Goal: Task Accomplishment & Management: Manage account settings

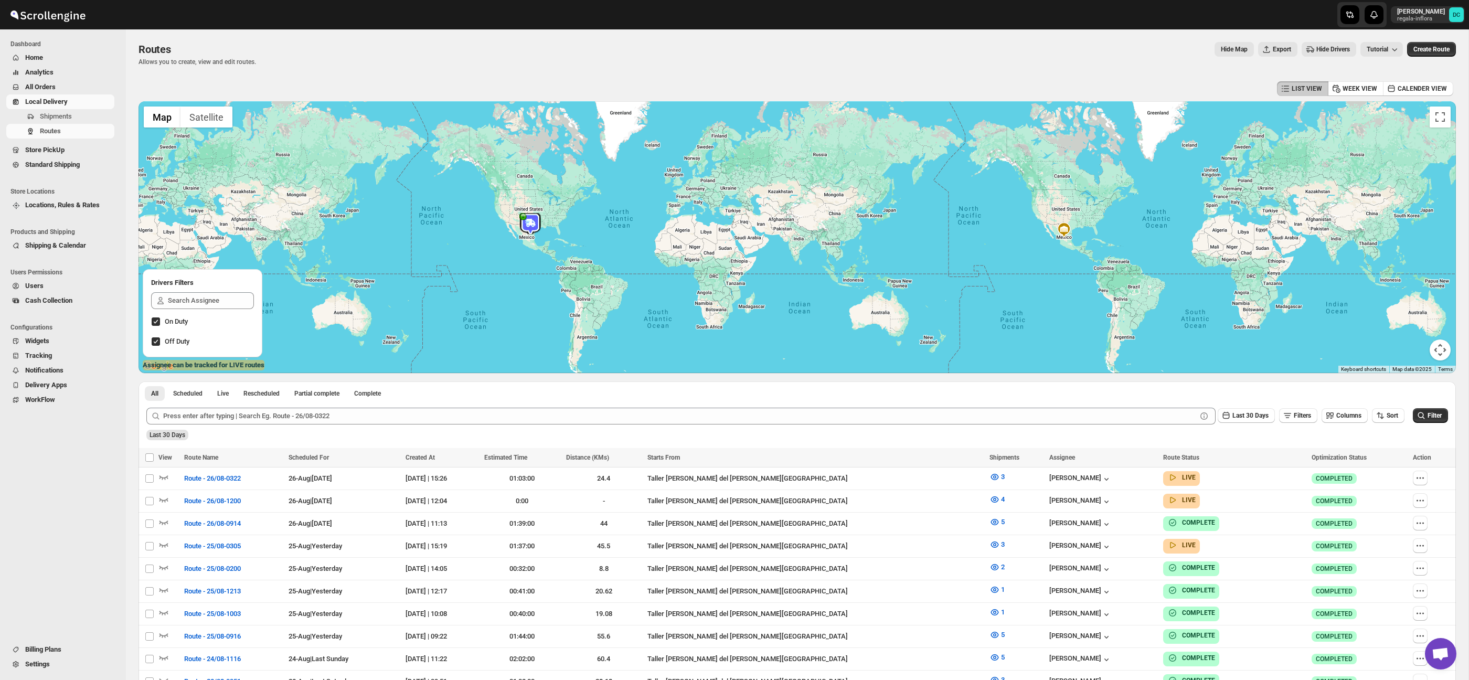
click at [68, 84] on span "All Orders" at bounding box center [68, 87] width 87 height 10
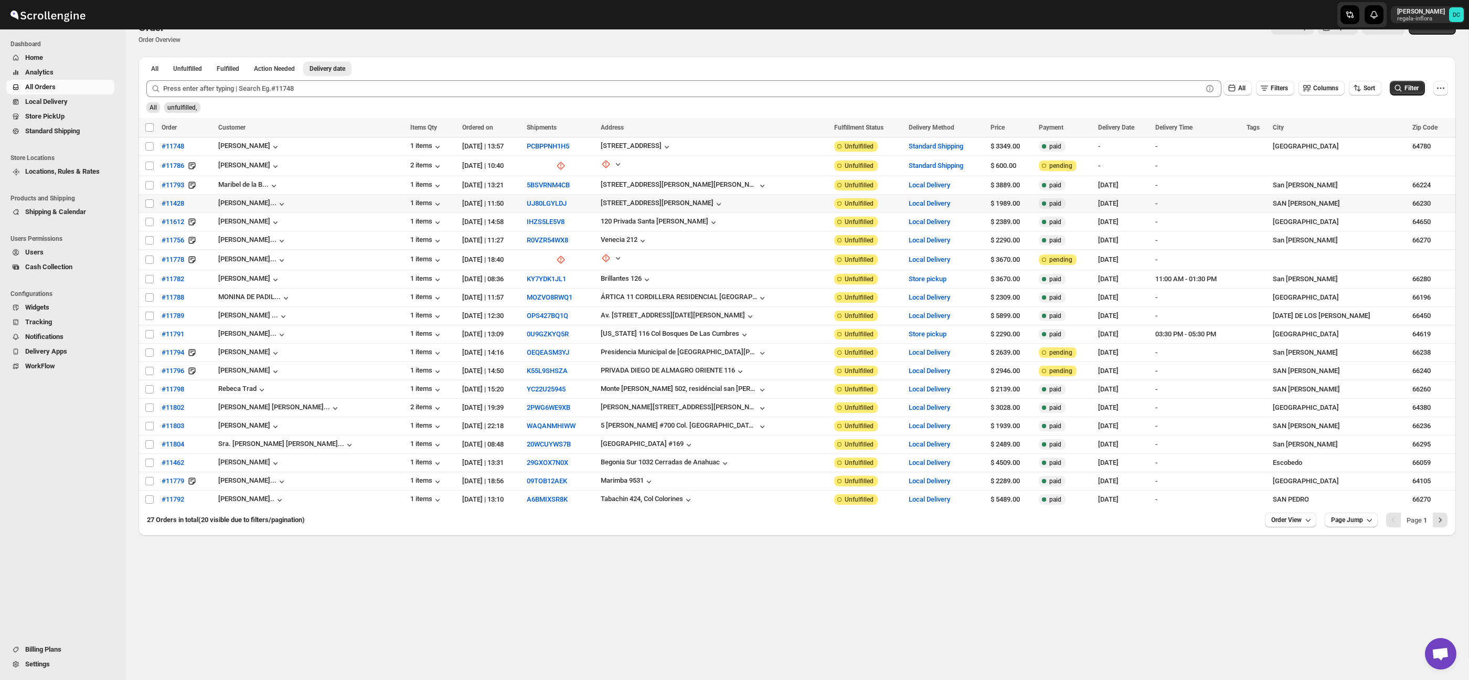
scroll to position [23, 0]
click at [147, 204] on input "Select order" at bounding box center [149, 203] width 8 height 8
checkbox input "true"
click at [147, 223] on input "Select order" at bounding box center [149, 221] width 8 height 8
checkbox input "true"
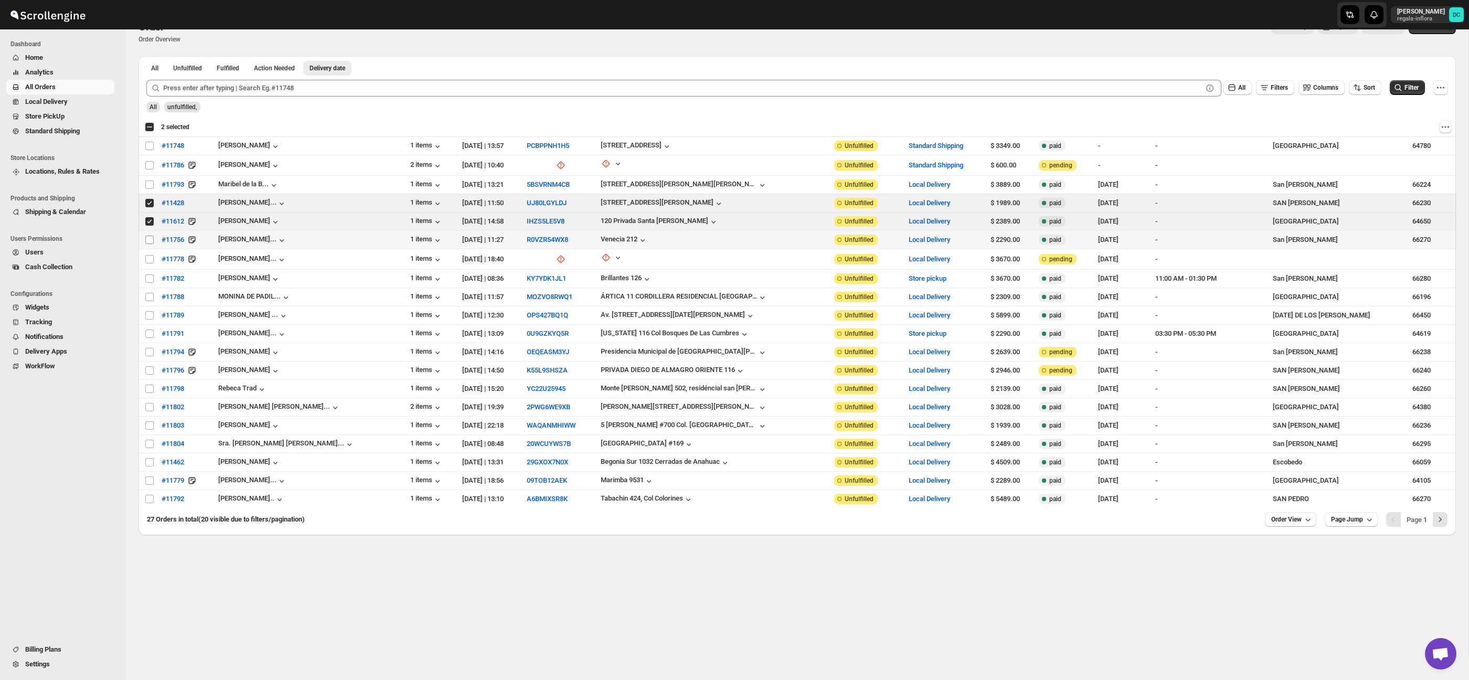
click at [151, 238] on input "Select order" at bounding box center [149, 240] width 8 height 8
checkbox input "true"
click at [150, 257] on input "Select order" at bounding box center [149, 261] width 8 height 8
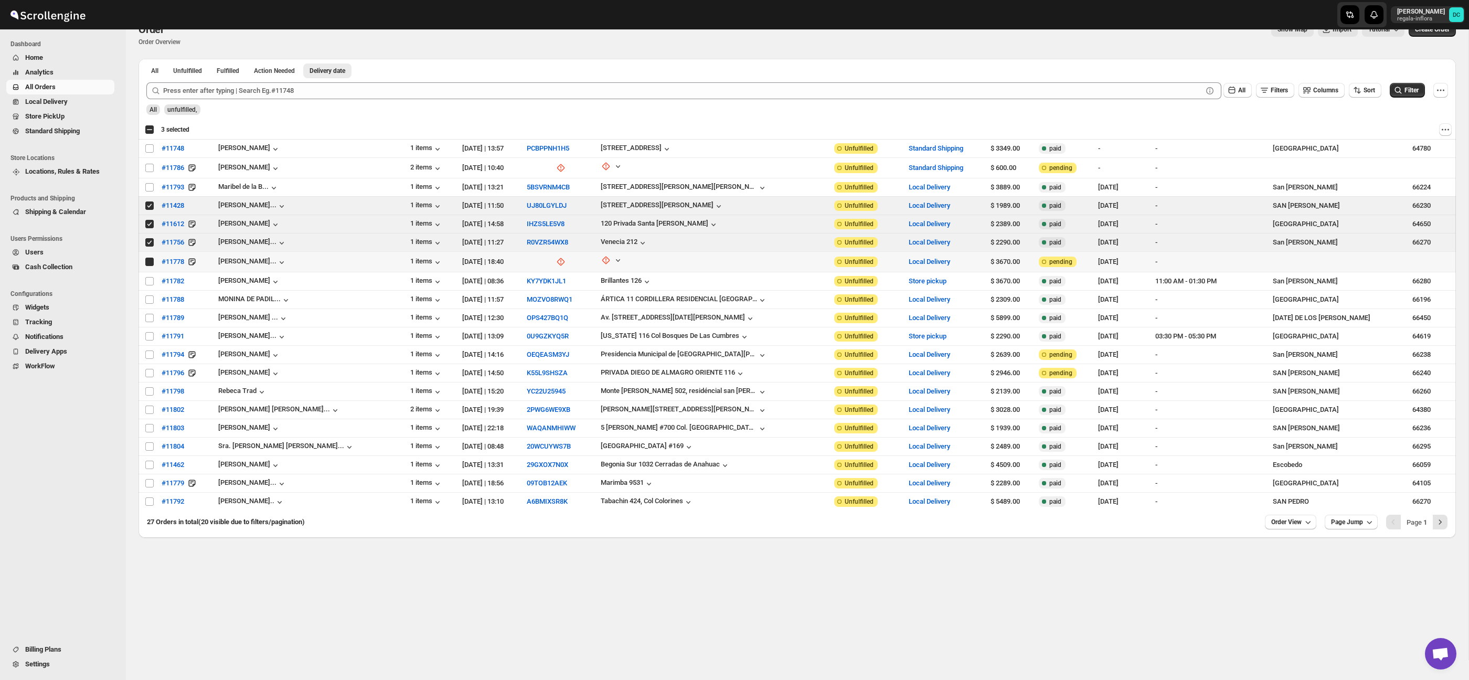
checkbox input "true"
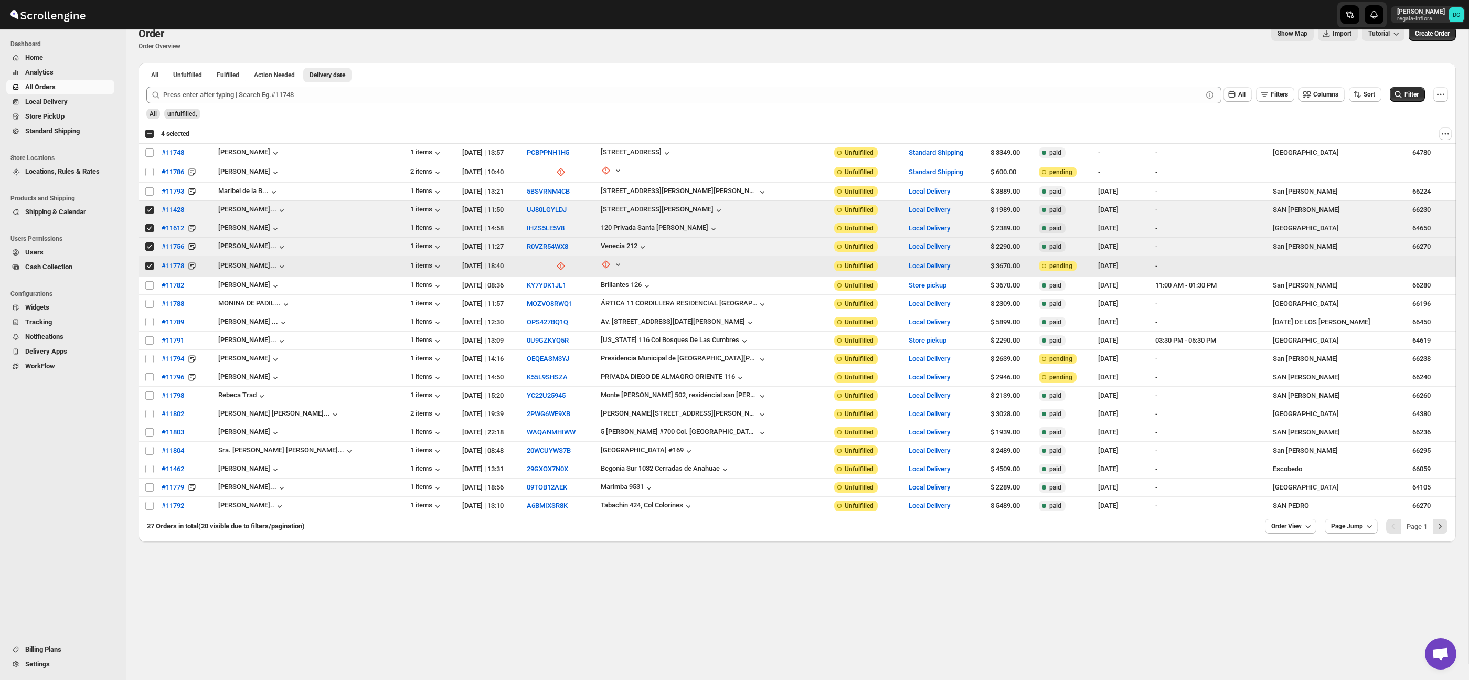
scroll to position [14, 0]
click at [151, 284] on input "Select order" at bounding box center [149, 287] width 8 height 8
checkbox input "true"
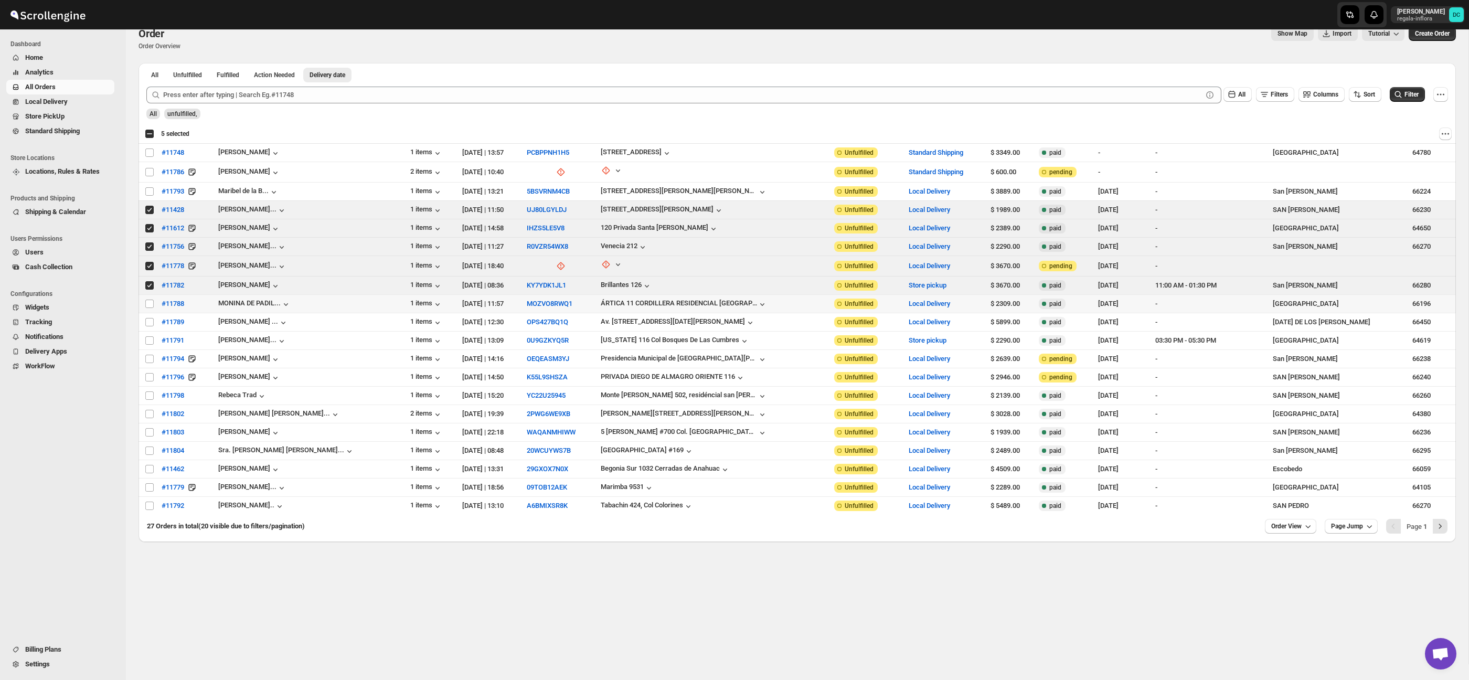
drag, startPoint x: 151, startPoint y: 304, endPoint x: 151, endPoint y: 313, distance: 9.4
click at [151, 305] on input "Select order" at bounding box center [149, 304] width 8 height 8
checkbox input "true"
drag, startPoint x: 150, startPoint y: 318, endPoint x: 150, endPoint y: 325, distance: 7.3
click at [150, 318] on input "Select order" at bounding box center [149, 321] width 8 height 8
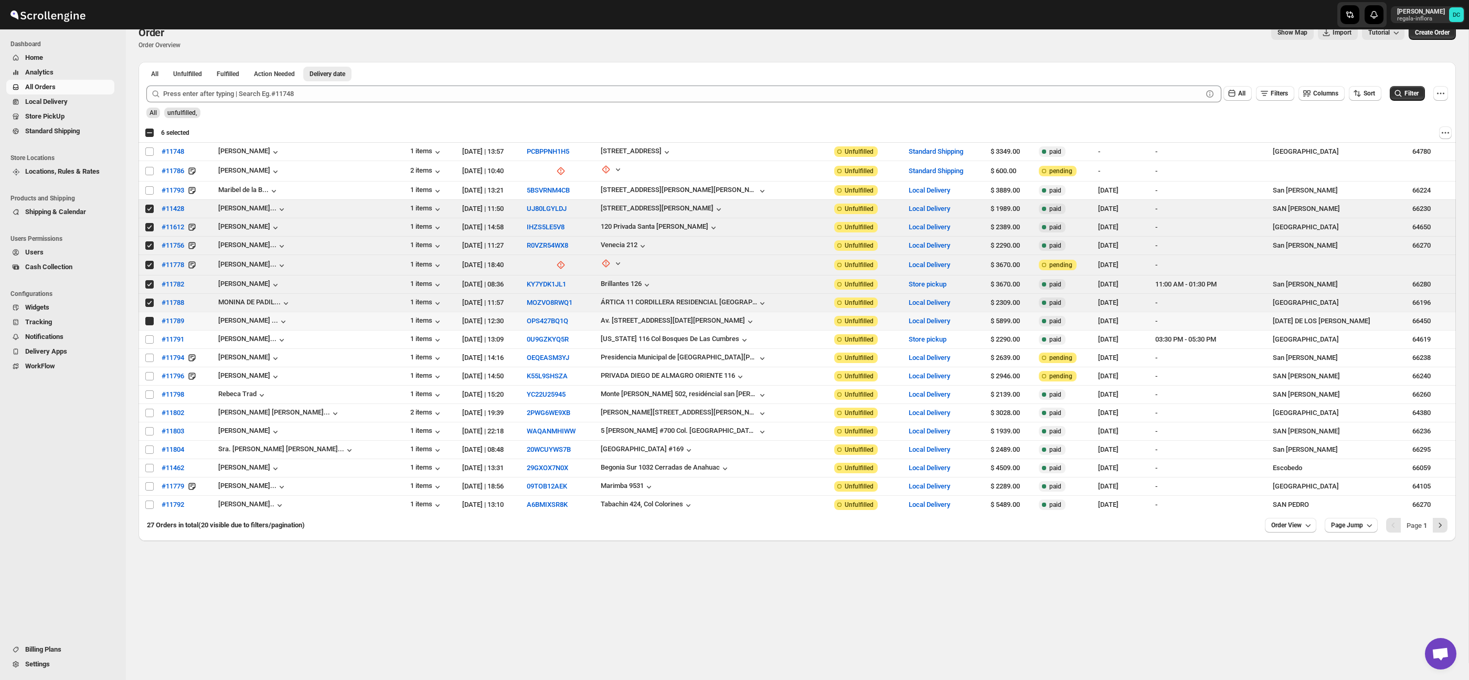
checkbox input "true"
click at [150, 340] on input "Select order" at bounding box center [149, 339] width 8 height 8
checkbox input "true"
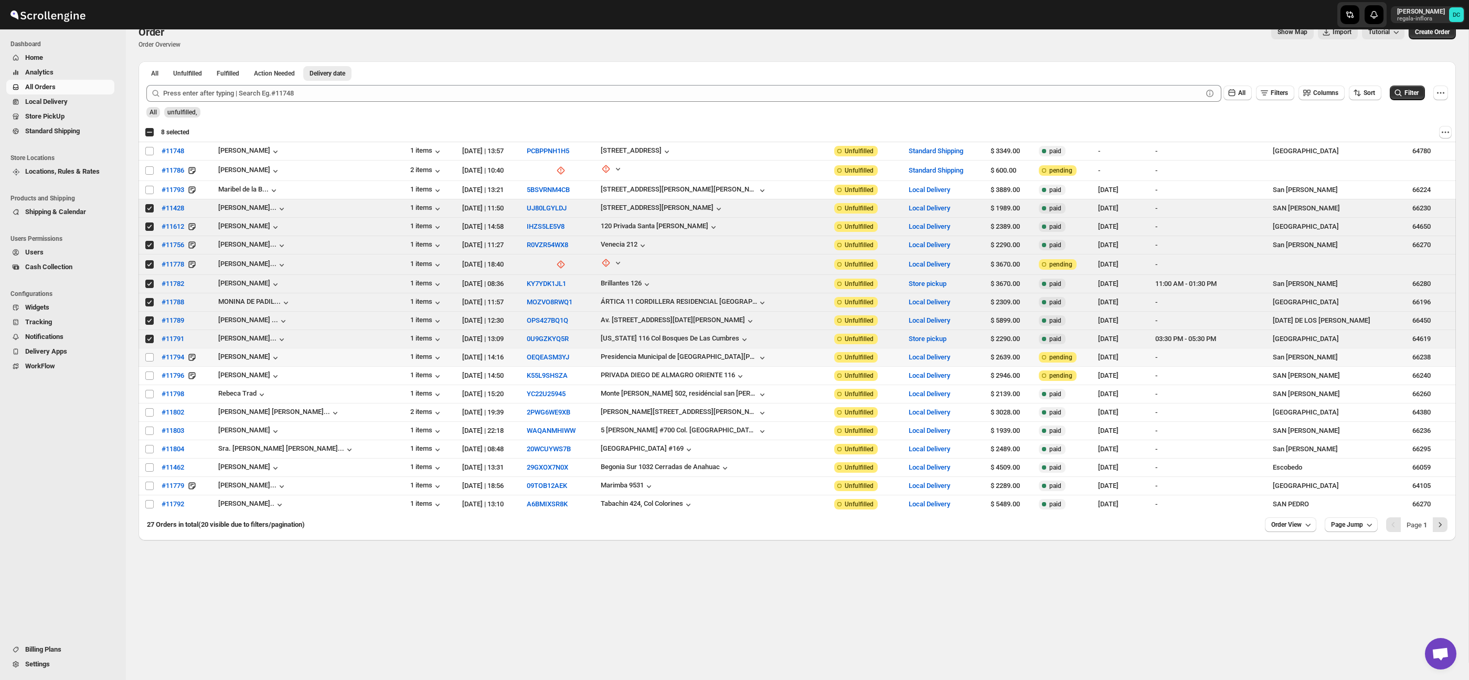
scroll to position [16, 0]
drag, startPoint x: 150, startPoint y: 357, endPoint x: 150, endPoint y: 369, distance: 12.1
click at [150, 357] on input "Select order" at bounding box center [149, 359] width 8 height 8
checkbox input "true"
click at [150, 377] on input "Select order" at bounding box center [149, 377] width 8 height 8
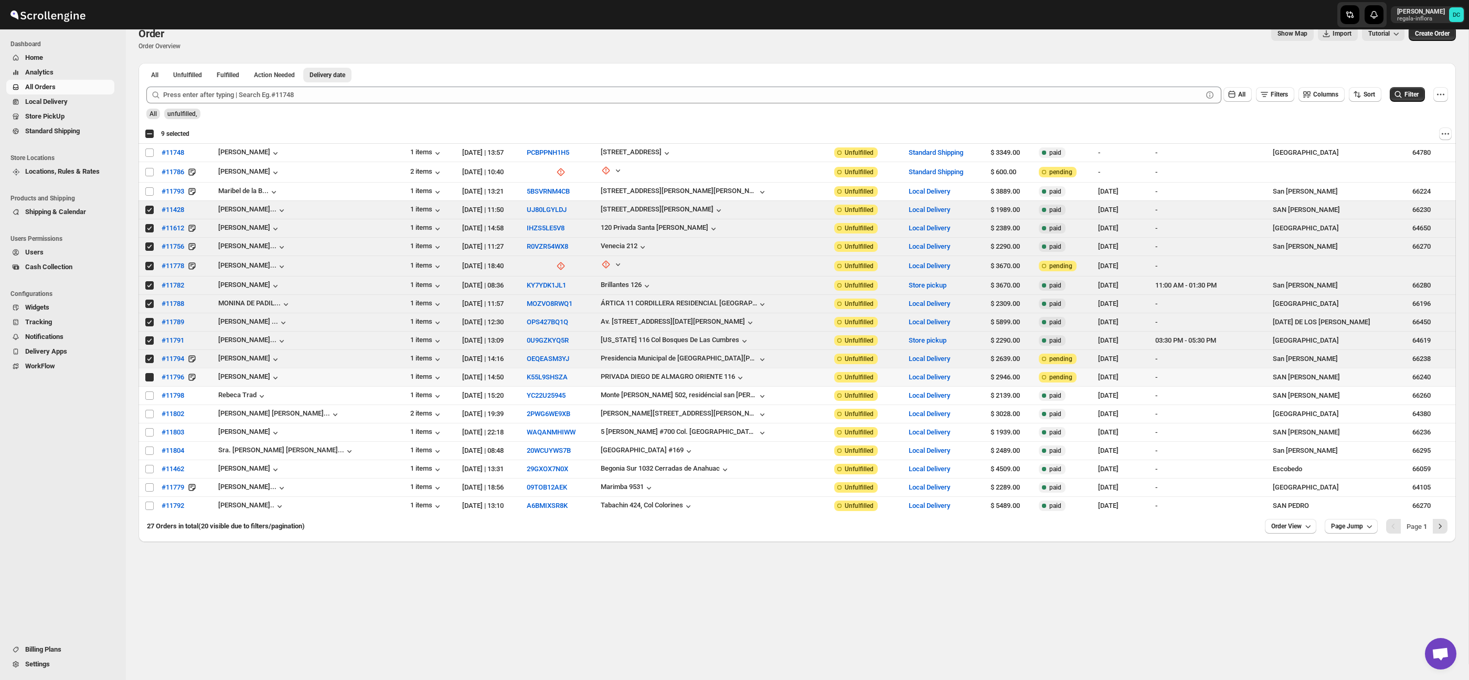
checkbox input "true"
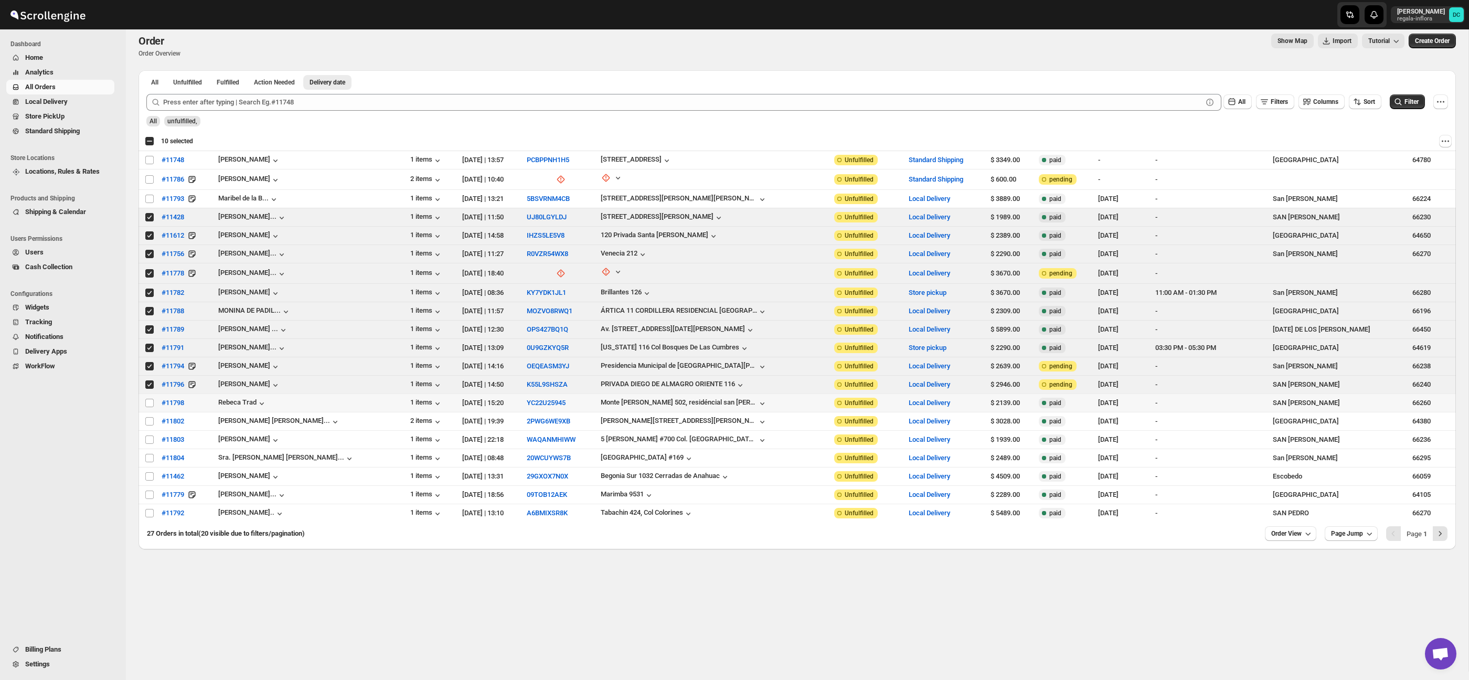
click at [150, 394] on td "Select order" at bounding box center [149, 403] width 20 height 18
checkbox input "true"
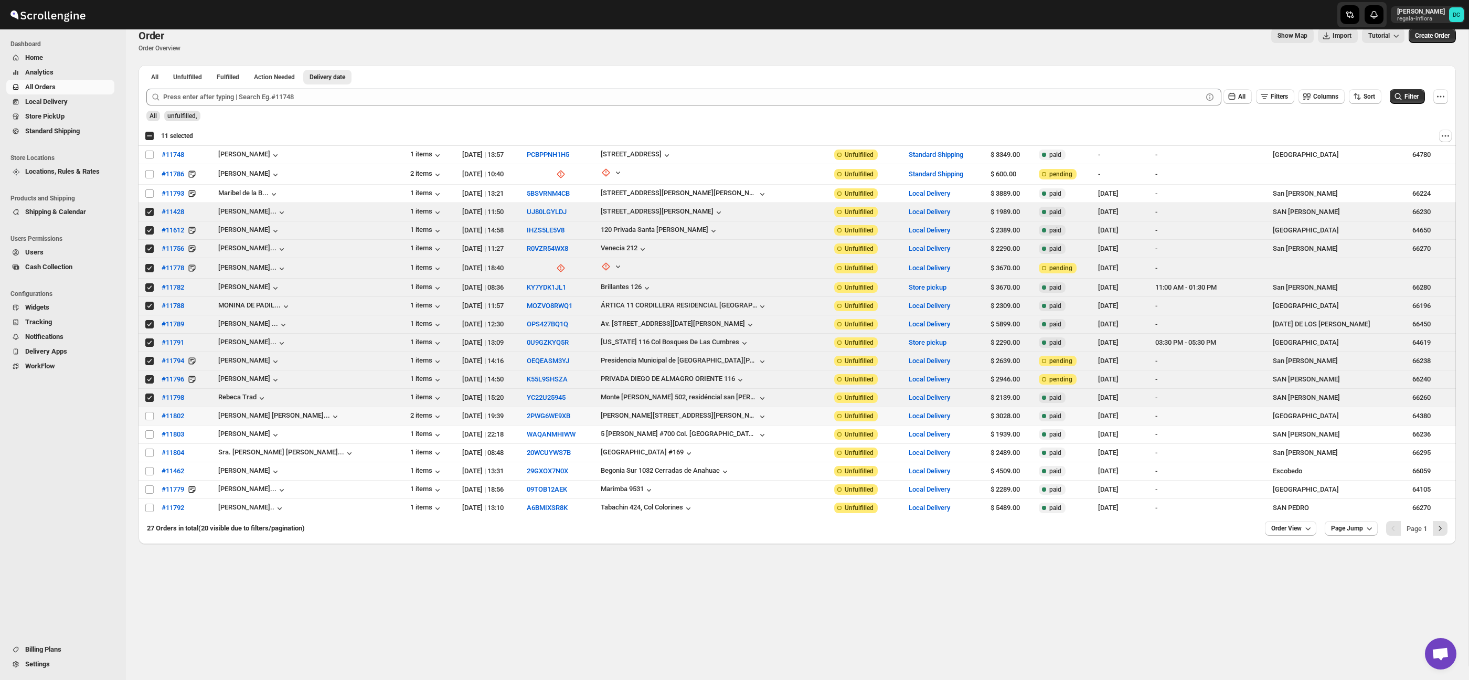
click at [147, 409] on td "Select order" at bounding box center [149, 416] width 20 height 18
checkbox input "true"
click at [150, 433] on input "Select order" at bounding box center [149, 436] width 8 height 8
checkbox input "true"
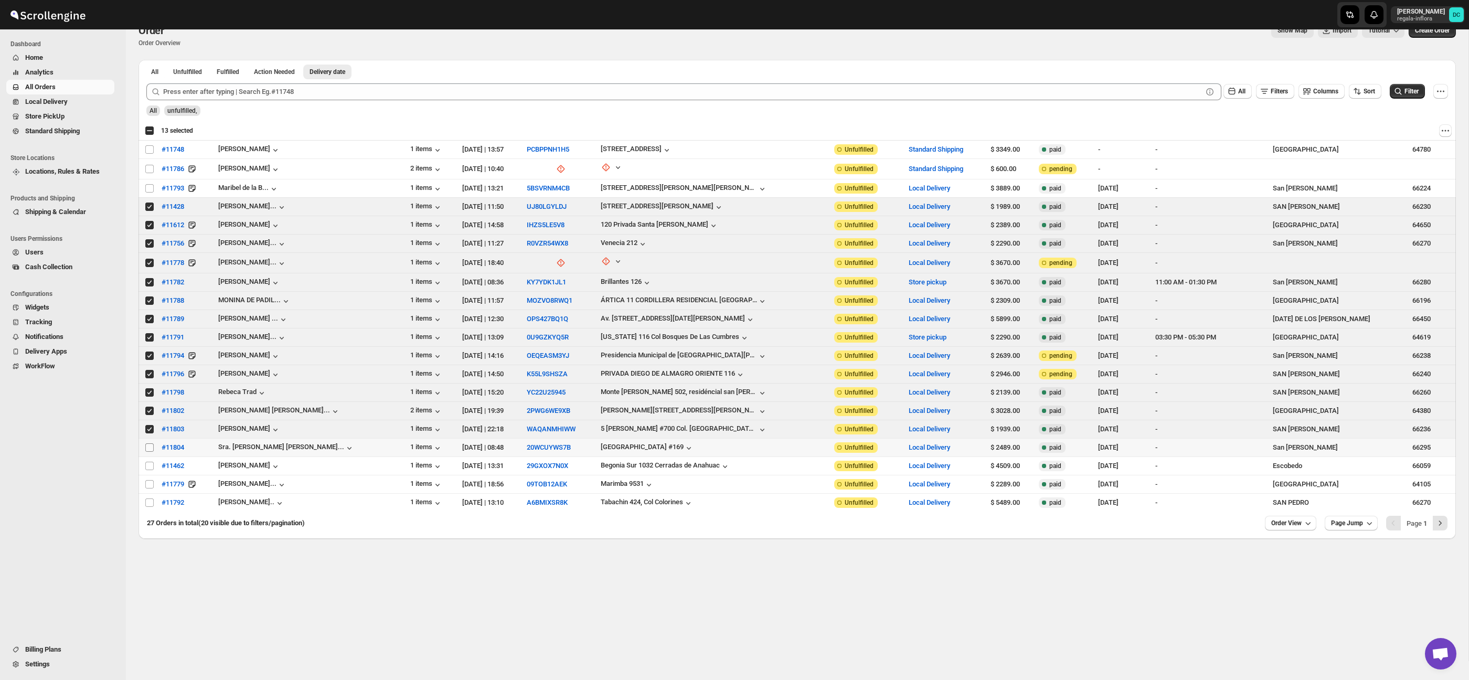
click at [149, 452] on td "Select order" at bounding box center [149, 448] width 20 height 18
checkbox input "true"
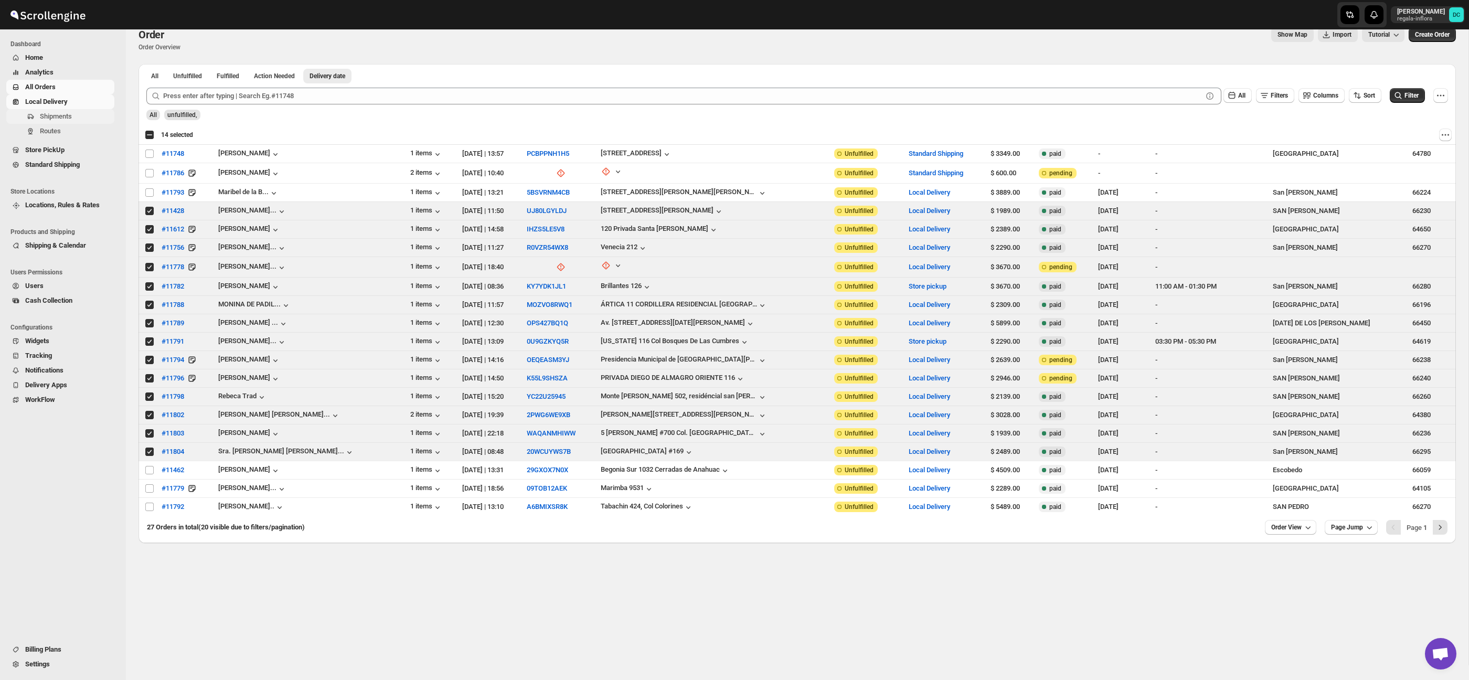
click at [76, 119] on span "Shipments" at bounding box center [76, 116] width 72 height 10
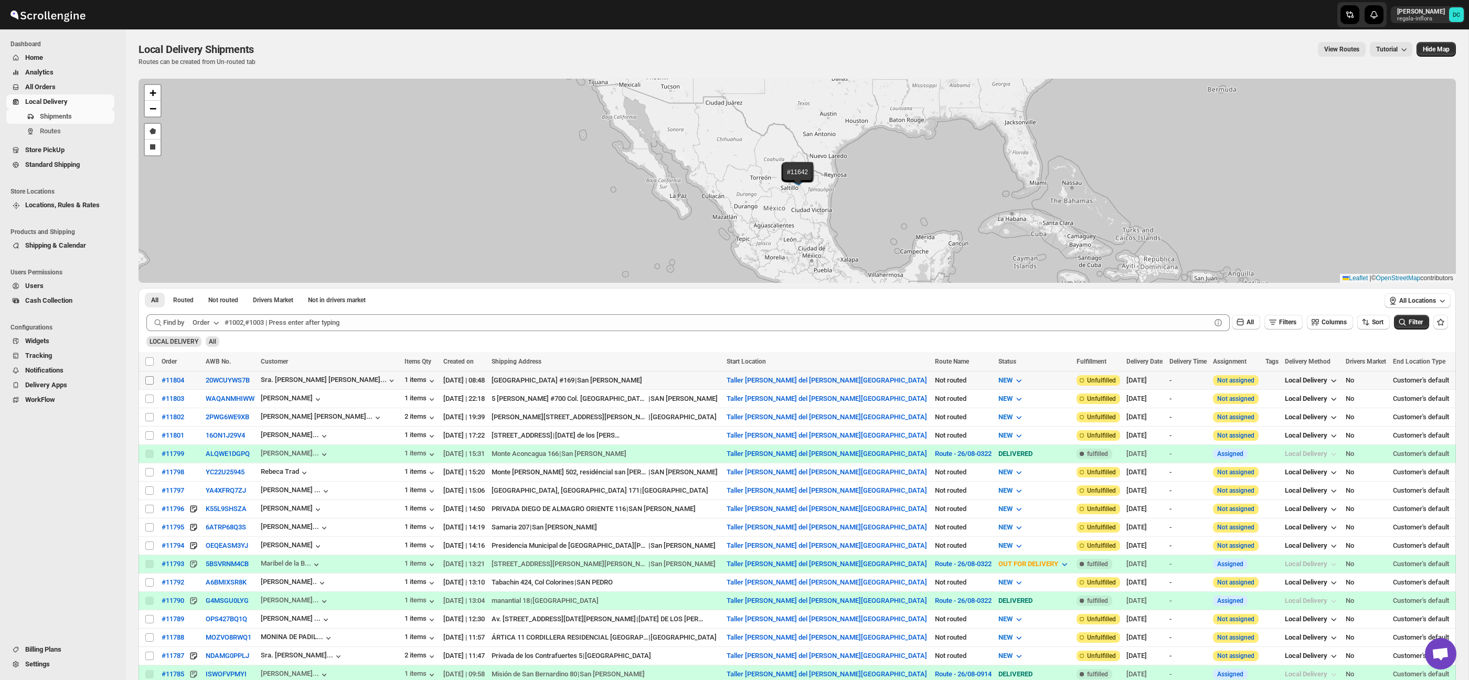
click at [150, 382] on input "Select shipment" at bounding box center [149, 380] width 8 height 8
checkbox input "true"
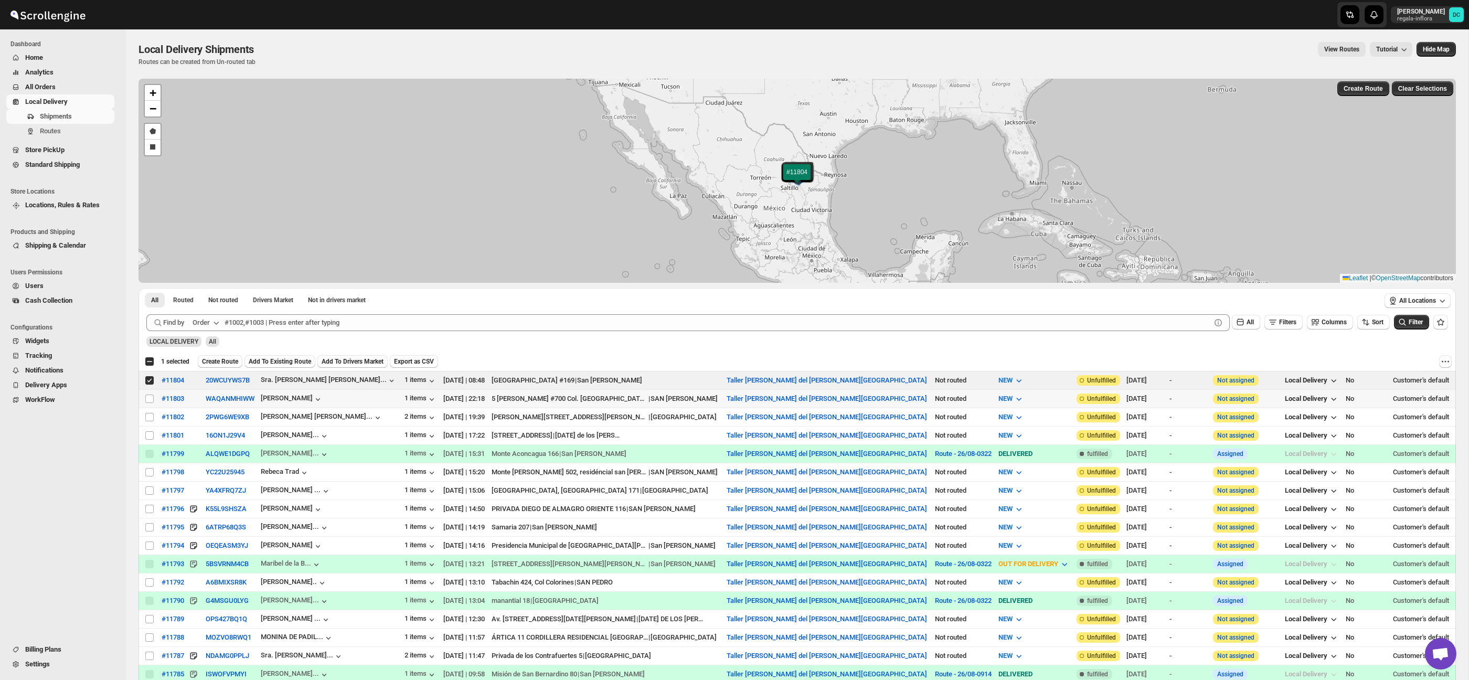
drag, startPoint x: 148, startPoint y: 400, endPoint x: 150, endPoint y: 410, distance: 10.5
click at [148, 399] on input "Select shipment" at bounding box center [149, 399] width 8 height 8
checkbox input "true"
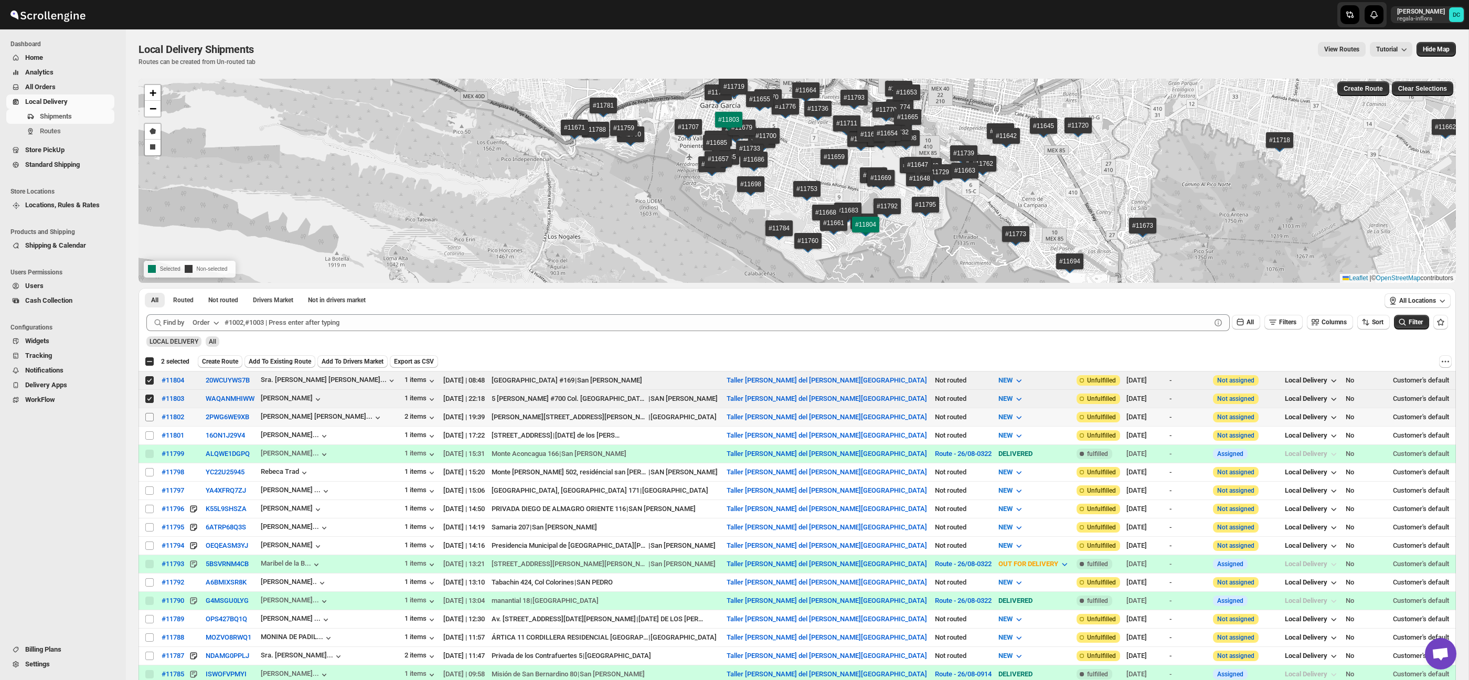
click at [150, 419] on input "Select shipment" at bounding box center [149, 417] width 8 height 8
checkbox input "true"
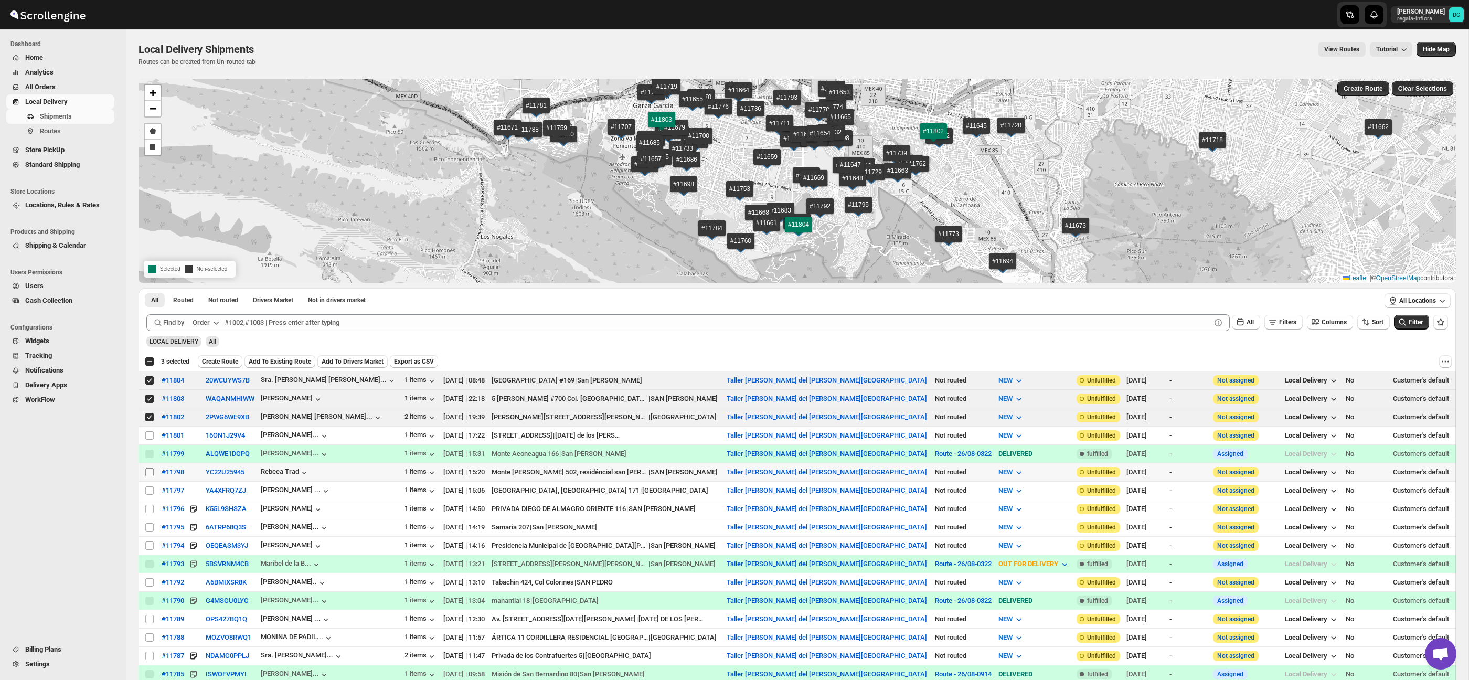
click at [148, 472] on input "Select shipment" at bounding box center [149, 472] width 8 height 8
checkbox input "true"
click at [148, 510] on input "Select shipment" at bounding box center [149, 509] width 8 height 8
checkbox input "true"
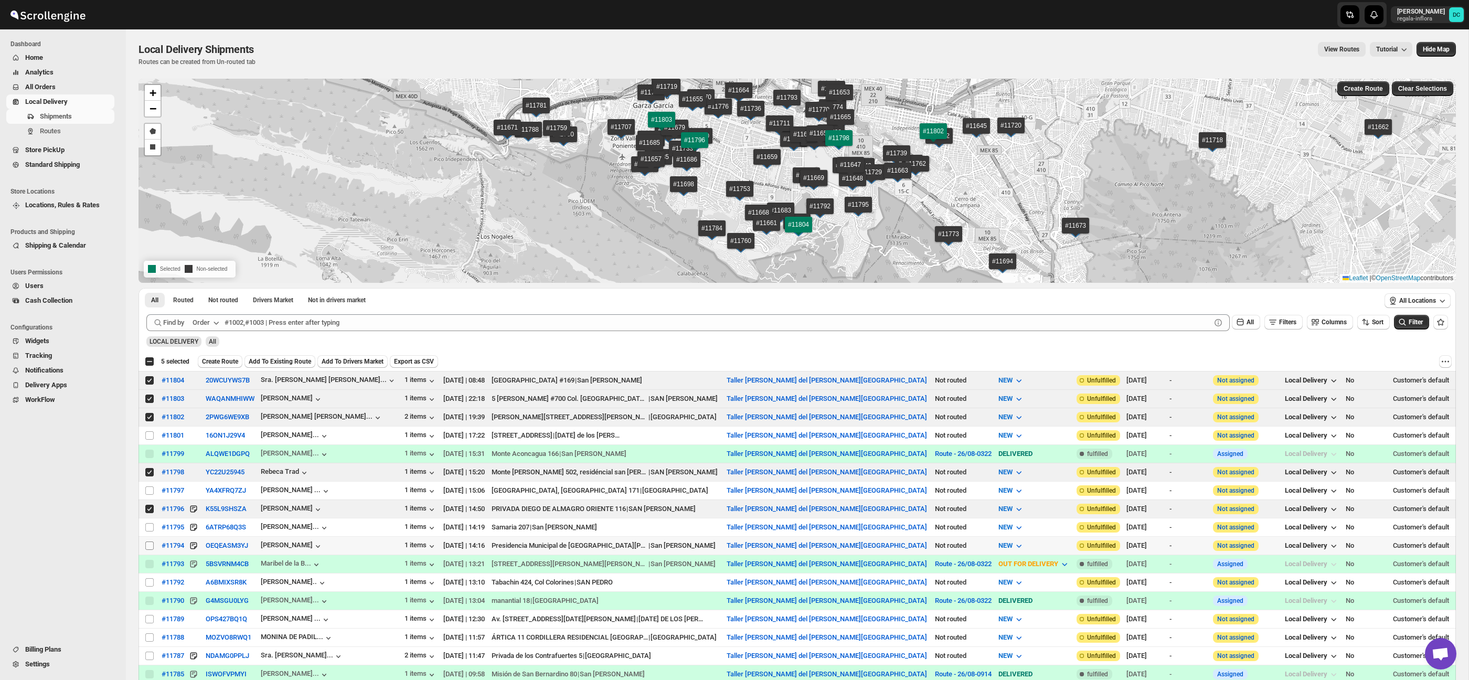
click at [149, 548] on input "Select shipment" at bounding box center [149, 545] width 8 height 8
checkbox input "true"
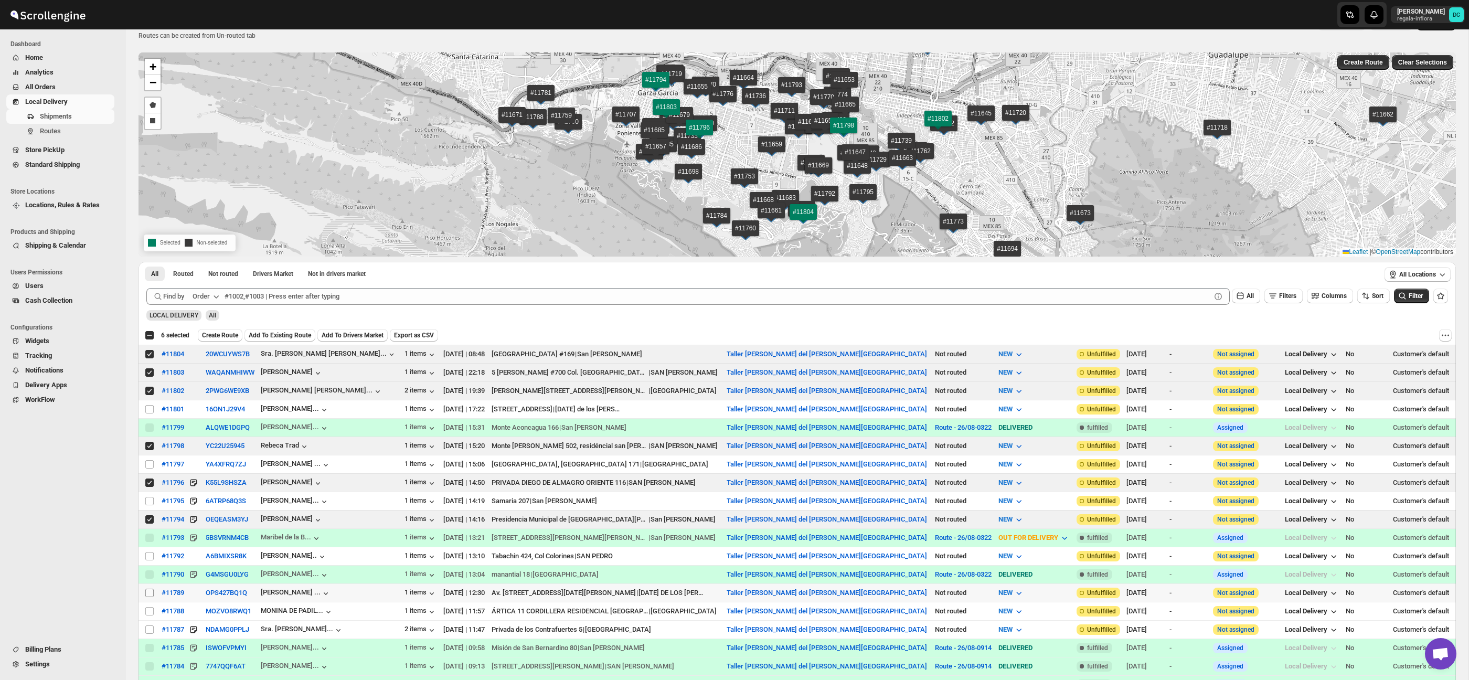
click at [151, 593] on input "Select shipment" at bounding box center [149, 593] width 8 height 8
checkbox input "true"
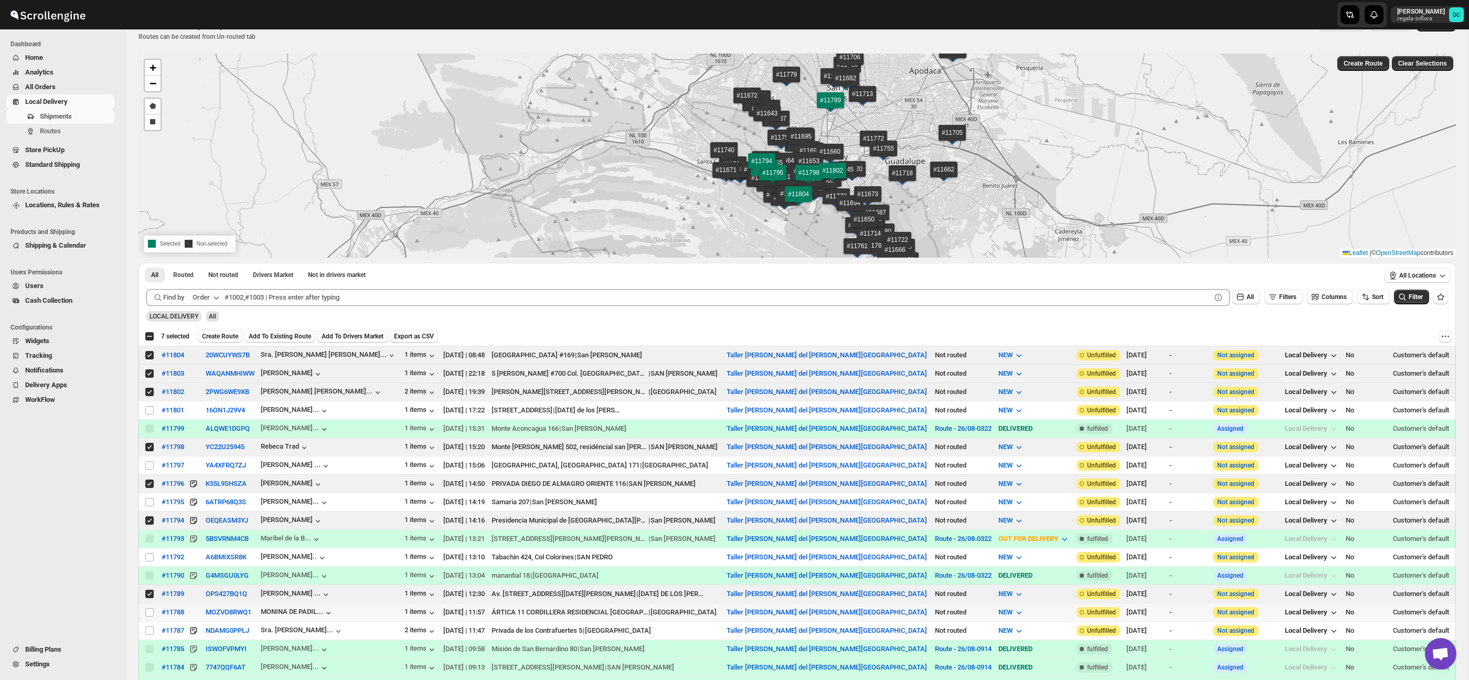
click at [148, 614] on input "Select shipment" at bounding box center [149, 612] width 8 height 8
checkbox input "true"
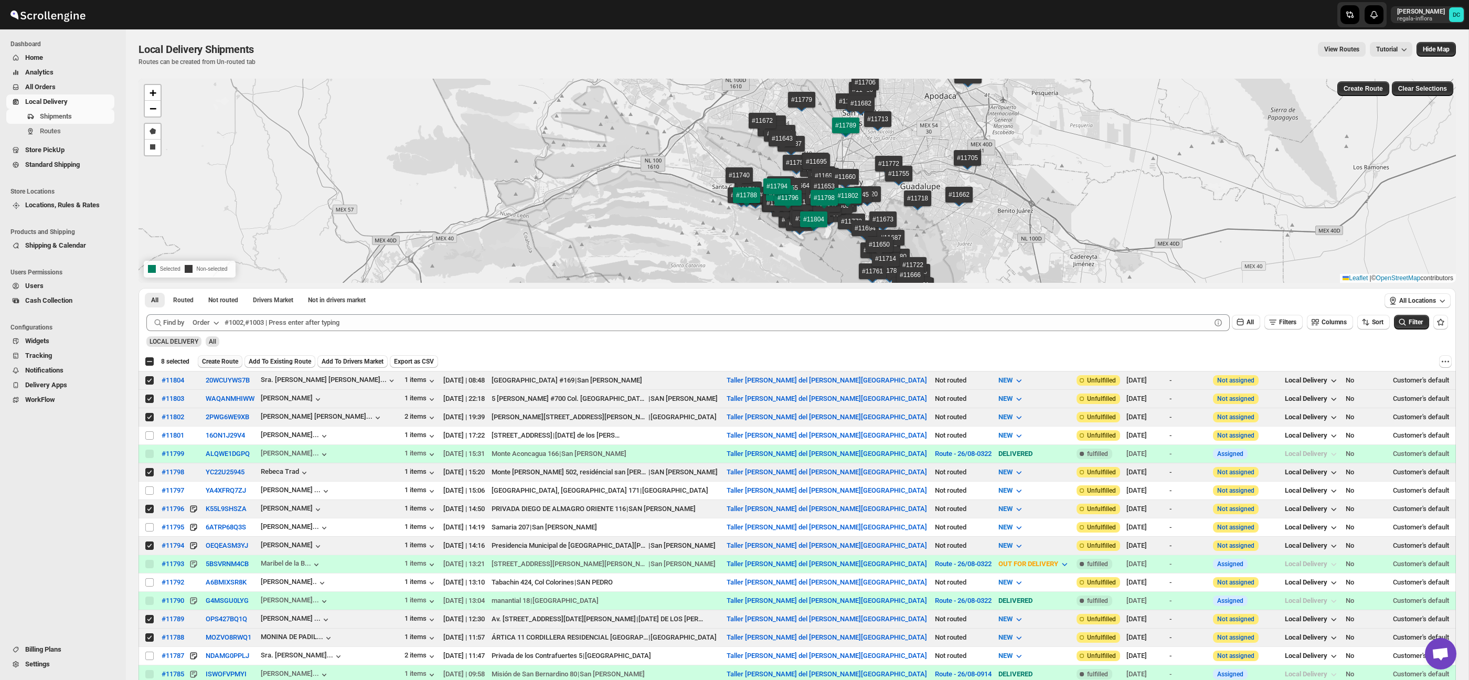
click at [238, 363] on span "Create Route" at bounding box center [220, 361] width 36 height 8
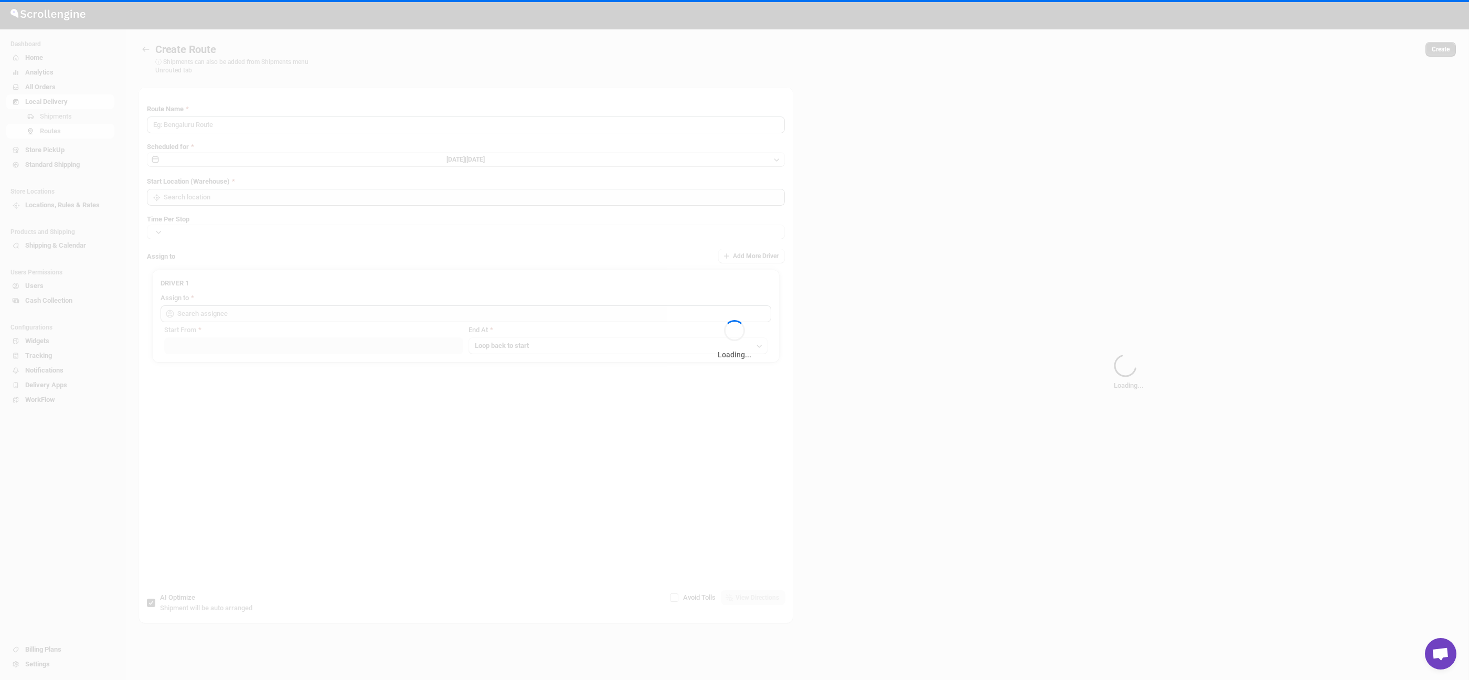
type input "Route - 27/08-0907"
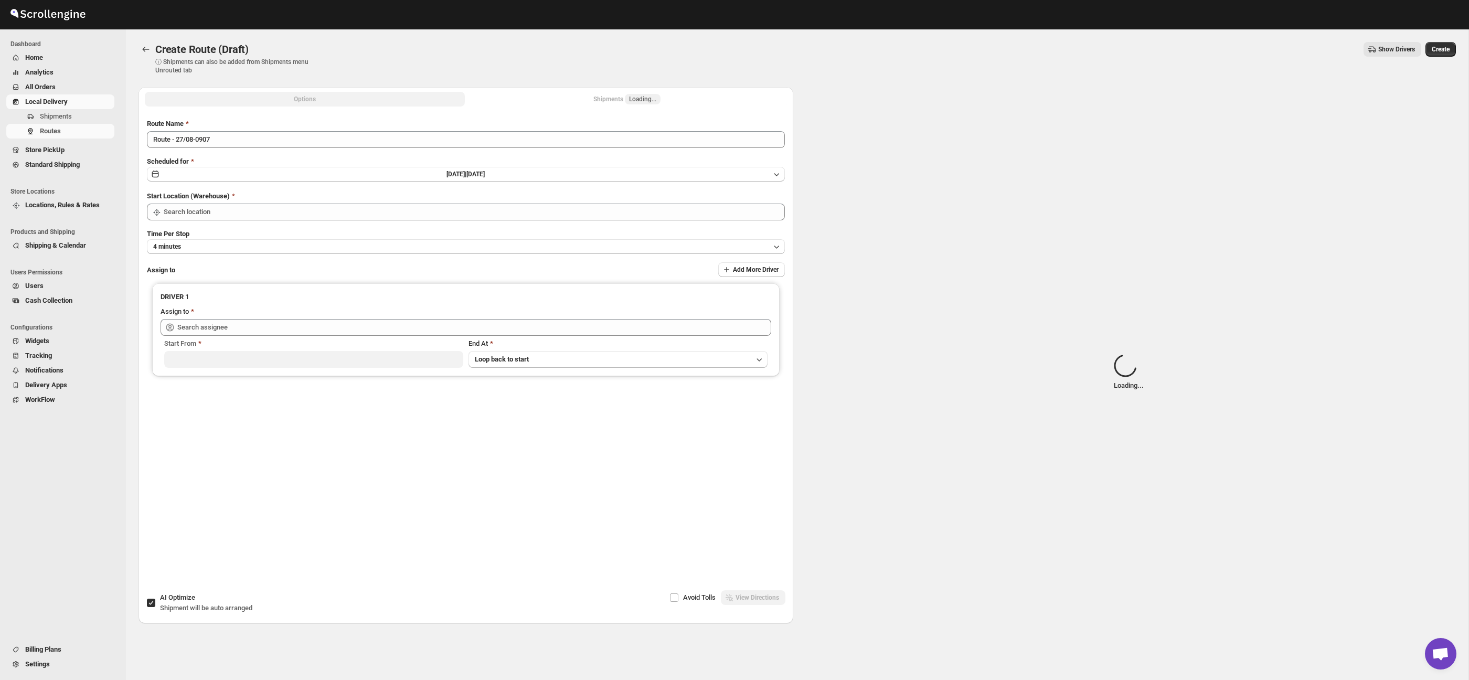
type input "Taller [PERSON_NAME] del [PERSON_NAME][GEOGRAPHIC_DATA]"
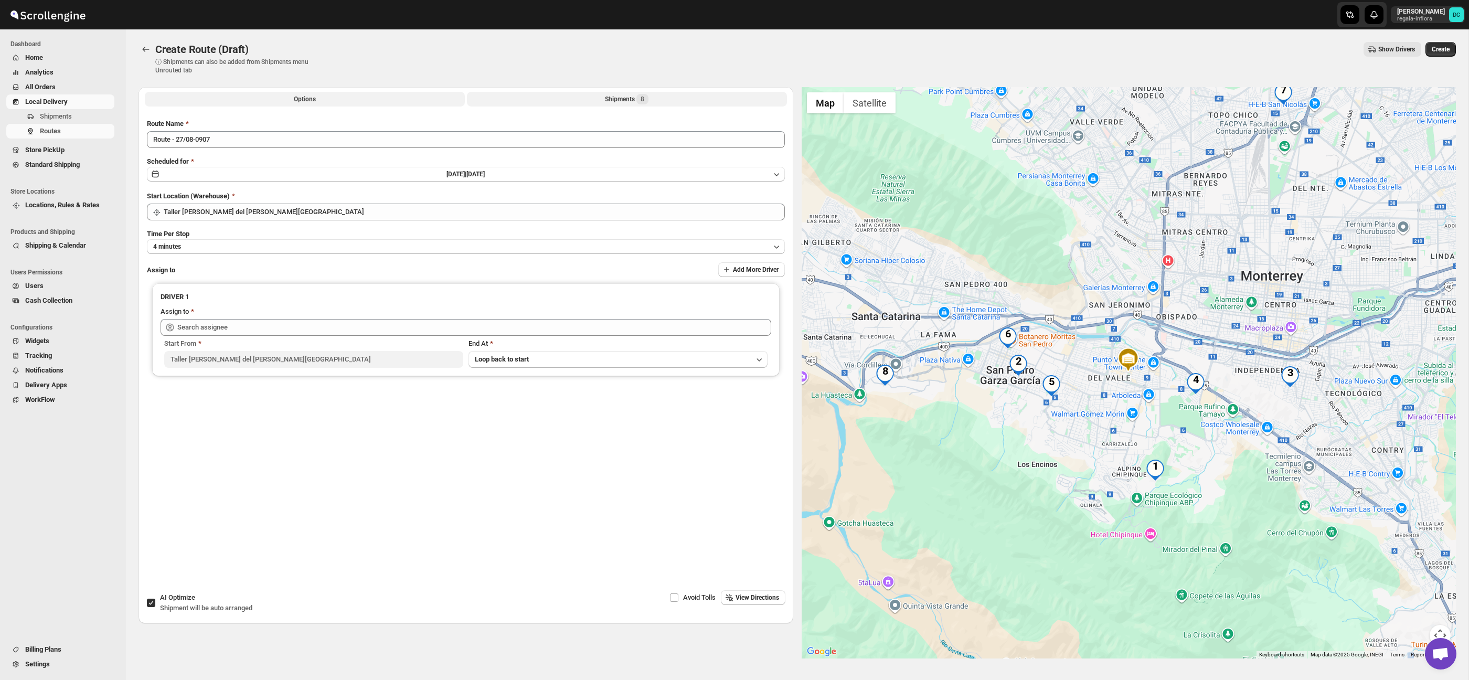
click at [586, 100] on button "Shipments 8" at bounding box center [627, 99] width 320 height 15
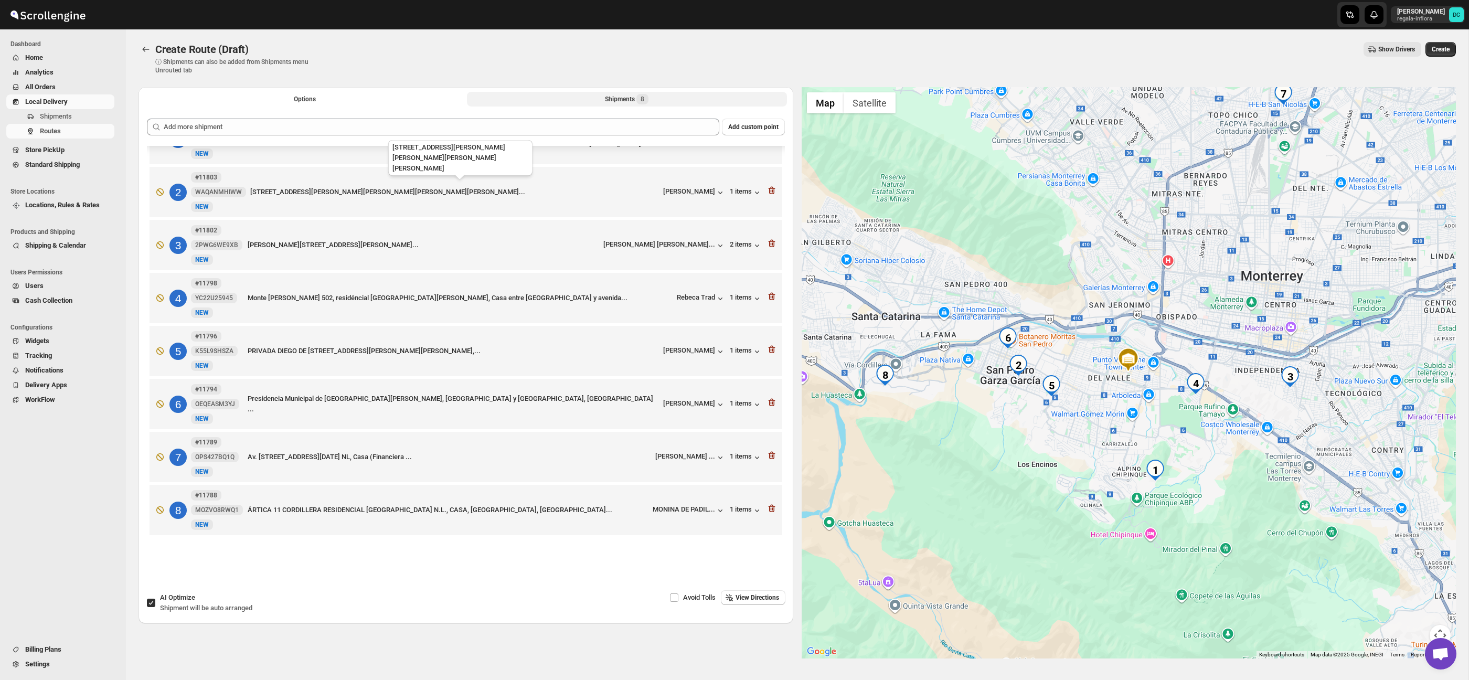
scroll to position [16, 0]
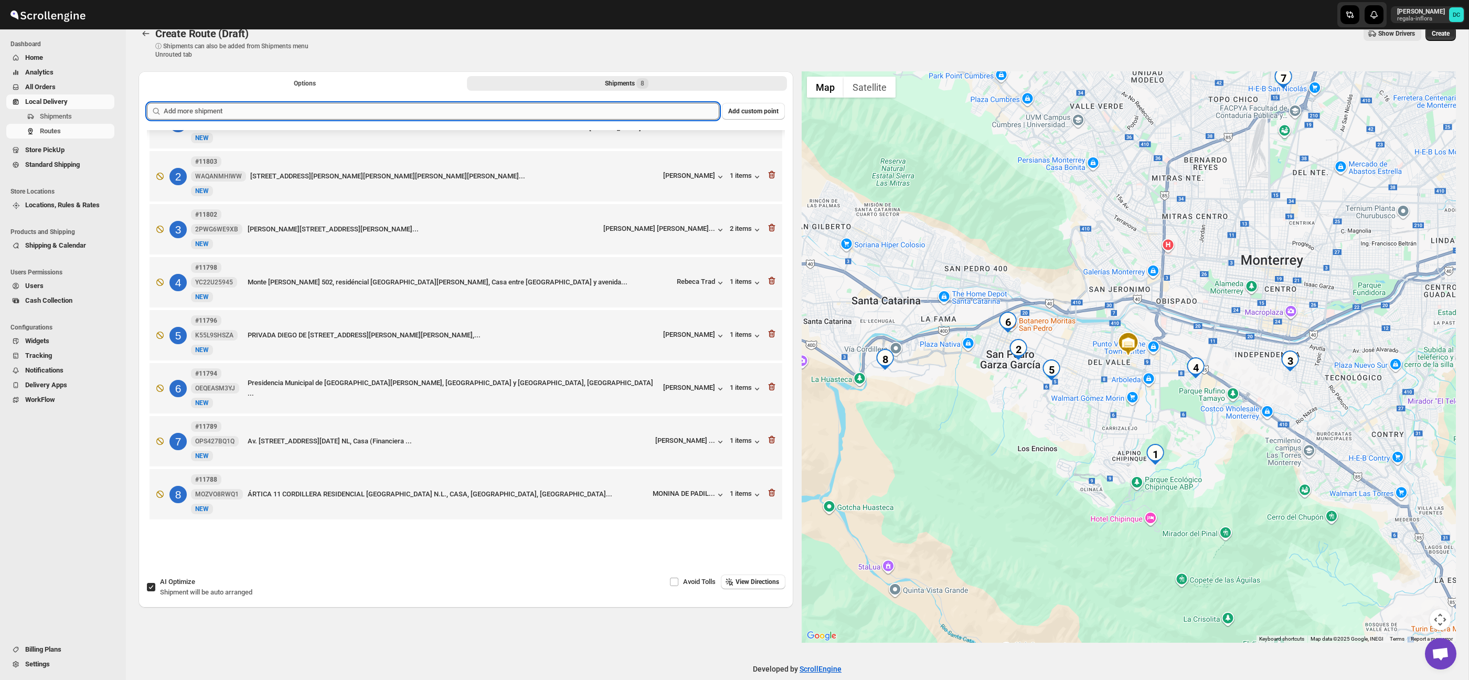
click at [586, 112] on input "text" at bounding box center [442, 111] width 556 height 17
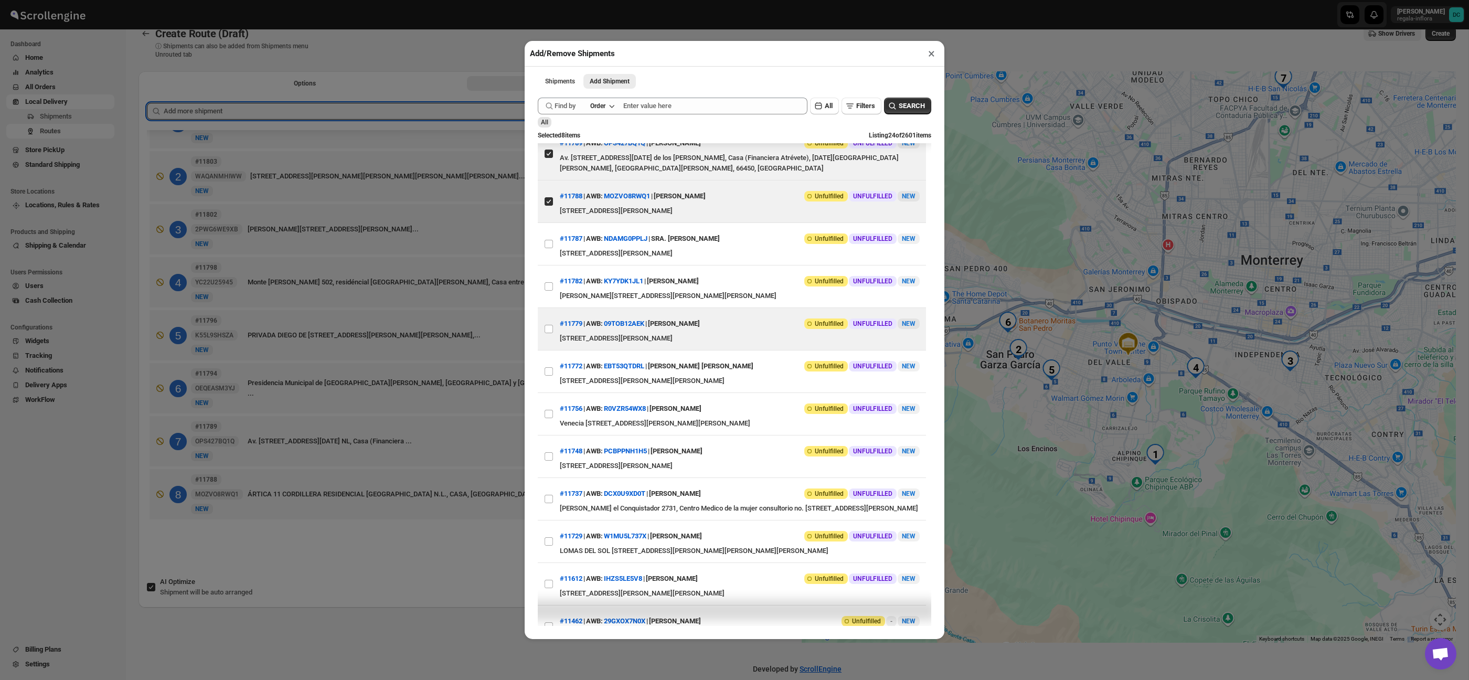
scroll to position [631, 0]
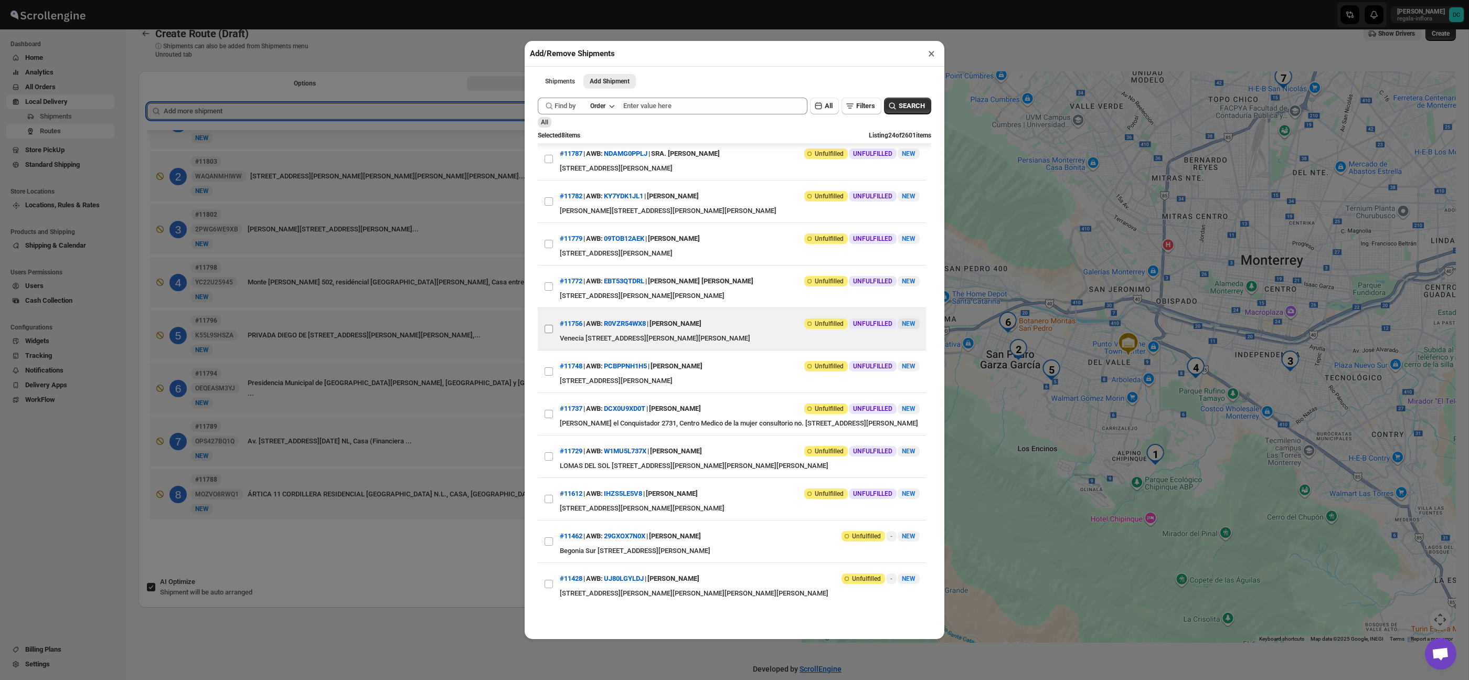
click at [549, 325] on input "View details for 68ab4b69fc41024ff29d2de8" at bounding box center [549, 329] width 8 height 8
checkbox input "true"
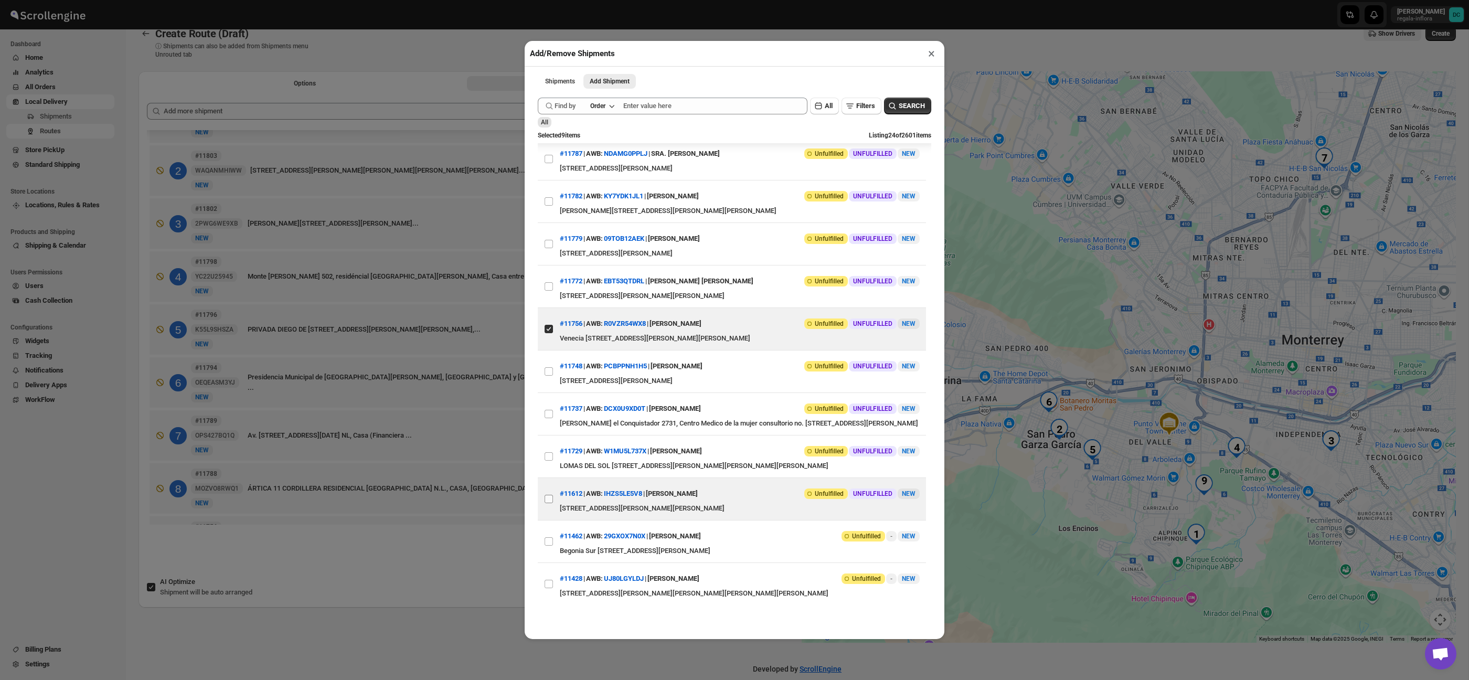
drag, startPoint x: 550, startPoint y: 497, endPoint x: 551, endPoint y: 489, distance: 7.4
click at [550, 497] on input "View details for 689e4e05eb510359434f22cb" at bounding box center [549, 499] width 8 height 8
checkbox input "true"
click at [549, 581] on input "View details for 688fa14f8be3e4a091653ea9" at bounding box center [549, 584] width 8 height 8
checkbox input "true"
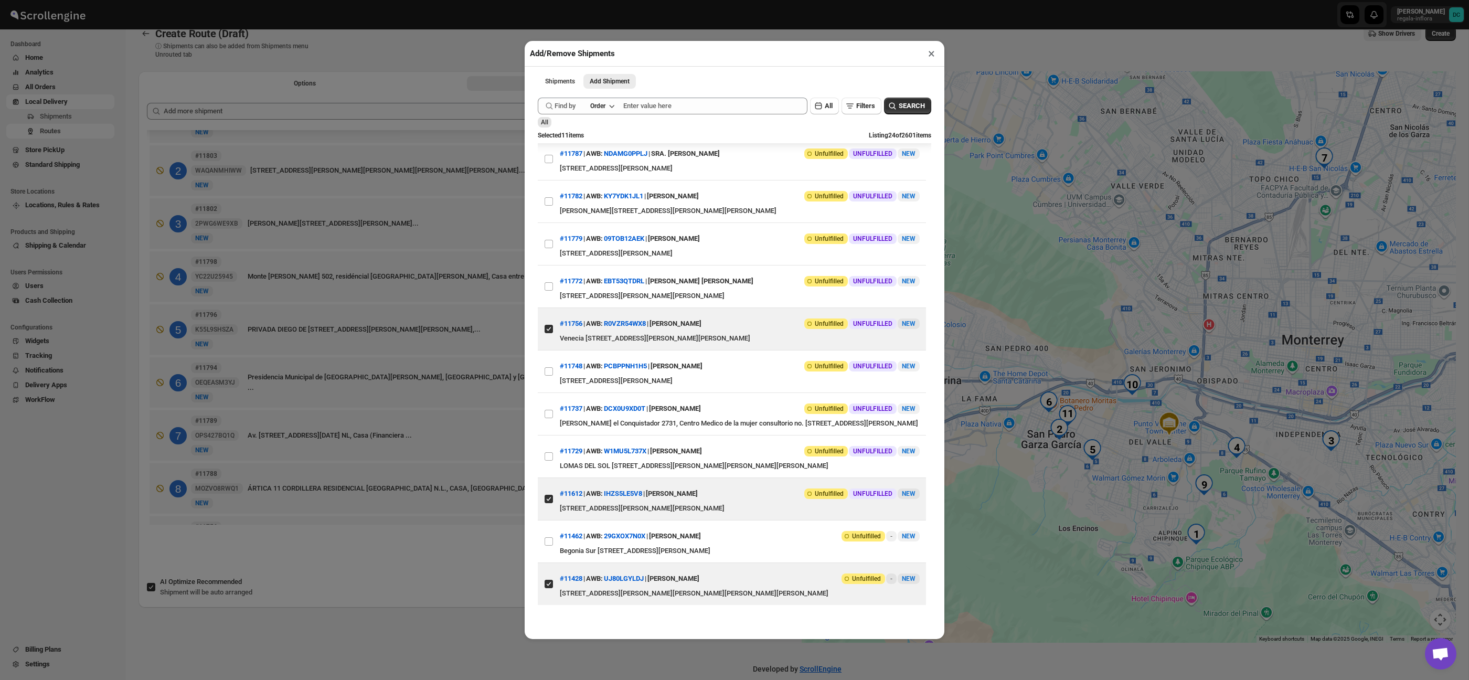
click at [472, 581] on div "Add/Remove Shipments × Shipments Add Shipment More views Shipments Add Shipment…" at bounding box center [734, 340] width 1469 height 680
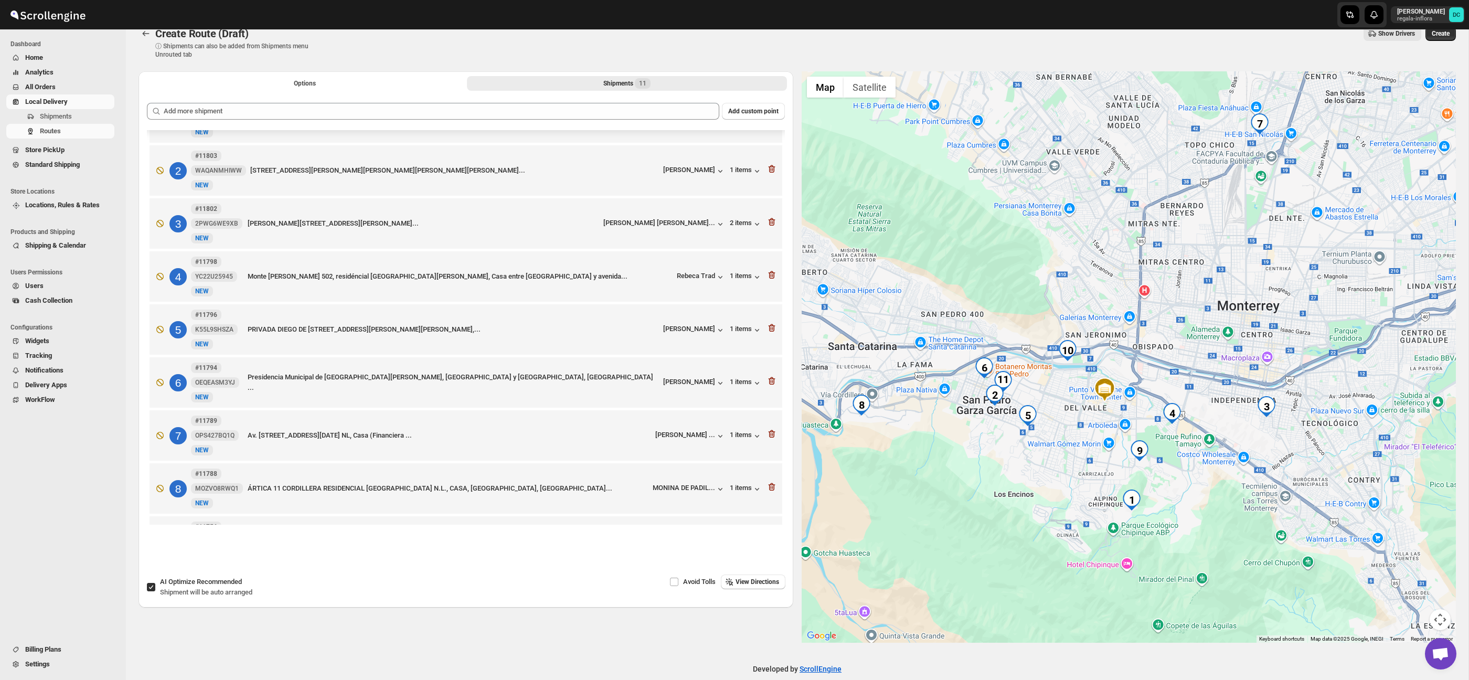
drag, startPoint x: 1234, startPoint y: 444, endPoint x: 1102, endPoint y: 355, distance: 159.5
click at [1102, 355] on div at bounding box center [1129, 356] width 655 height 571
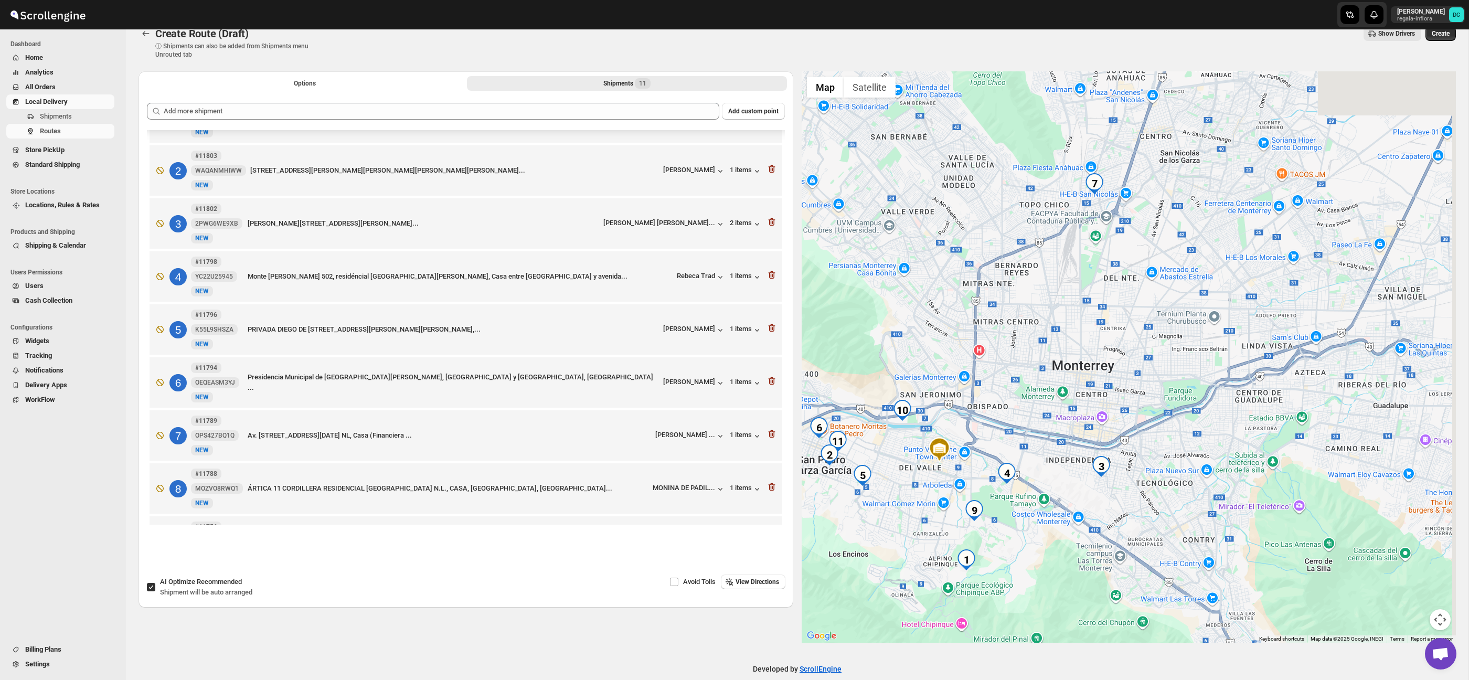
drag, startPoint x: 1176, startPoint y: 280, endPoint x: 1140, endPoint y: 375, distance: 101.6
click at [1142, 434] on div at bounding box center [1129, 356] width 655 height 571
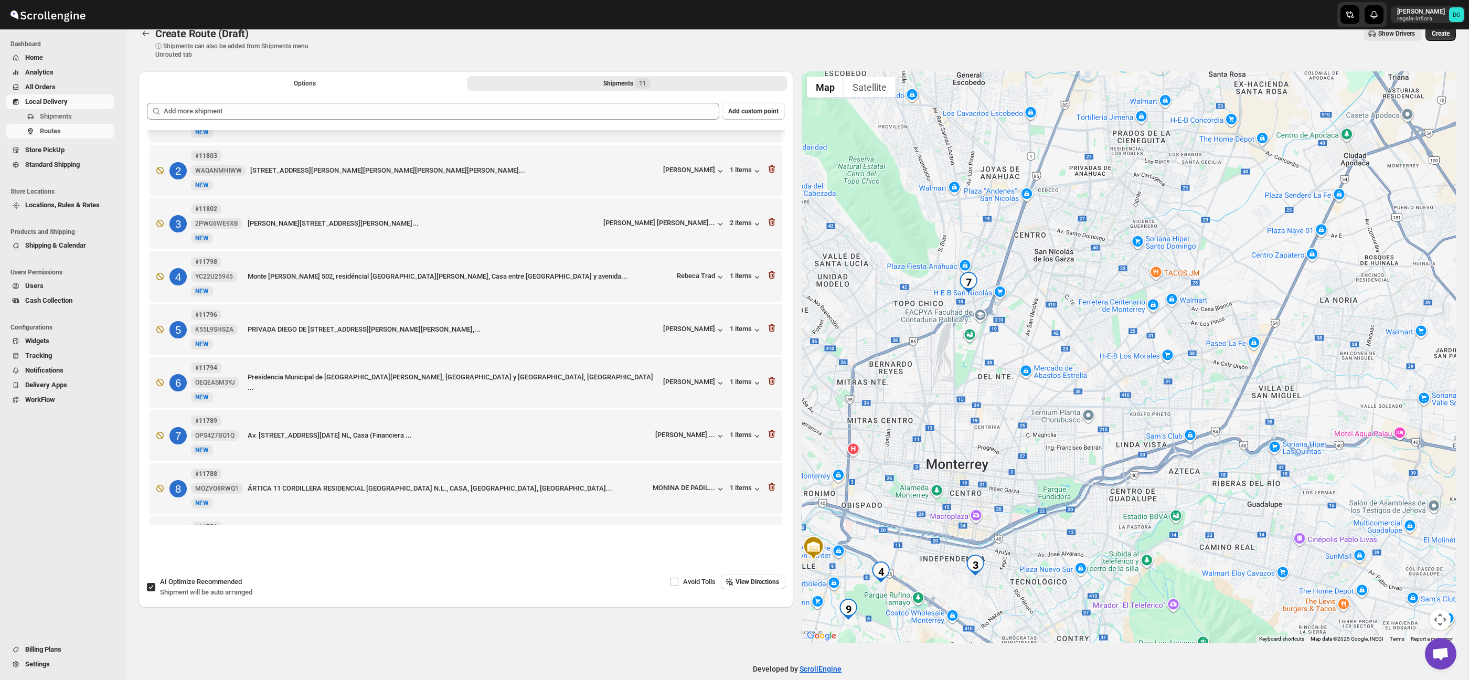
drag, startPoint x: 1138, startPoint y: 309, endPoint x: 1016, endPoint y: 409, distance: 158.1
click at [1016, 409] on div at bounding box center [1129, 356] width 655 height 571
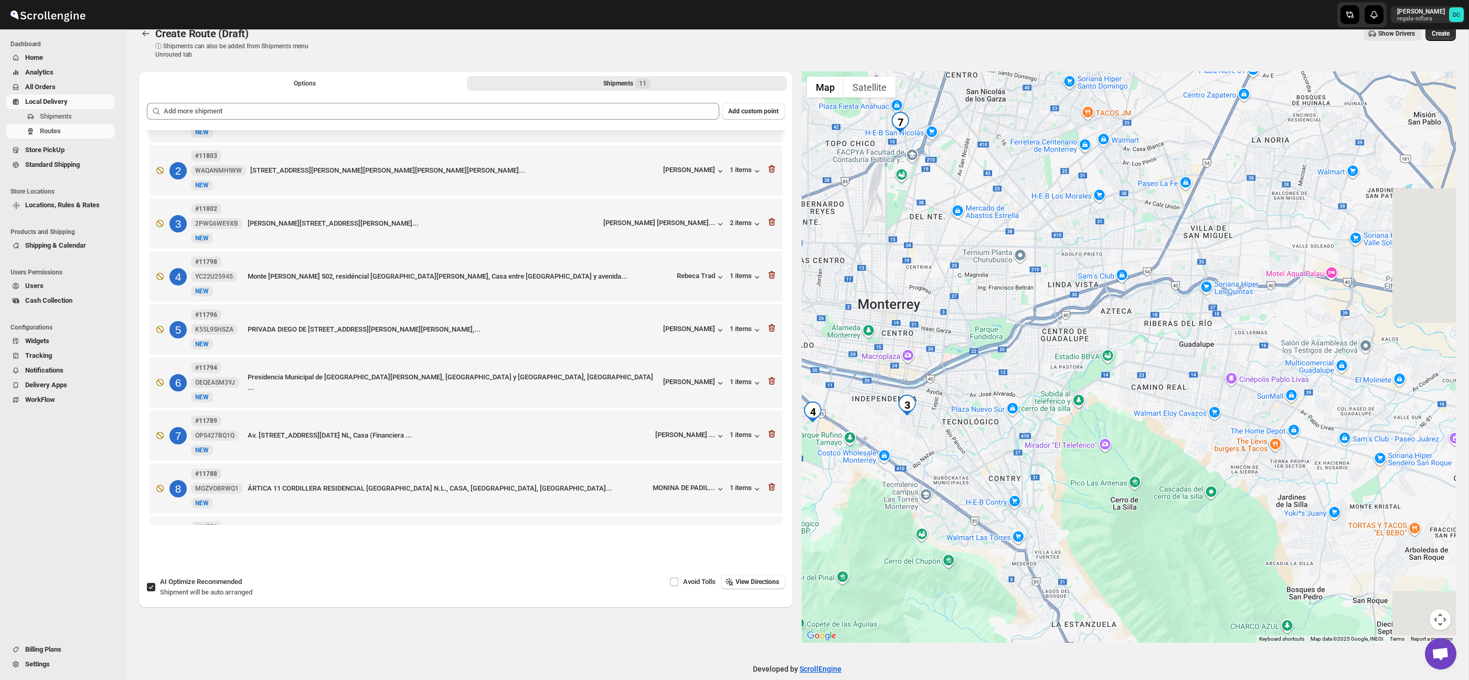
drag, startPoint x: 1230, startPoint y: 452, endPoint x: 1163, endPoint y: 292, distance: 173.7
click at [1163, 292] on div at bounding box center [1129, 356] width 655 height 571
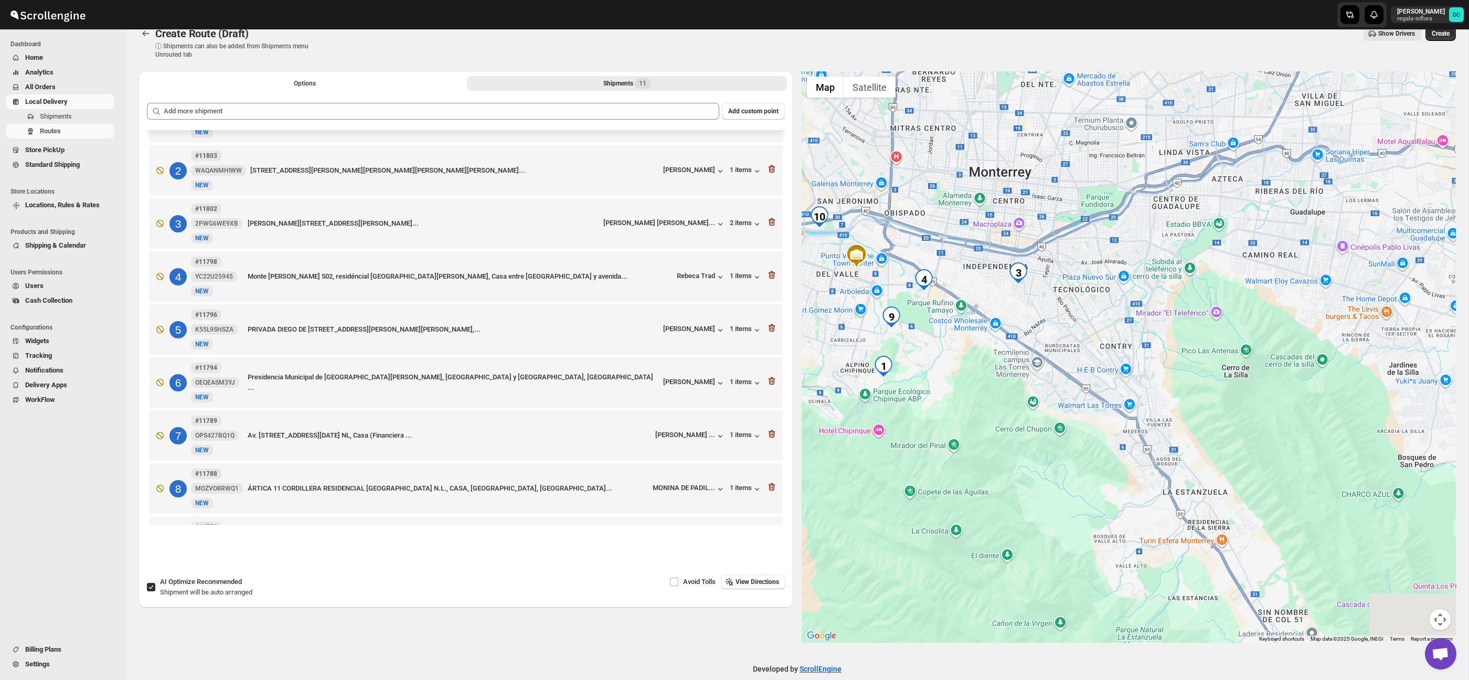
drag, startPoint x: 1151, startPoint y: 392, endPoint x: 1280, endPoint y: 295, distance: 161.2
click at [1274, 254] on div at bounding box center [1129, 356] width 655 height 571
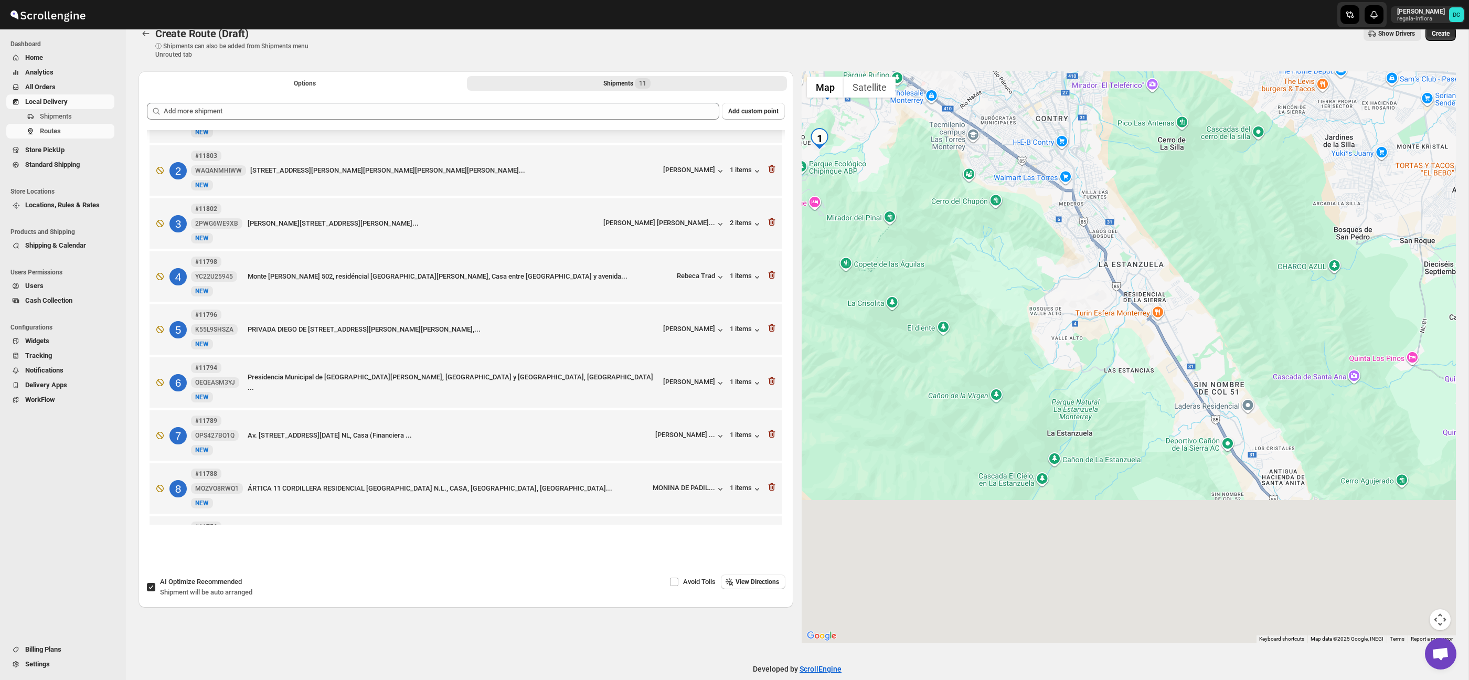
drag, startPoint x: 1304, startPoint y: 373, endPoint x: 1129, endPoint y: 173, distance: 265.5
click at [1130, 173] on div at bounding box center [1129, 356] width 655 height 571
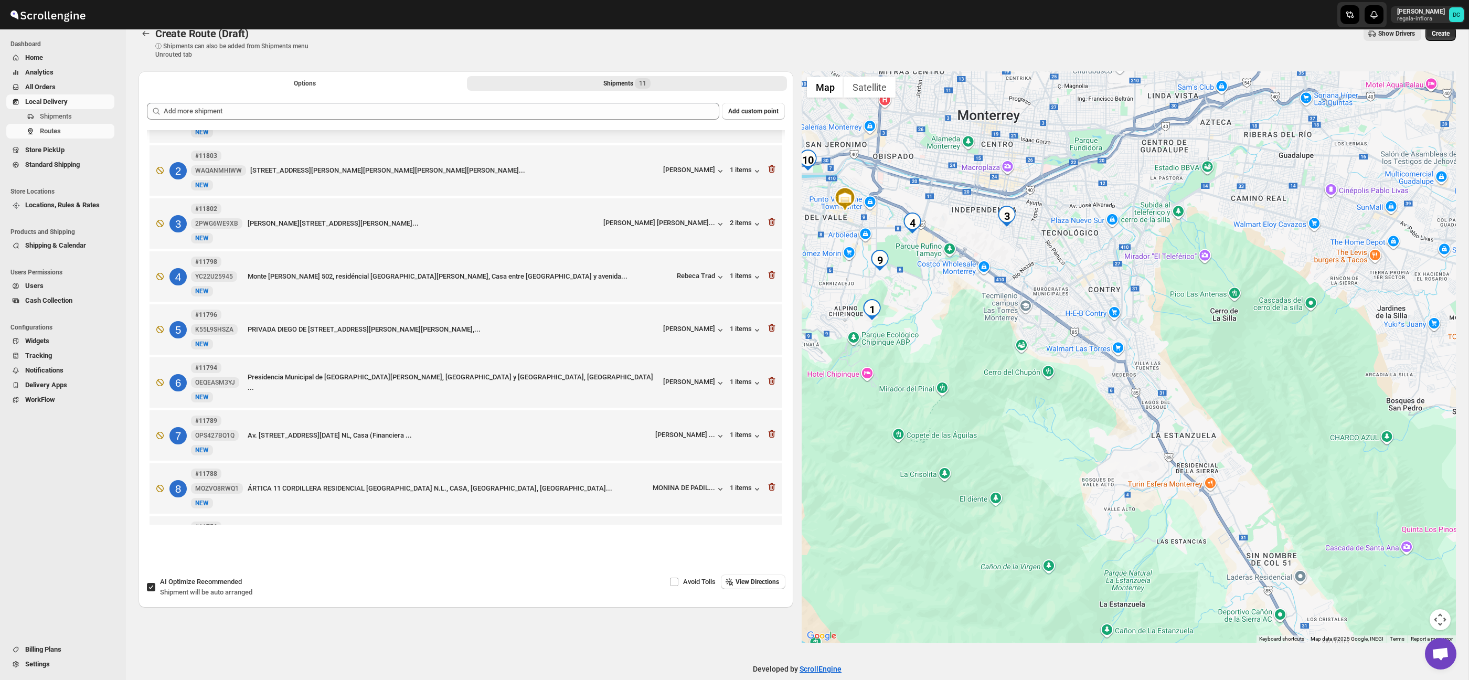
drag, startPoint x: 1121, startPoint y: 161, endPoint x: 1183, endPoint y: 342, distance: 191.8
click at [1230, 379] on div at bounding box center [1129, 356] width 655 height 571
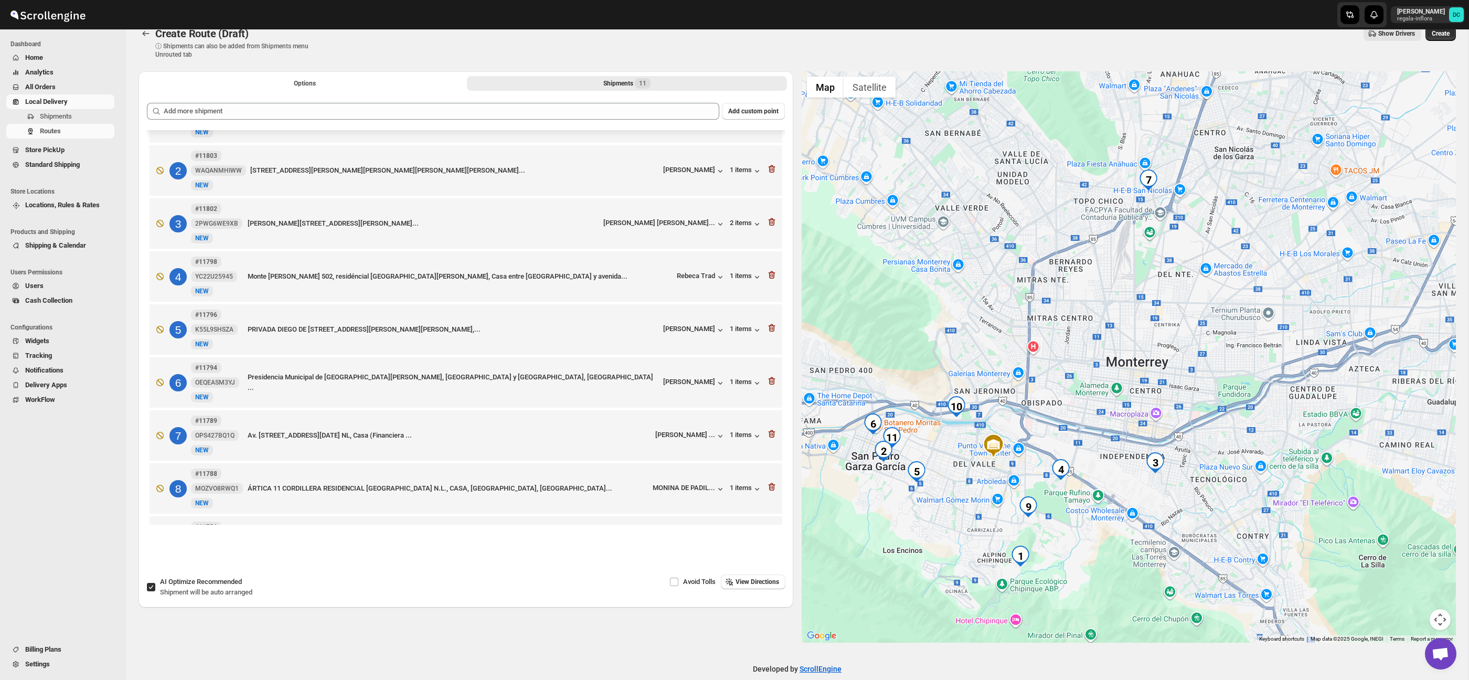
drag, startPoint x: 1180, startPoint y: 347, endPoint x: 1219, endPoint y: 386, distance: 54.9
click at [1219, 386] on div at bounding box center [1129, 356] width 655 height 571
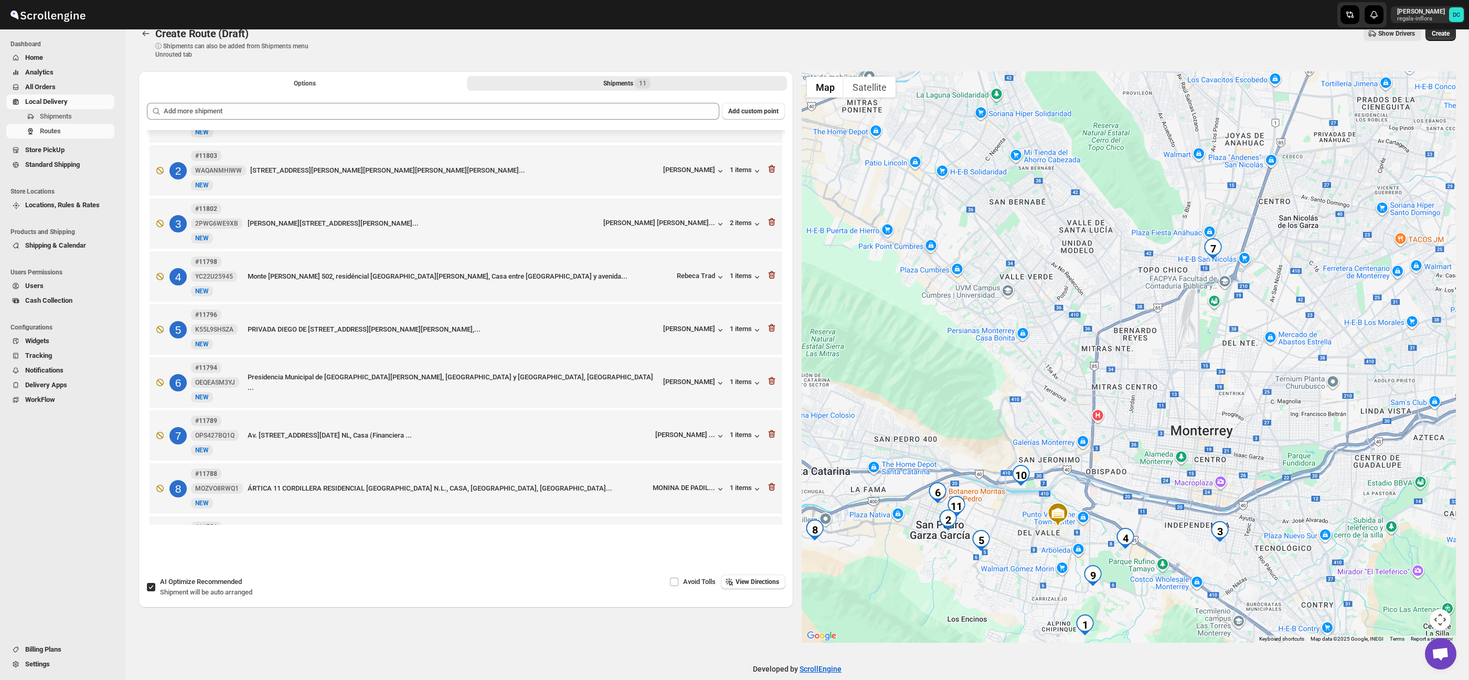
drag, startPoint x: 1179, startPoint y: 354, endPoint x: 1198, endPoint y: 379, distance: 32.2
click at [1198, 379] on div at bounding box center [1129, 356] width 655 height 571
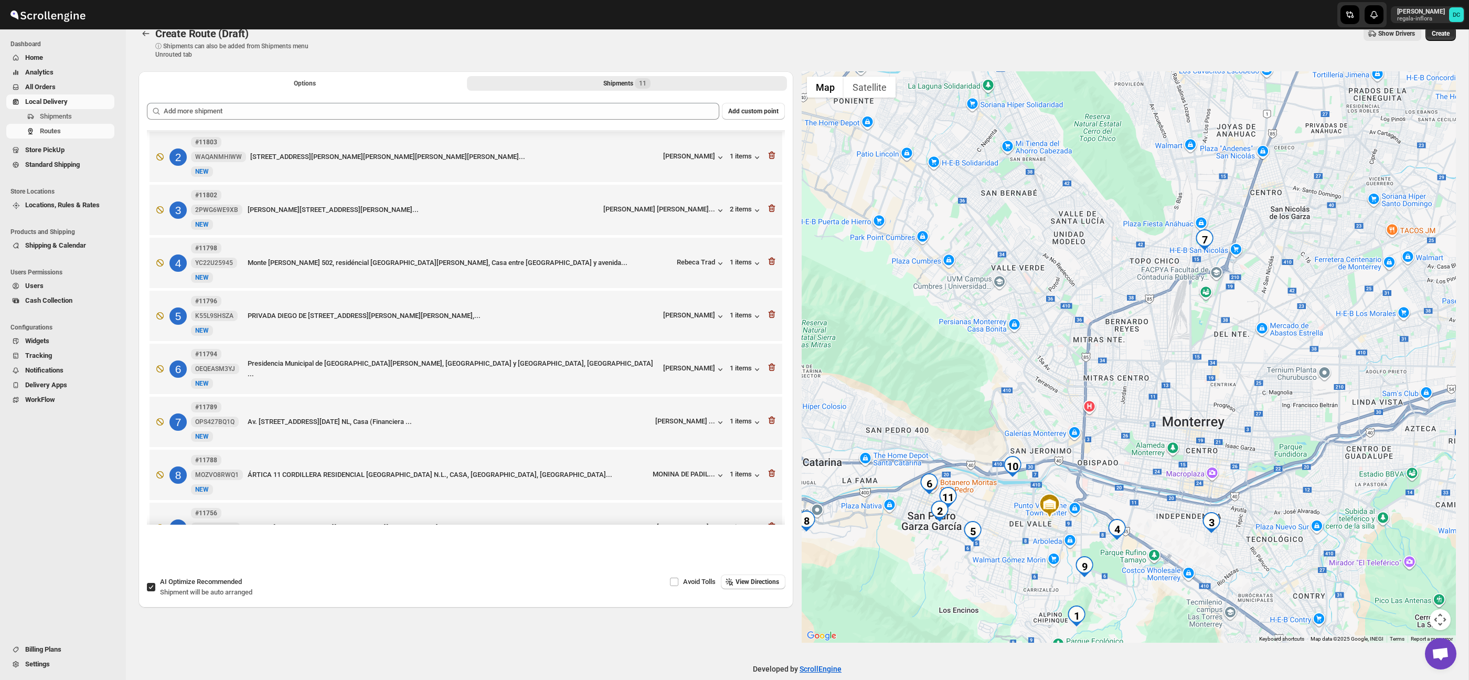
drag, startPoint x: 1271, startPoint y: 499, endPoint x: 1243, endPoint y: 466, distance: 42.5
click at [1243, 466] on div at bounding box center [1129, 356] width 655 height 571
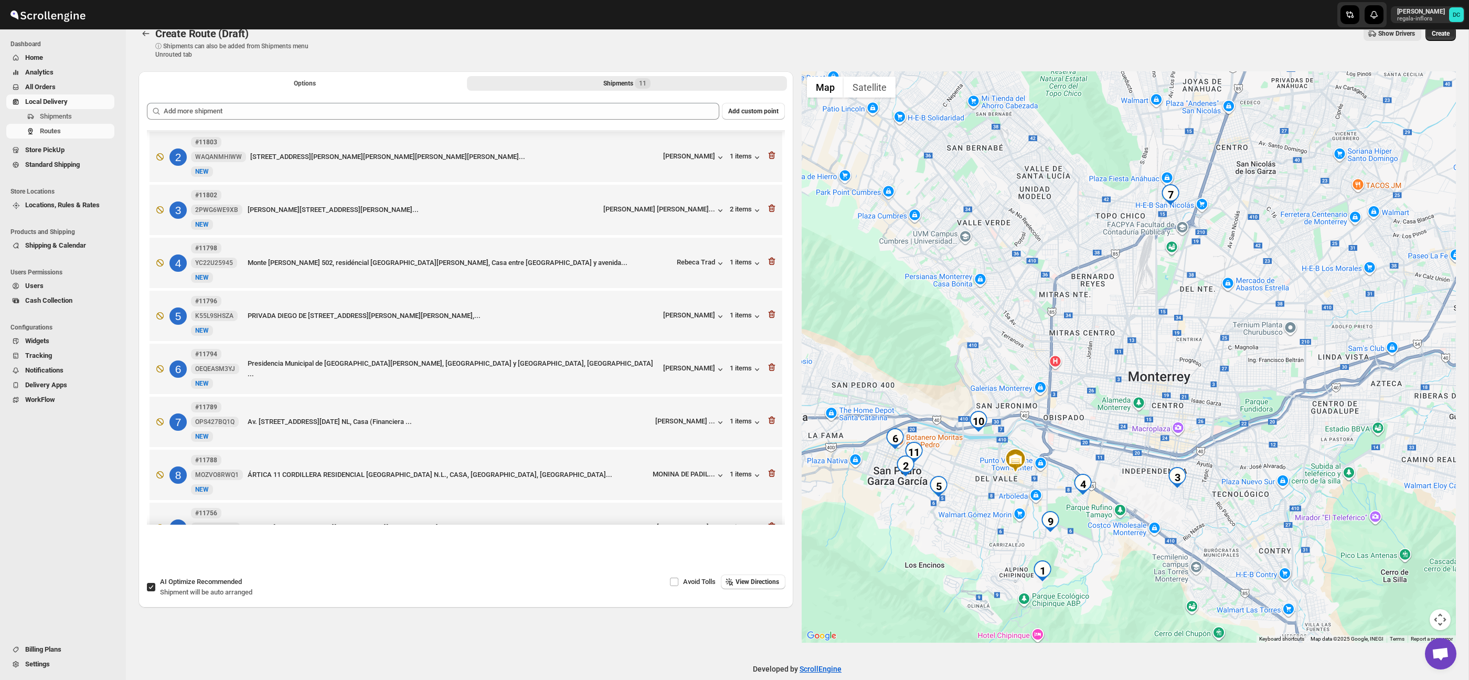
drag, startPoint x: 1251, startPoint y: 476, endPoint x: 1241, endPoint y: 456, distance: 22.3
click at [1241, 456] on div at bounding box center [1129, 356] width 655 height 571
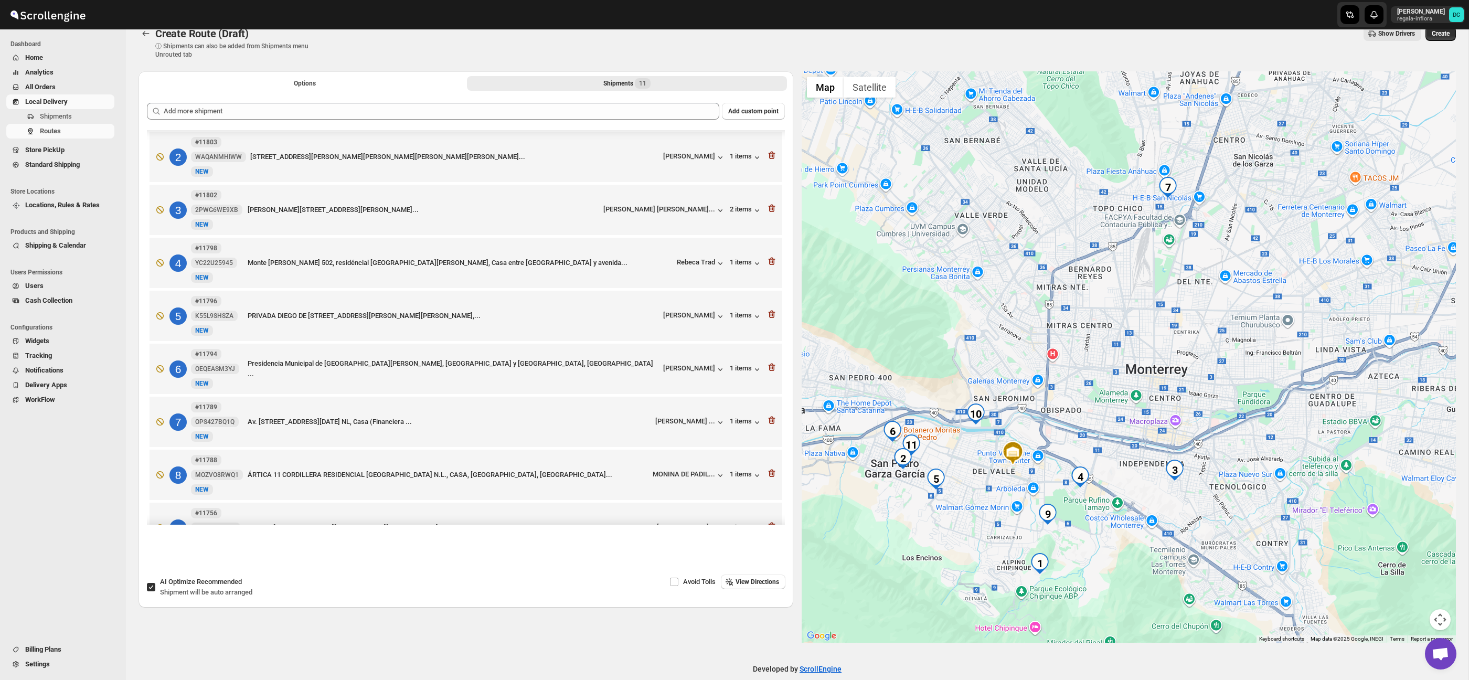
scroll to position [39, 0]
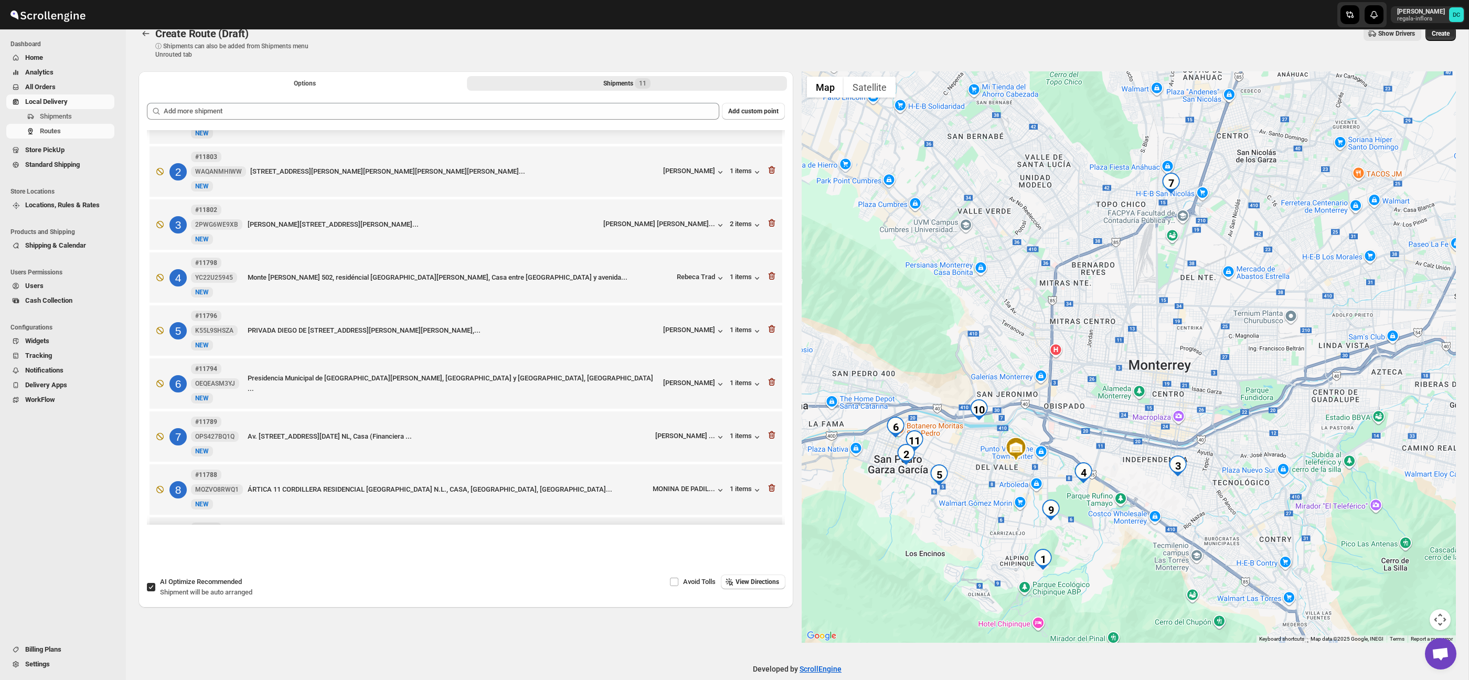
drag, startPoint x: 1033, startPoint y: 501, endPoint x: 1130, endPoint y: 419, distance: 127.0
click at [1130, 419] on div at bounding box center [1129, 356] width 655 height 571
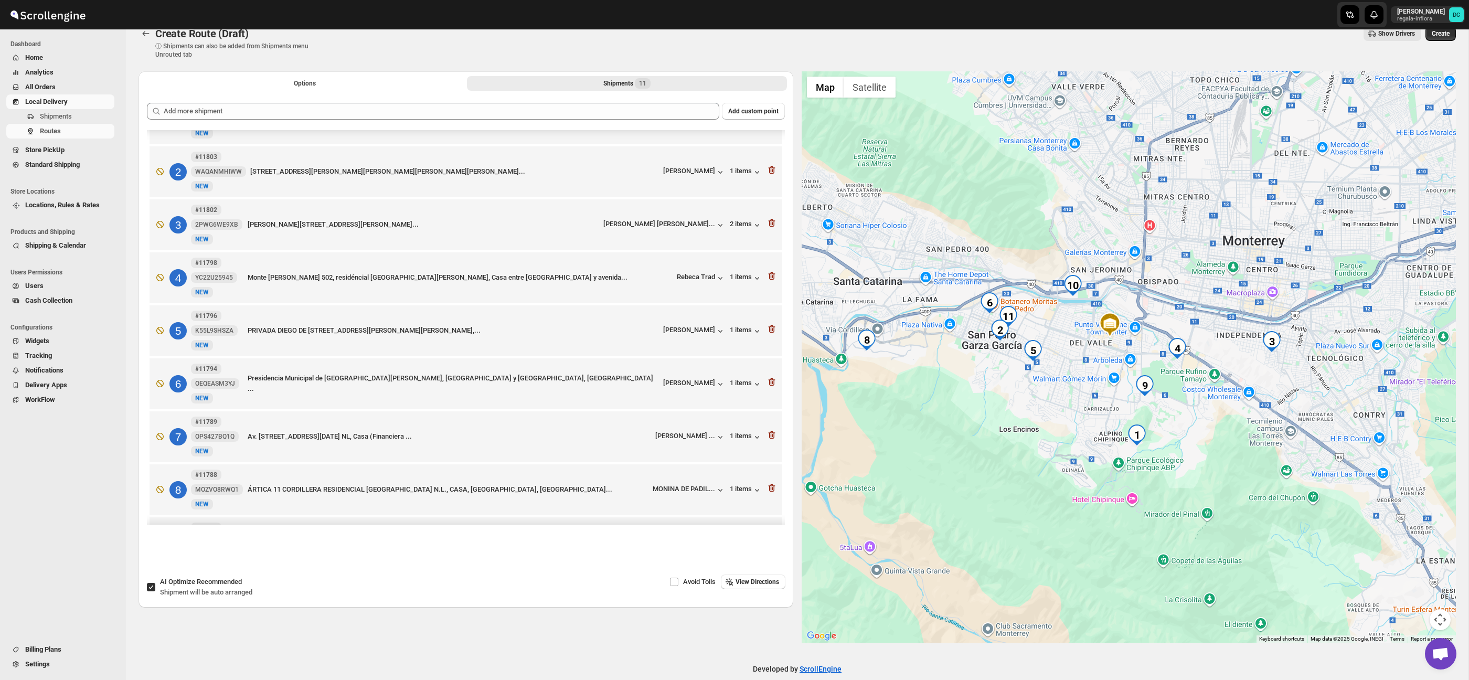
drag, startPoint x: 1238, startPoint y: 520, endPoint x: 1239, endPoint y: 469, distance: 52.0
click at [1239, 469] on div at bounding box center [1129, 356] width 655 height 571
click at [1440, 611] on button "Map camera controls" at bounding box center [1440, 619] width 21 height 21
click at [1418, 563] on button "Zoom in" at bounding box center [1413, 567] width 21 height 21
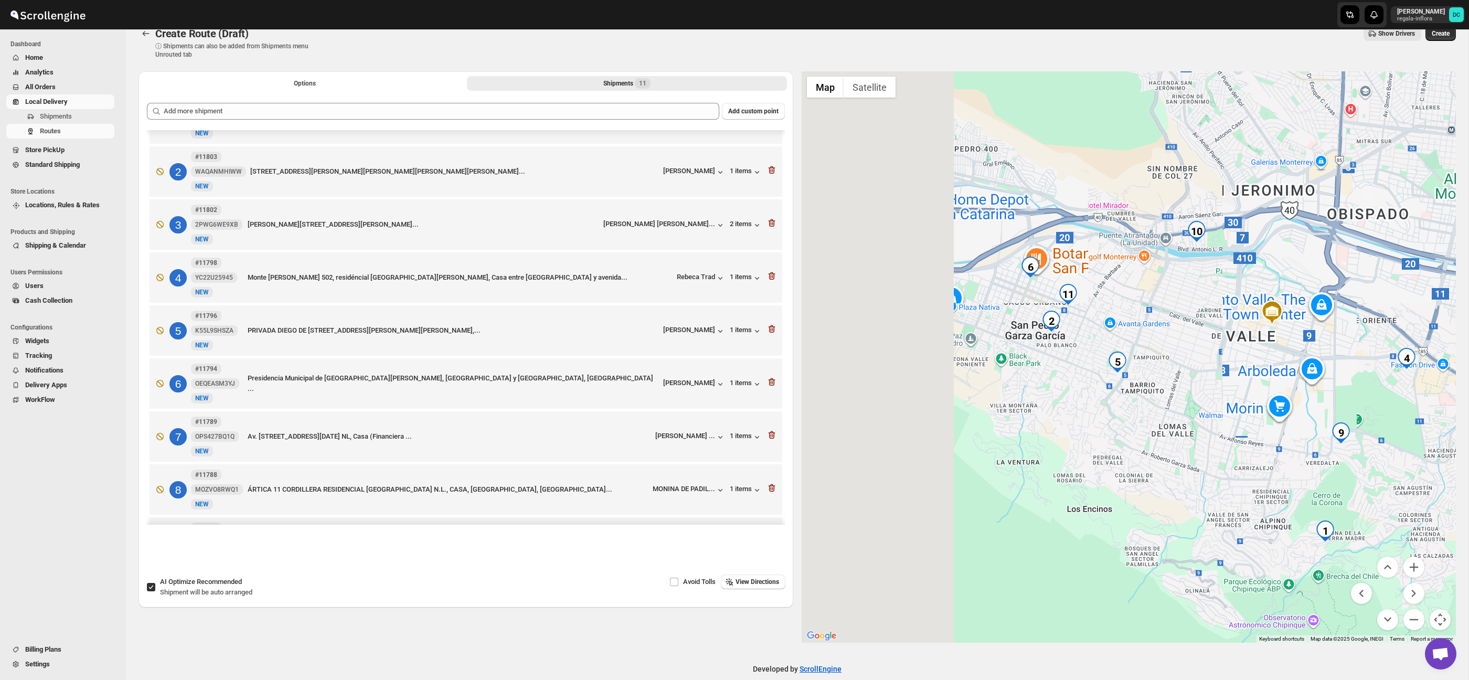
drag, startPoint x: 1088, startPoint y: 485, endPoint x: 1327, endPoint y: 503, distance: 239.9
click at [1327, 503] on div at bounding box center [1129, 356] width 655 height 571
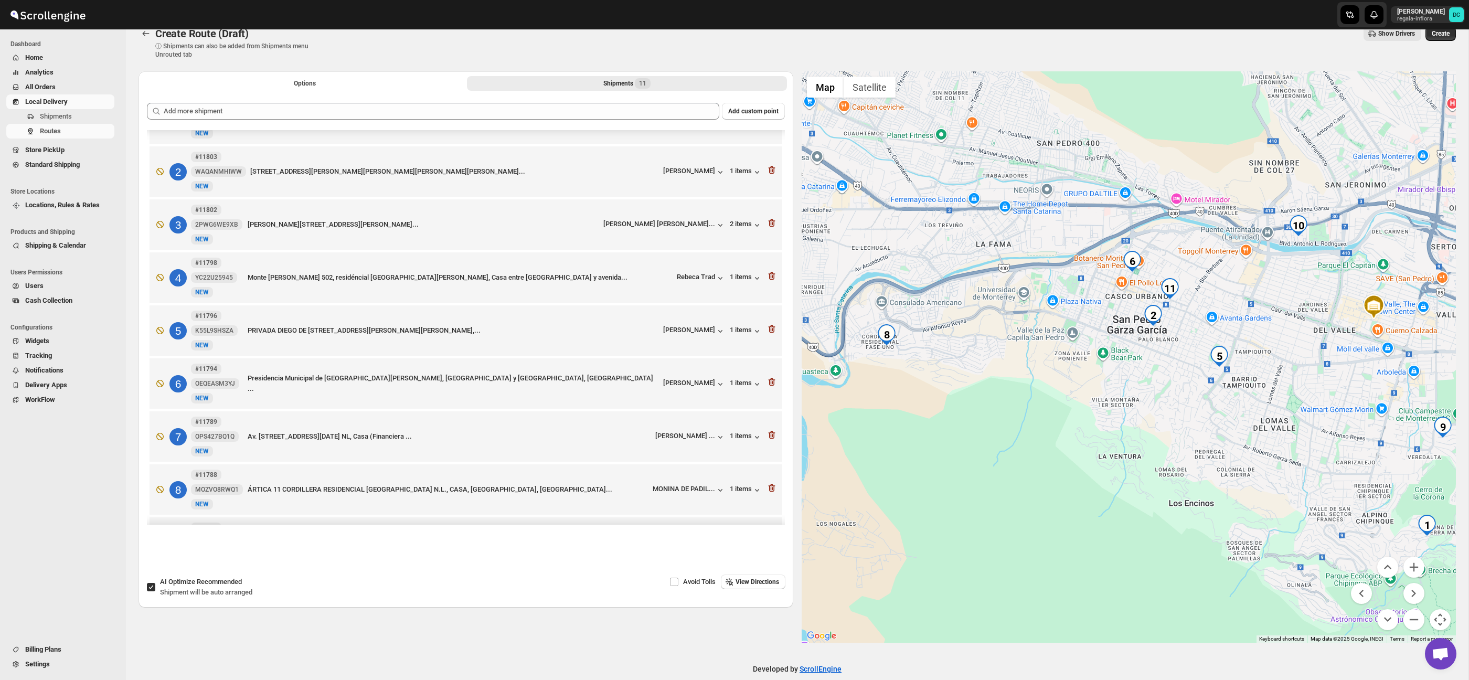
drag, startPoint x: 1153, startPoint y: 460, endPoint x: 1199, endPoint y: 449, distance: 47.5
click at [1199, 449] on div at bounding box center [1129, 356] width 655 height 571
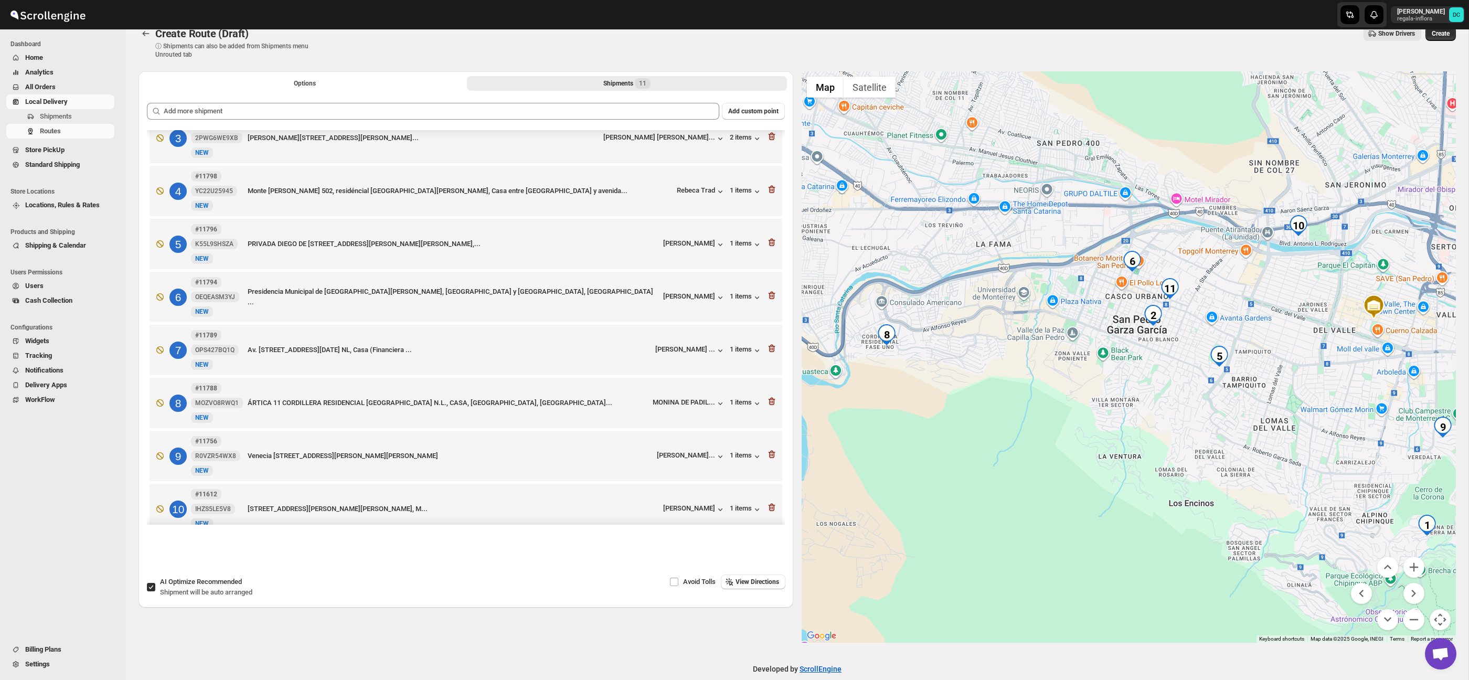
scroll to position [129, 0]
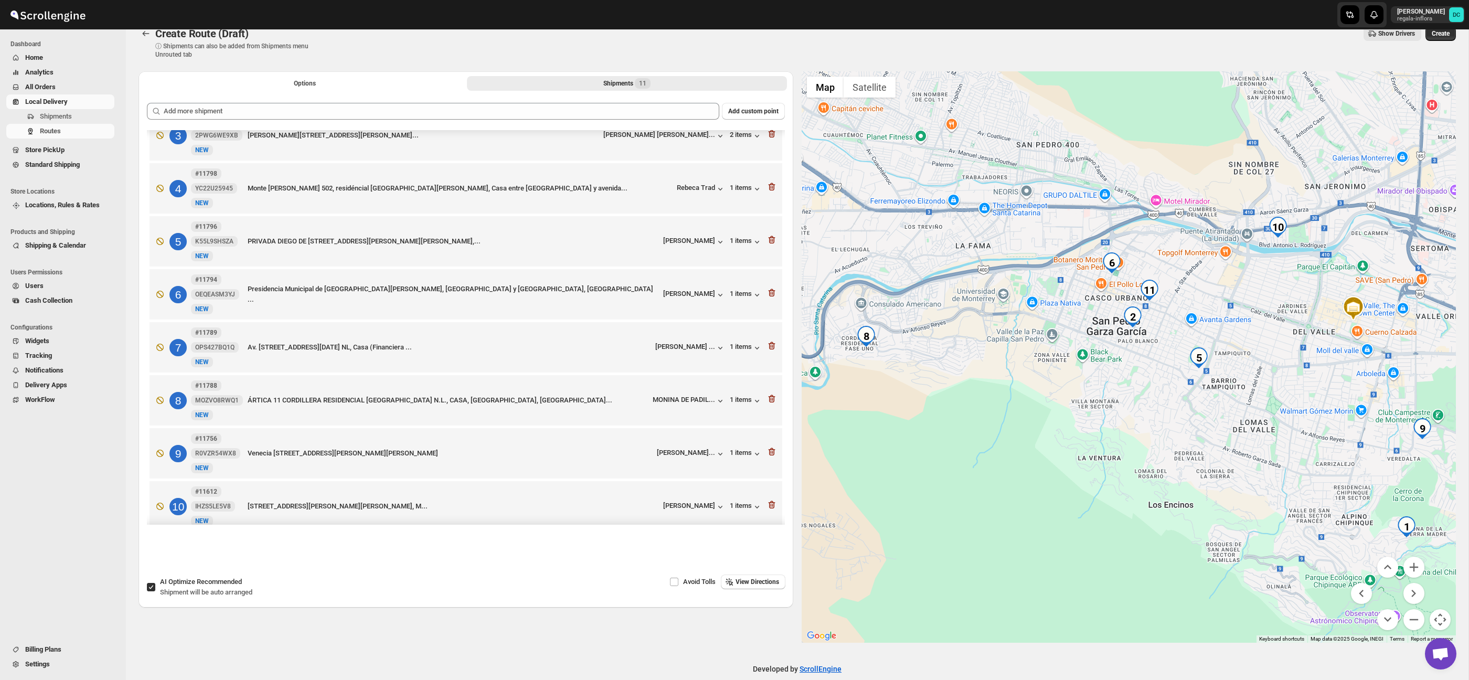
drag, startPoint x: 1088, startPoint y: 355, endPoint x: 1014, endPoint y: 361, distance: 73.7
click at [1021, 362] on div at bounding box center [1129, 356] width 655 height 571
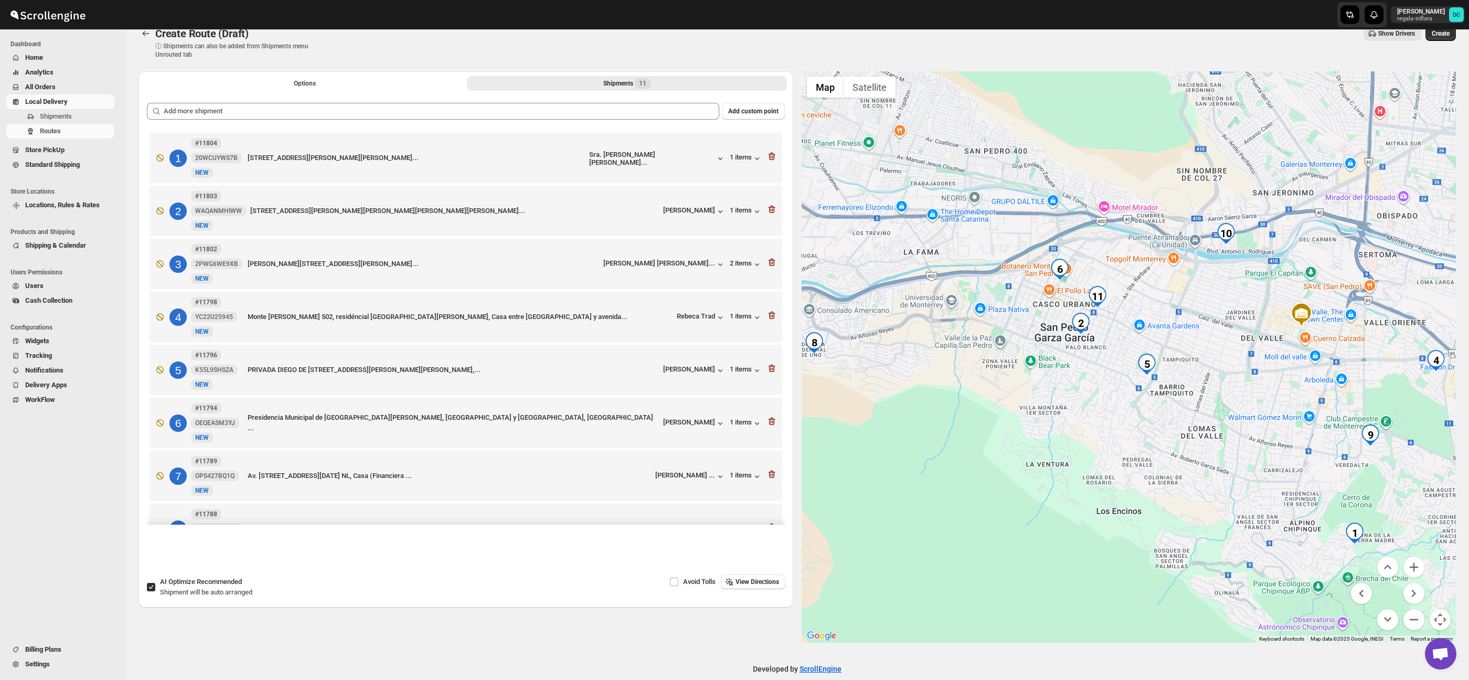
scroll to position [13, 0]
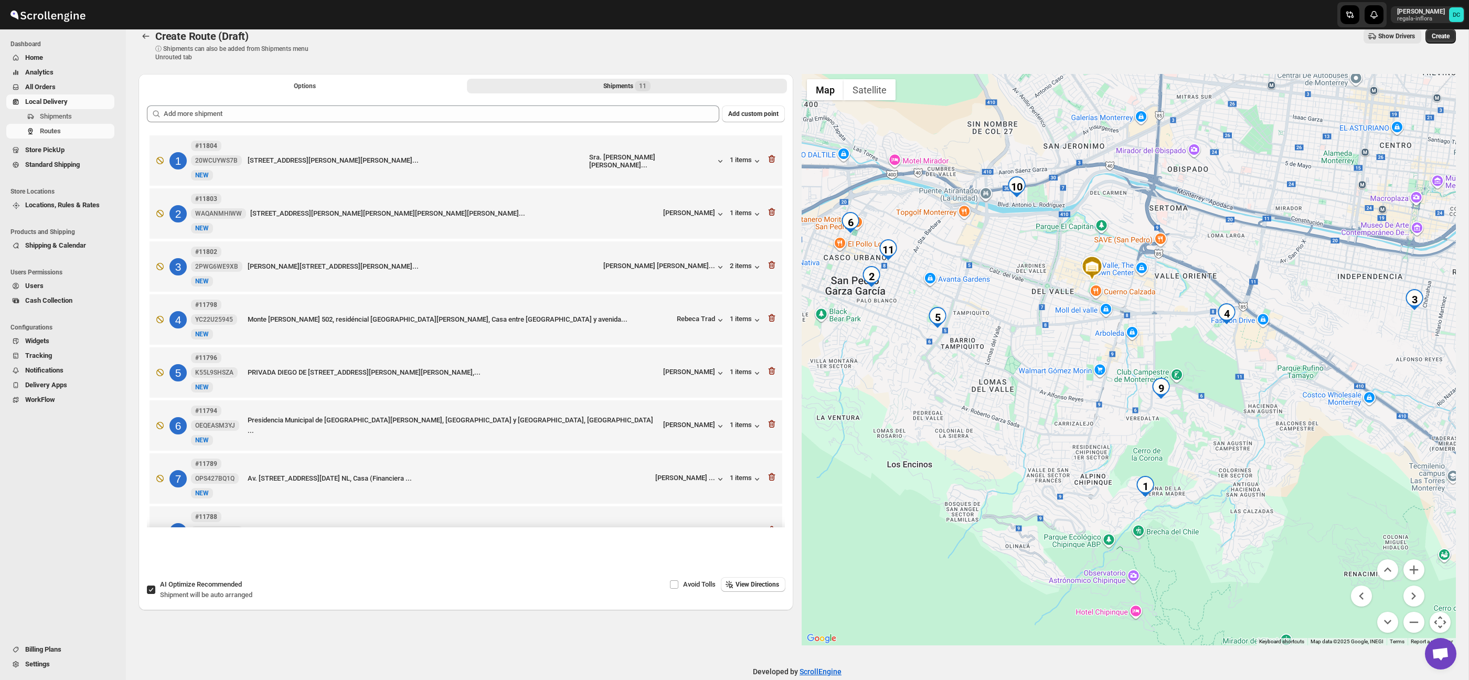
drag, startPoint x: 1216, startPoint y: 368, endPoint x: 1032, endPoint y: 330, distance: 188.0
click at [1032, 330] on div at bounding box center [1129, 359] width 655 height 571
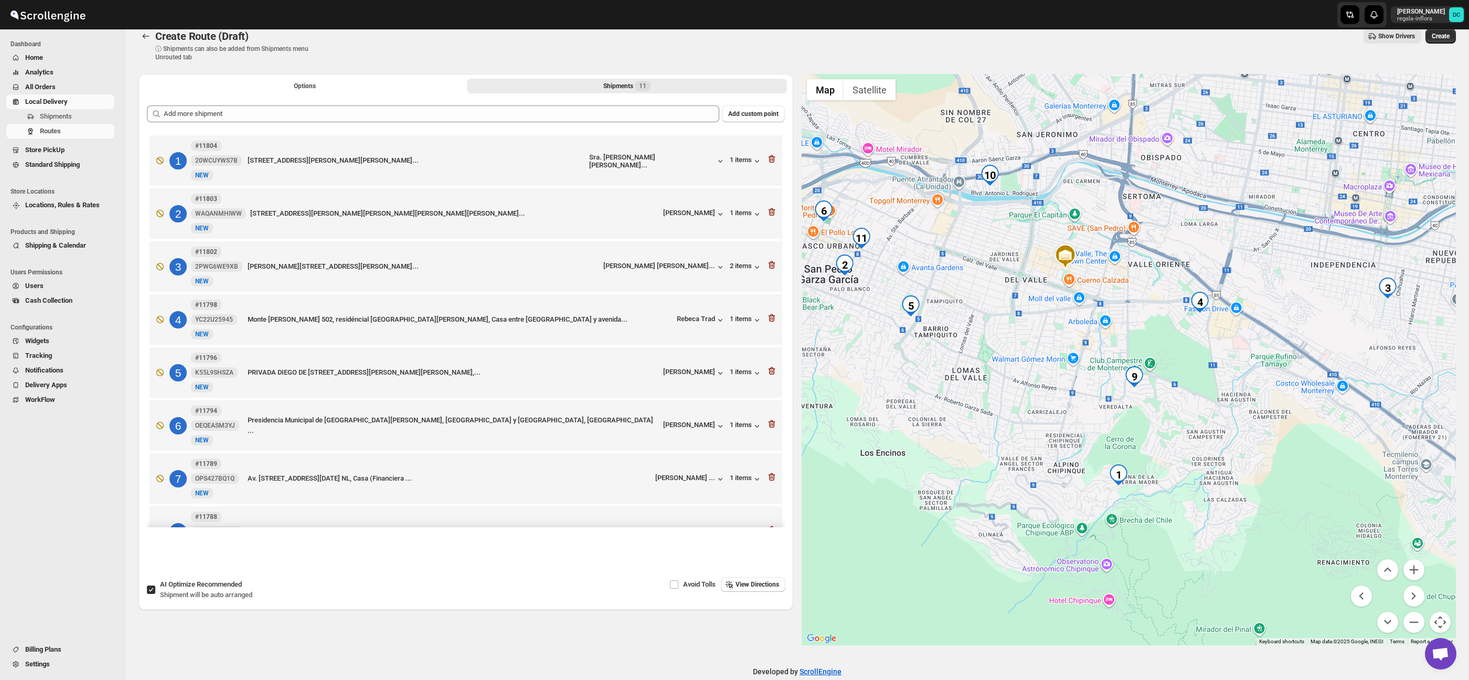
drag, startPoint x: 1036, startPoint y: 347, endPoint x: 961, endPoint y: 311, distance: 83.8
click at [960, 311] on div at bounding box center [1129, 359] width 655 height 571
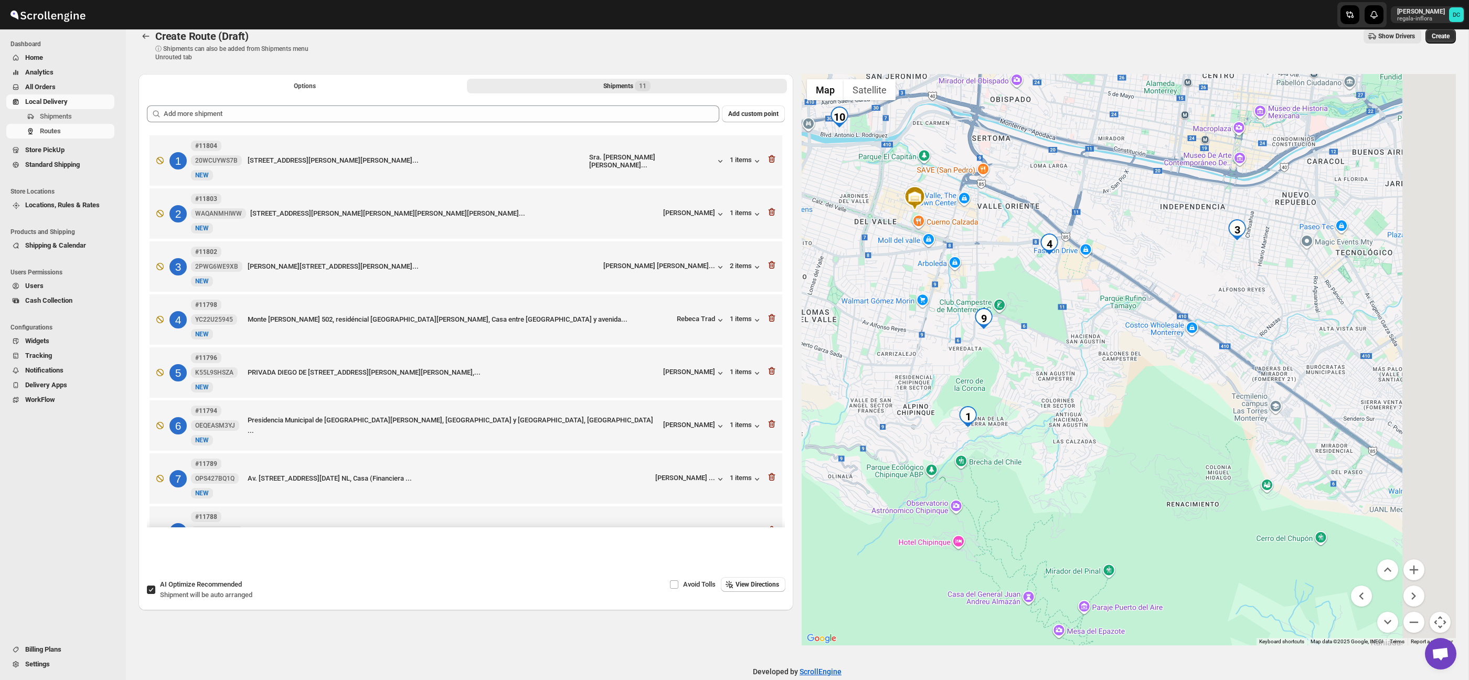
drag, startPoint x: 1148, startPoint y: 342, endPoint x: 1057, endPoint y: 312, distance: 96.4
click at [1057, 312] on div at bounding box center [1129, 359] width 655 height 571
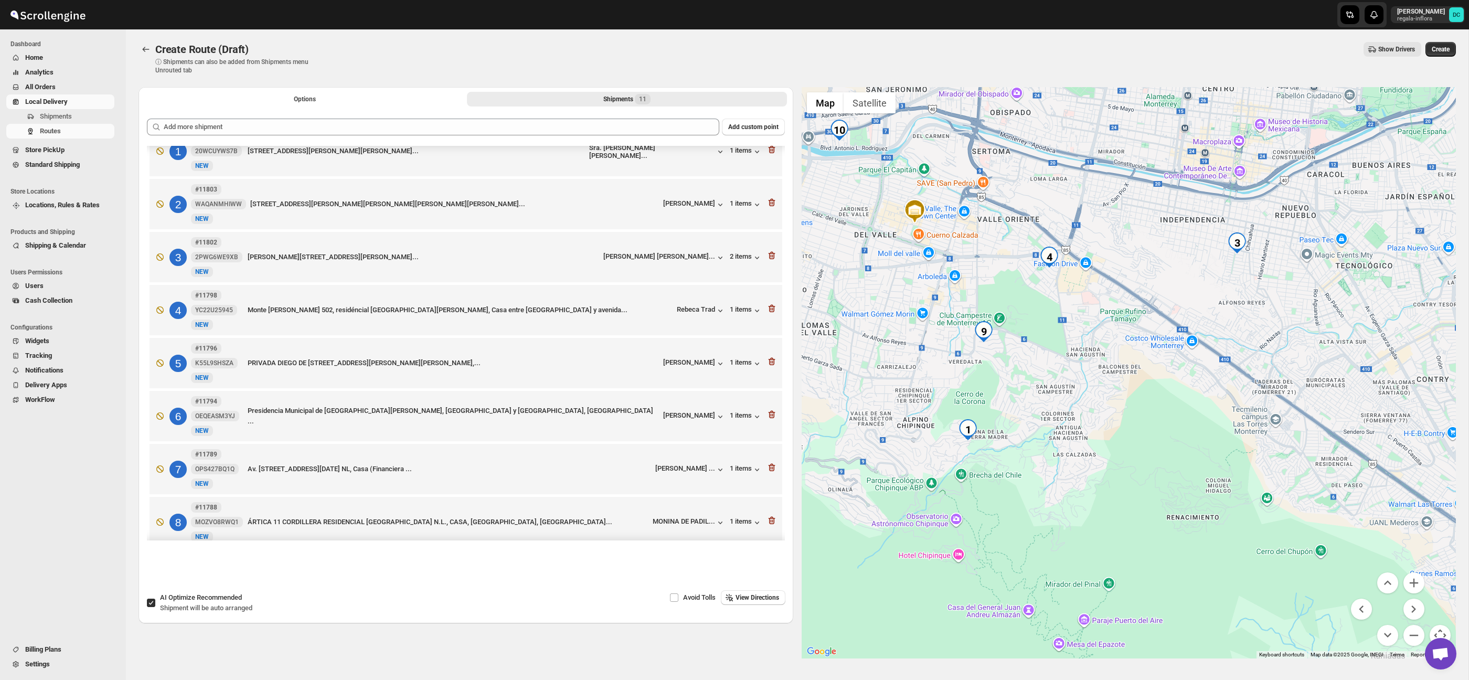
scroll to position [0, 0]
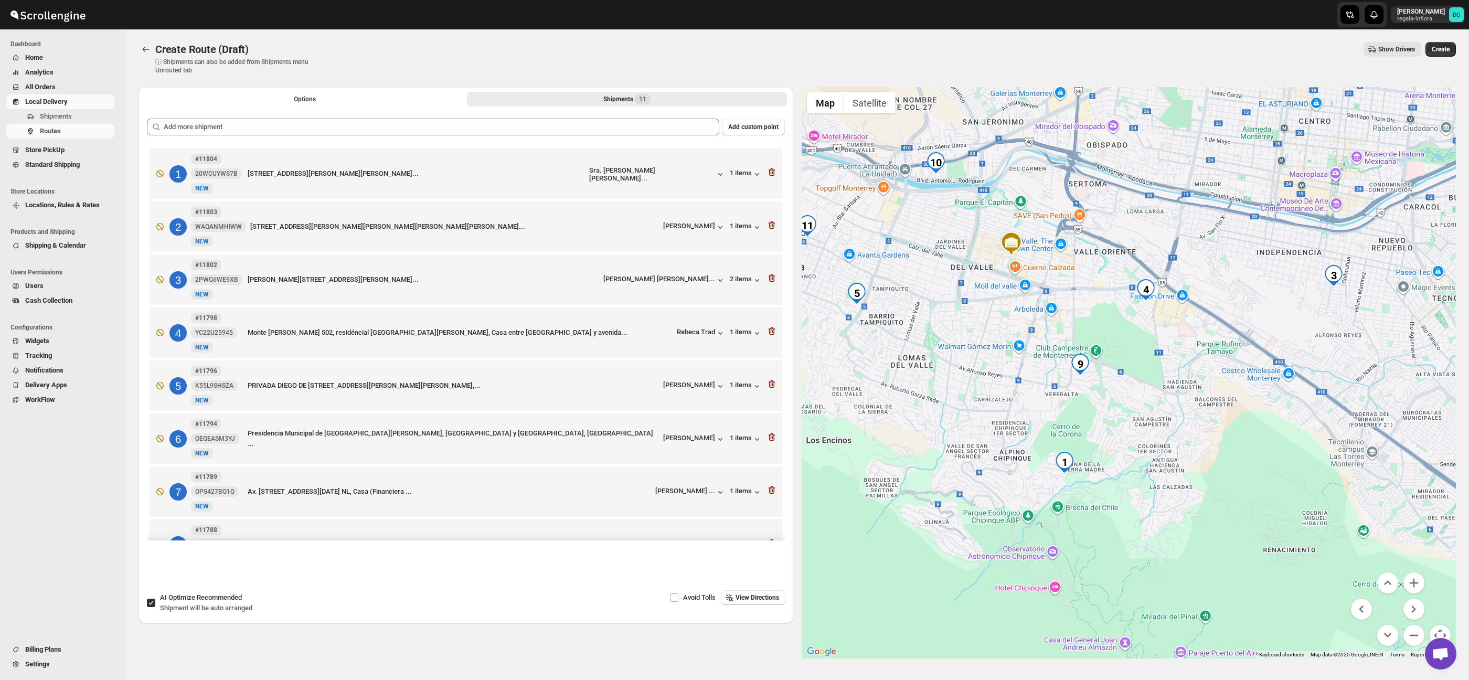
drag, startPoint x: 945, startPoint y: 334, endPoint x: 1168, endPoint y: 389, distance: 229.7
click at [1171, 391] on div at bounding box center [1129, 372] width 655 height 571
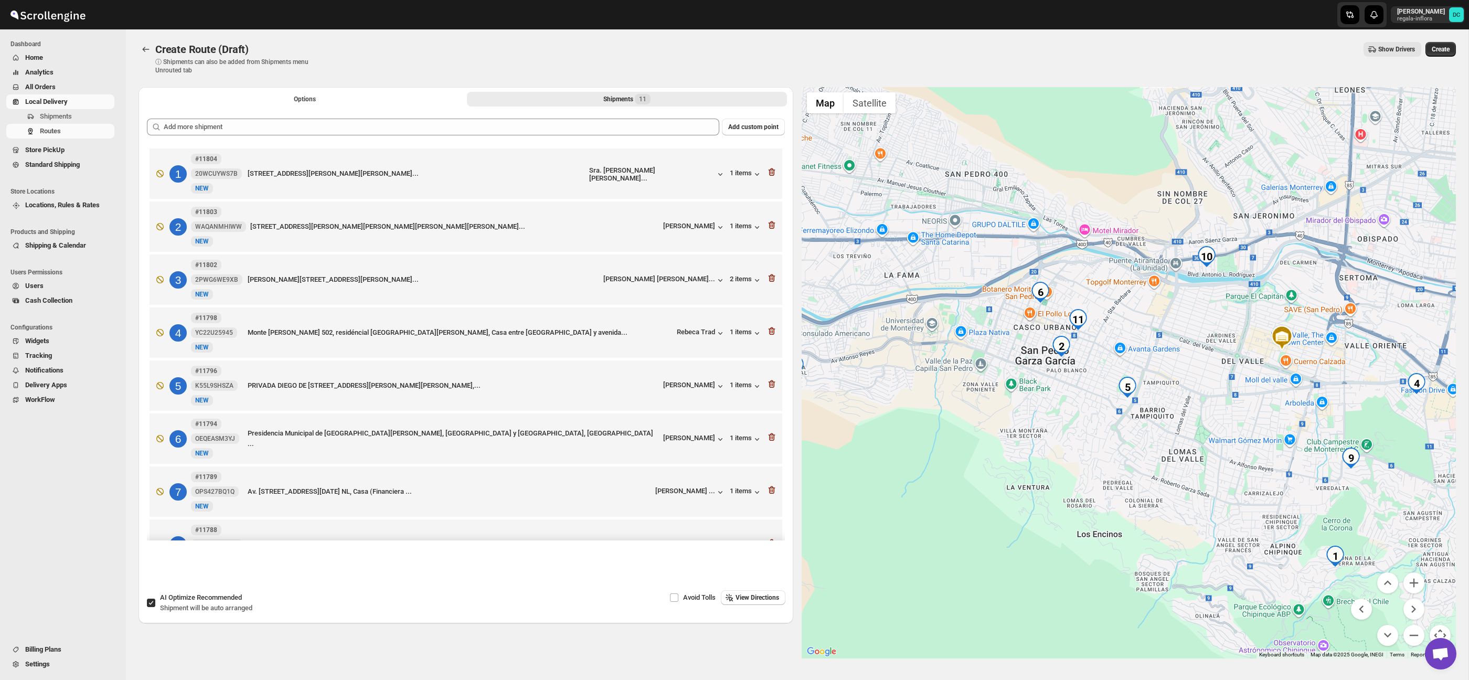
drag, startPoint x: 1026, startPoint y: 365, endPoint x: 1070, endPoint y: 410, distance: 62.7
click at [1070, 410] on div at bounding box center [1129, 372] width 655 height 571
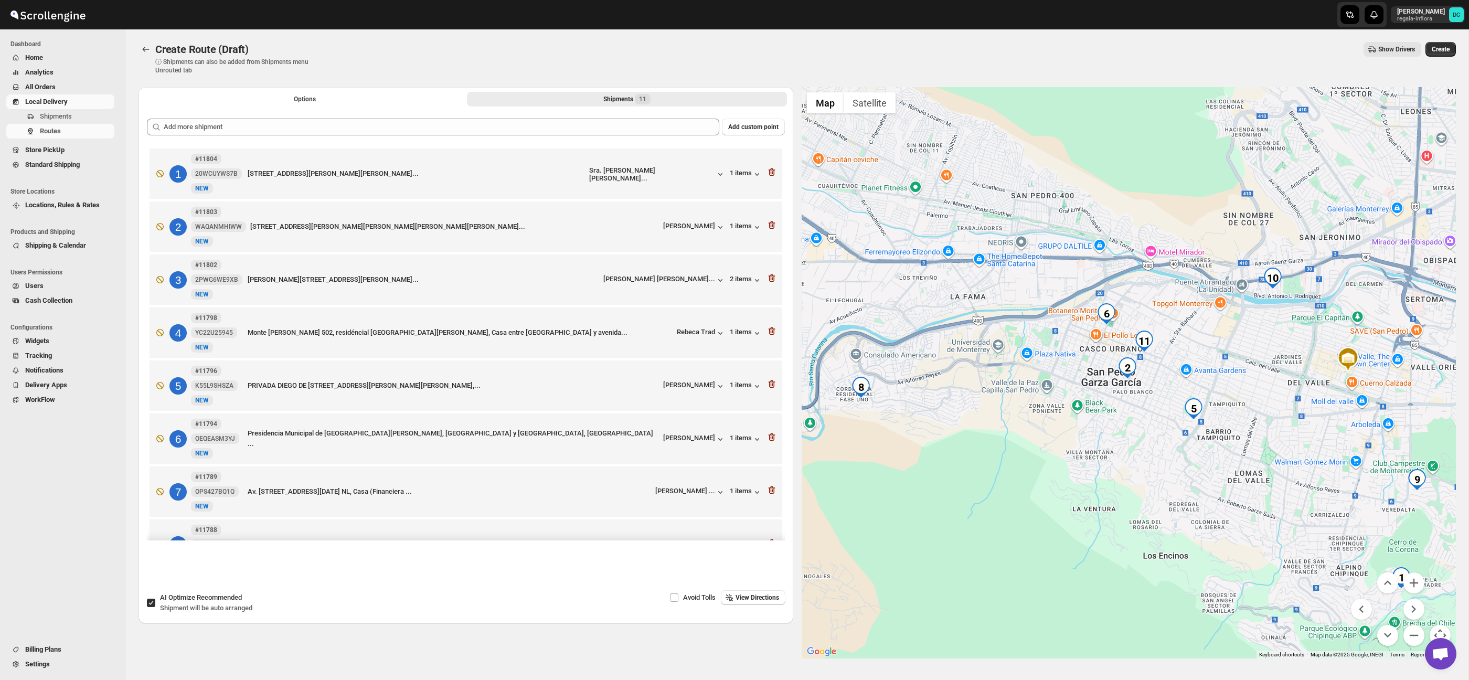
drag, startPoint x: 998, startPoint y: 400, endPoint x: 1073, endPoint y: 422, distance: 78.7
click at [1073, 422] on div at bounding box center [1129, 372] width 655 height 571
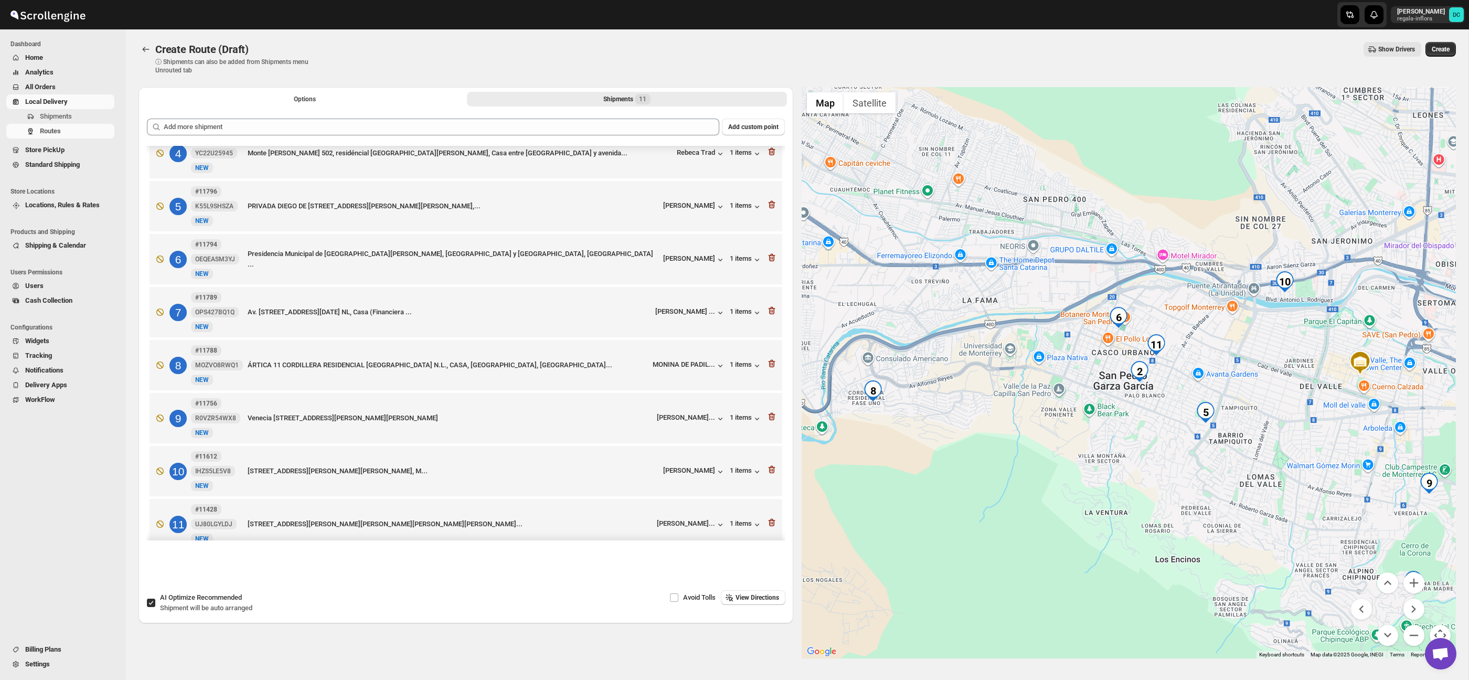
scroll to position [189, 0]
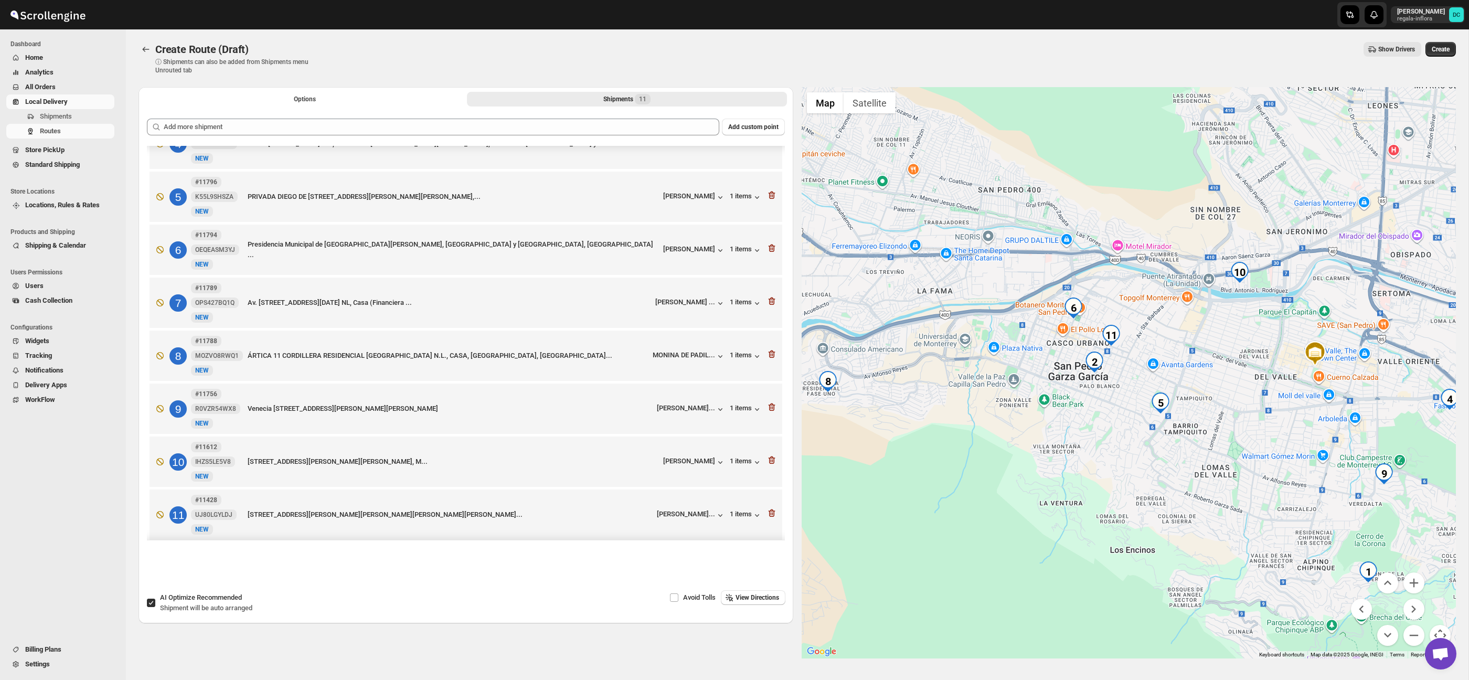
drag, startPoint x: 1296, startPoint y: 340, endPoint x: 1239, endPoint y: 330, distance: 58.7
click at [1240, 330] on div at bounding box center [1129, 372] width 655 height 571
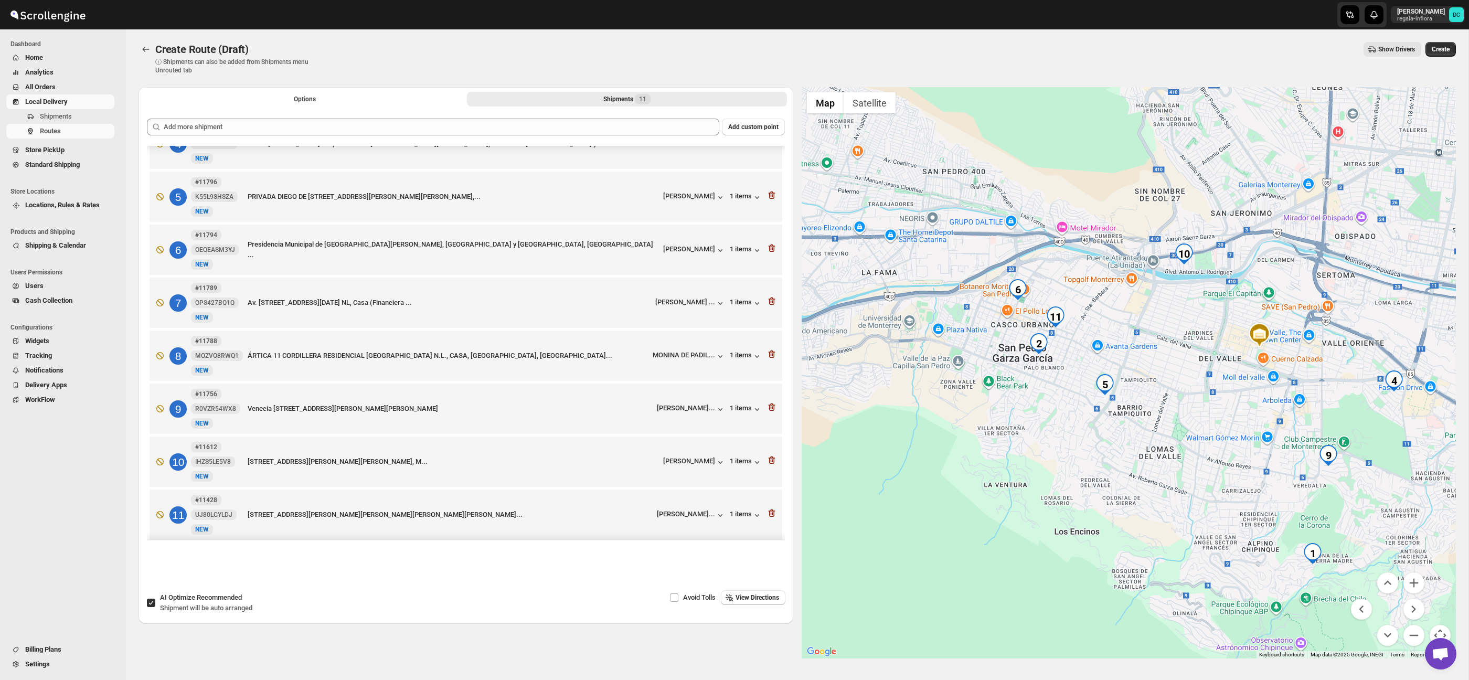
click at [1195, 329] on div at bounding box center [1129, 372] width 655 height 571
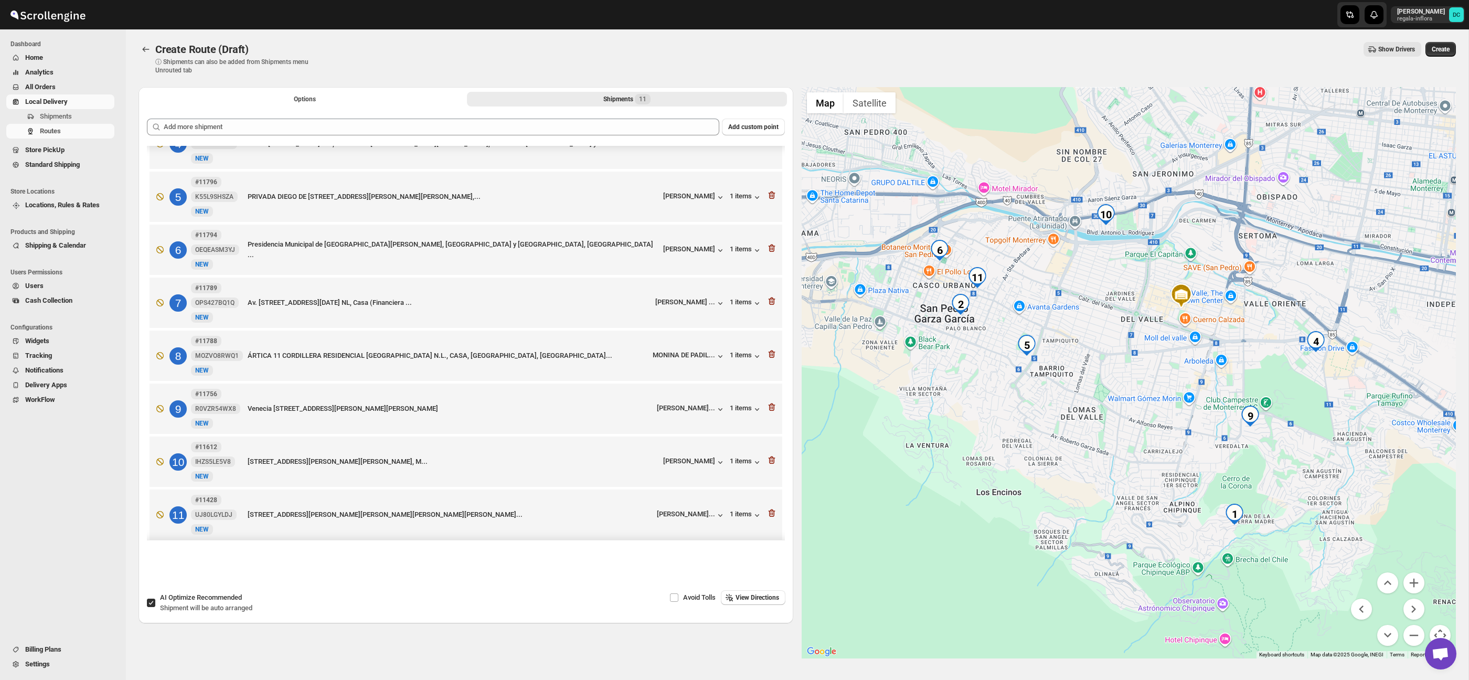
drag, startPoint x: 1197, startPoint y: 419, endPoint x: 1168, endPoint y: 406, distance: 31.9
click at [1169, 406] on div at bounding box center [1129, 372] width 655 height 571
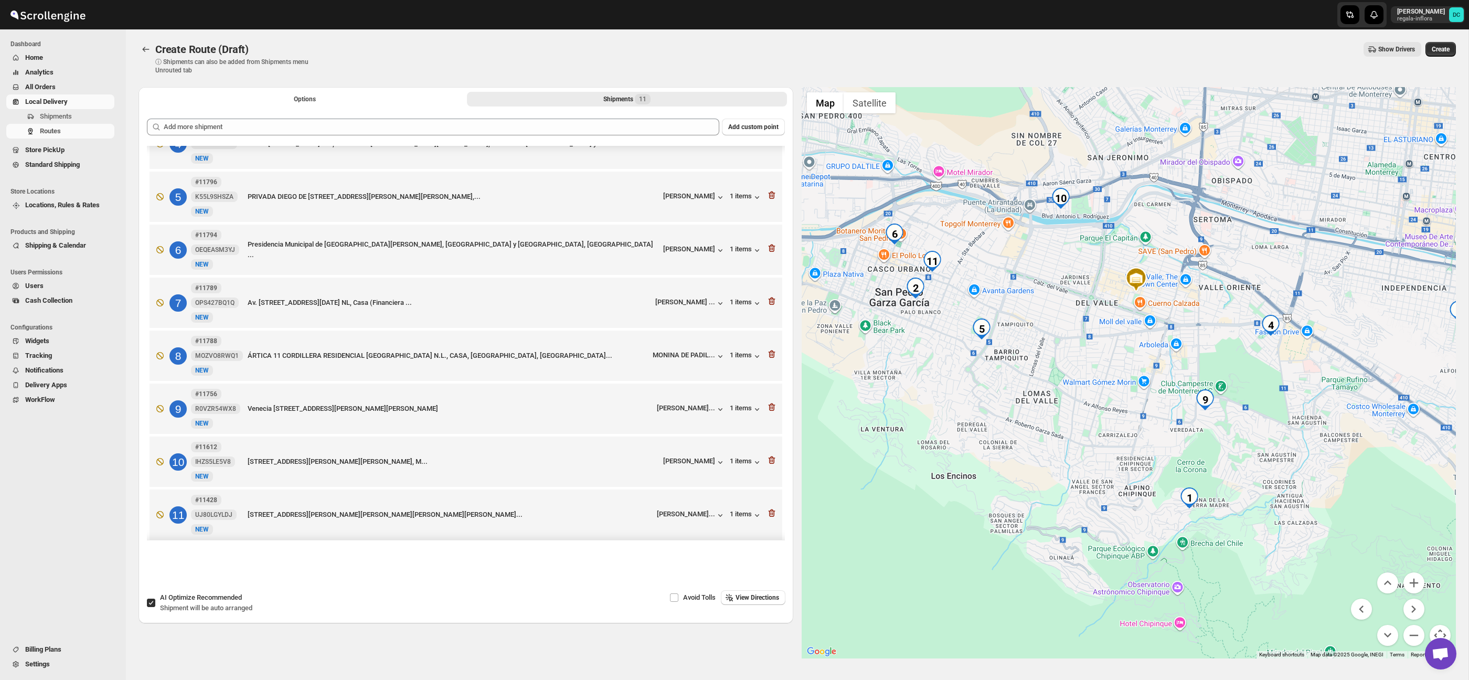
drag, startPoint x: 1171, startPoint y: 388, endPoint x: 1127, endPoint y: 373, distance: 46.6
click at [1127, 373] on div at bounding box center [1129, 372] width 655 height 571
drag, startPoint x: 1110, startPoint y: 387, endPoint x: 1069, endPoint y: 371, distance: 44.0
click at [1061, 367] on div at bounding box center [1129, 372] width 655 height 571
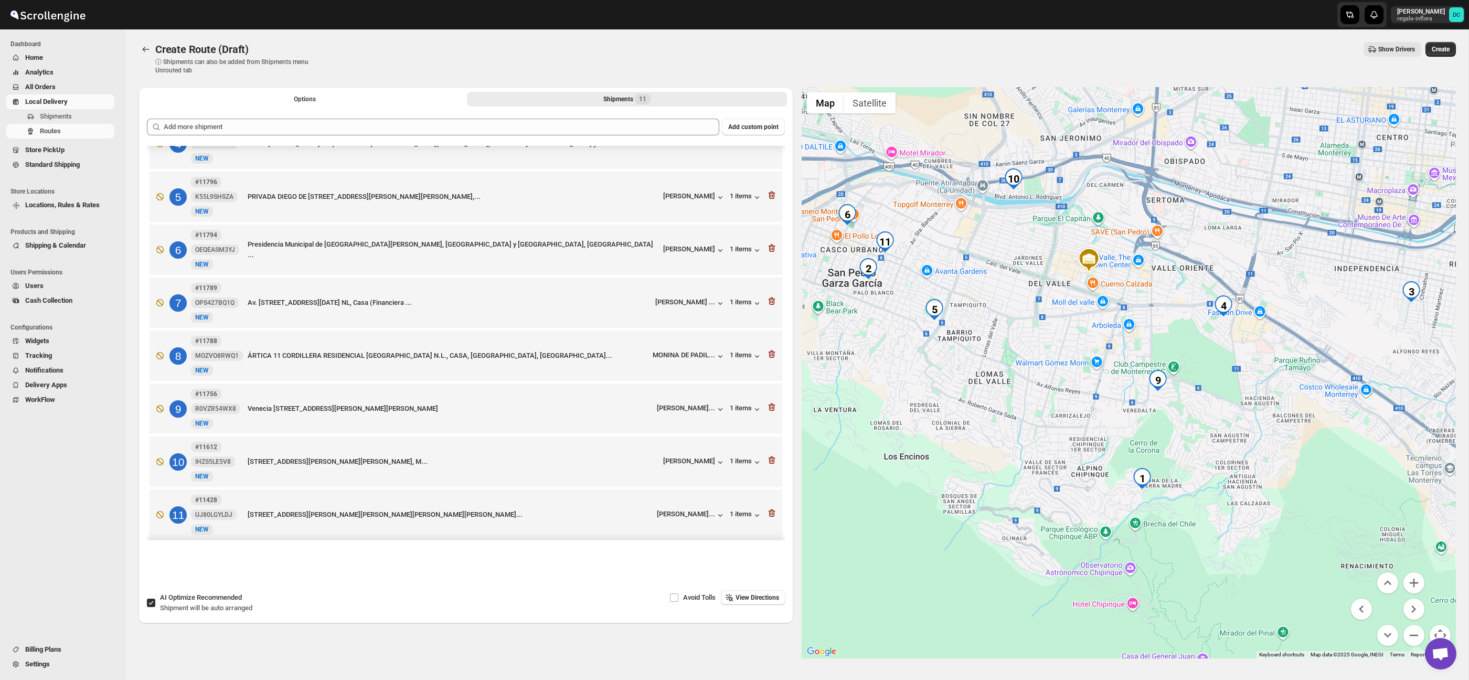
click at [1410, 624] on menu at bounding box center [1387, 608] width 73 height 73
click at [1418, 638] on button "Zoom out" at bounding box center [1413, 635] width 21 height 21
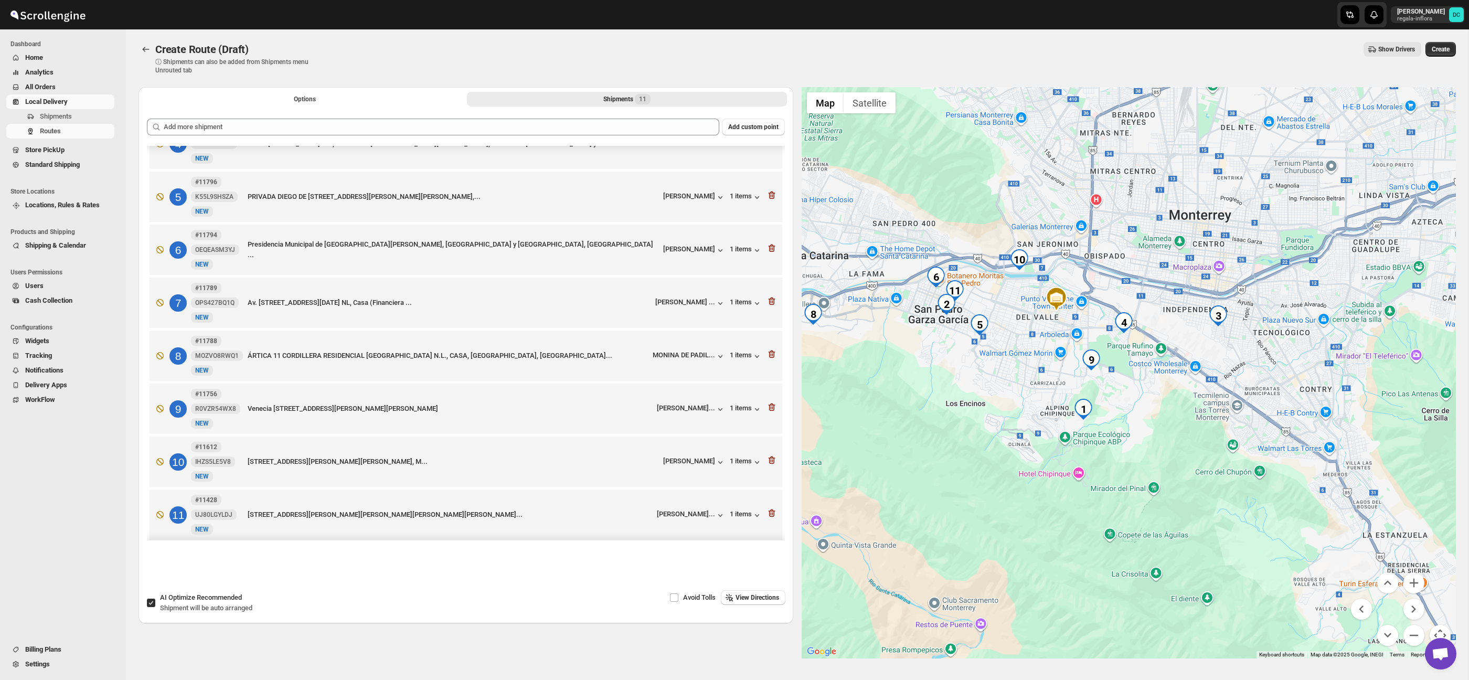
drag, startPoint x: 1046, startPoint y: 453, endPoint x: 992, endPoint y: 441, distance: 54.7
click at [992, 441] on div at bounding box center [1129, 372] width 655 height 571
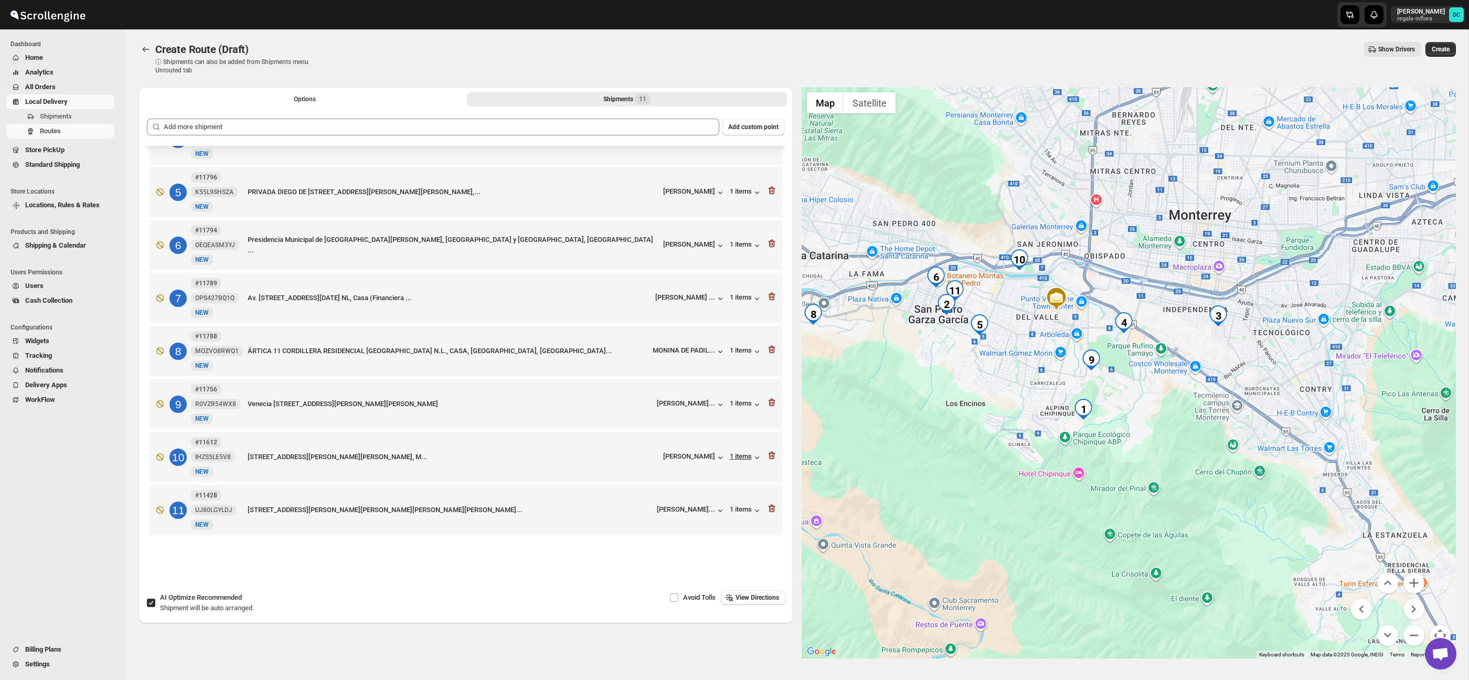
scroll to position [1, 0]
click at [770, 455] on icon "button" at bounding box center [772, 455] width 10 height 10
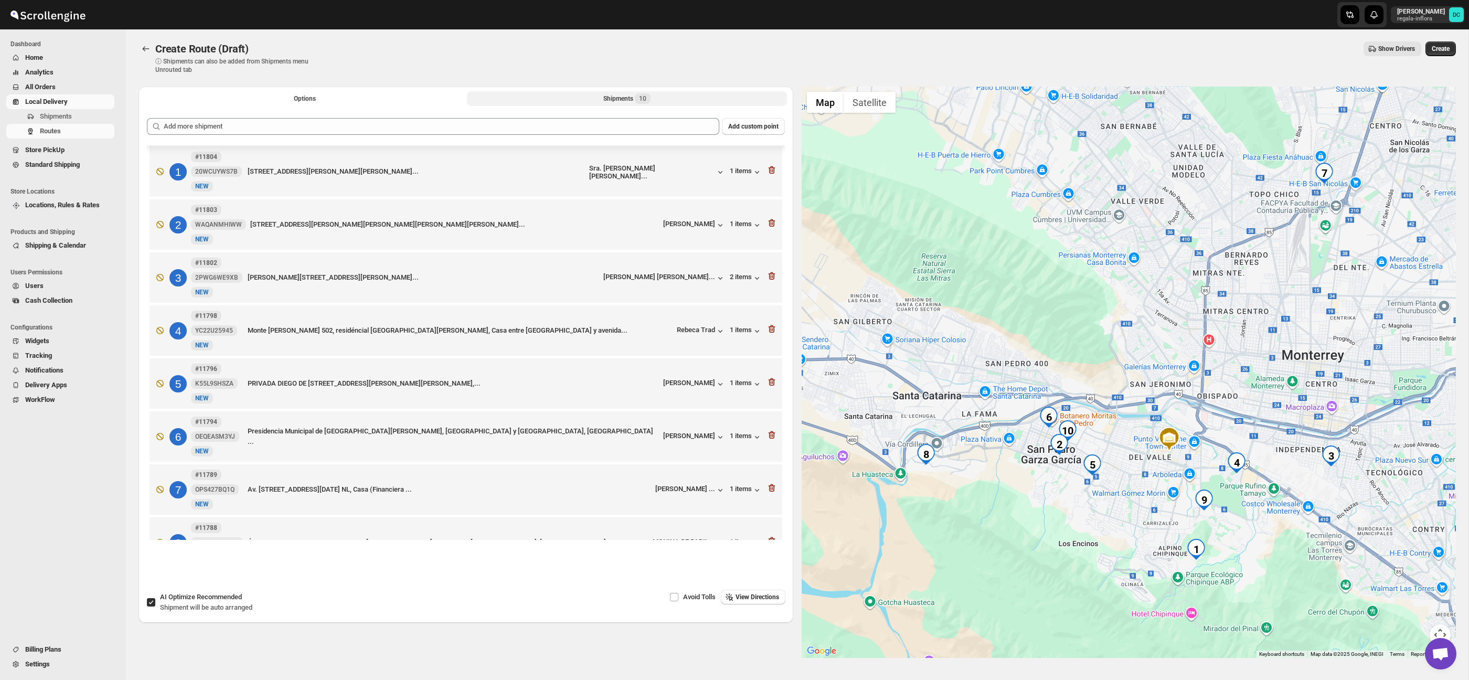
scroll to position [0, 0]
click at [771, 173] on icon "button" at bounding box center [770, 172] width 1 height 3
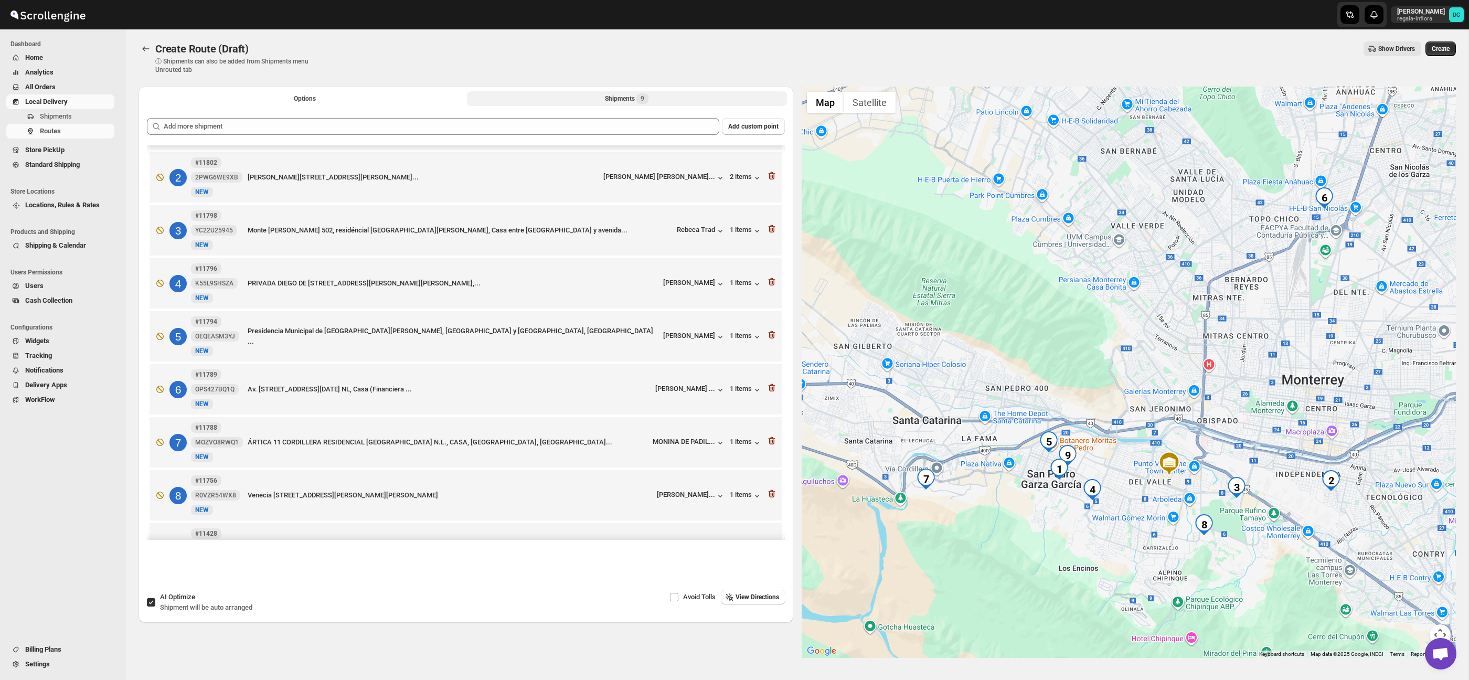
scroll to position [80, 0]
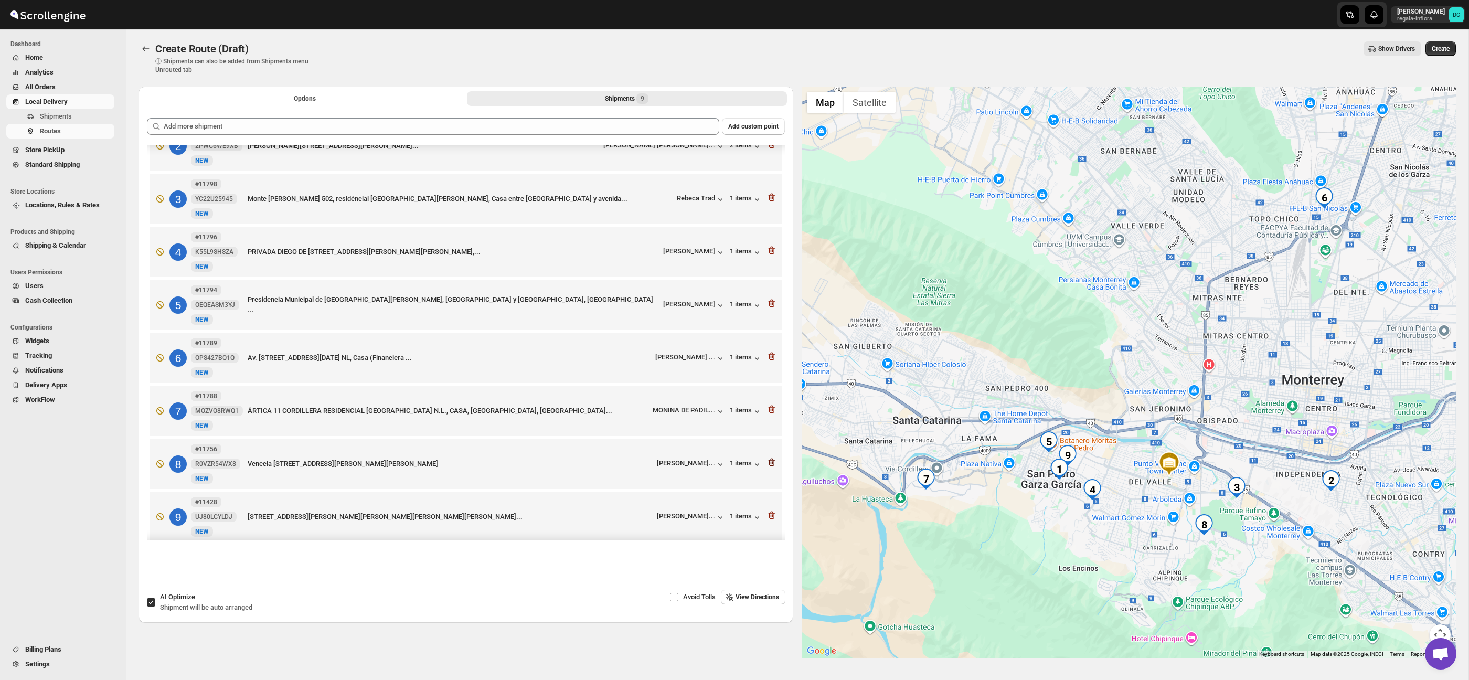
click at [772, 464] on icon "button" at bounding box center [772, 462] width 1 height 3
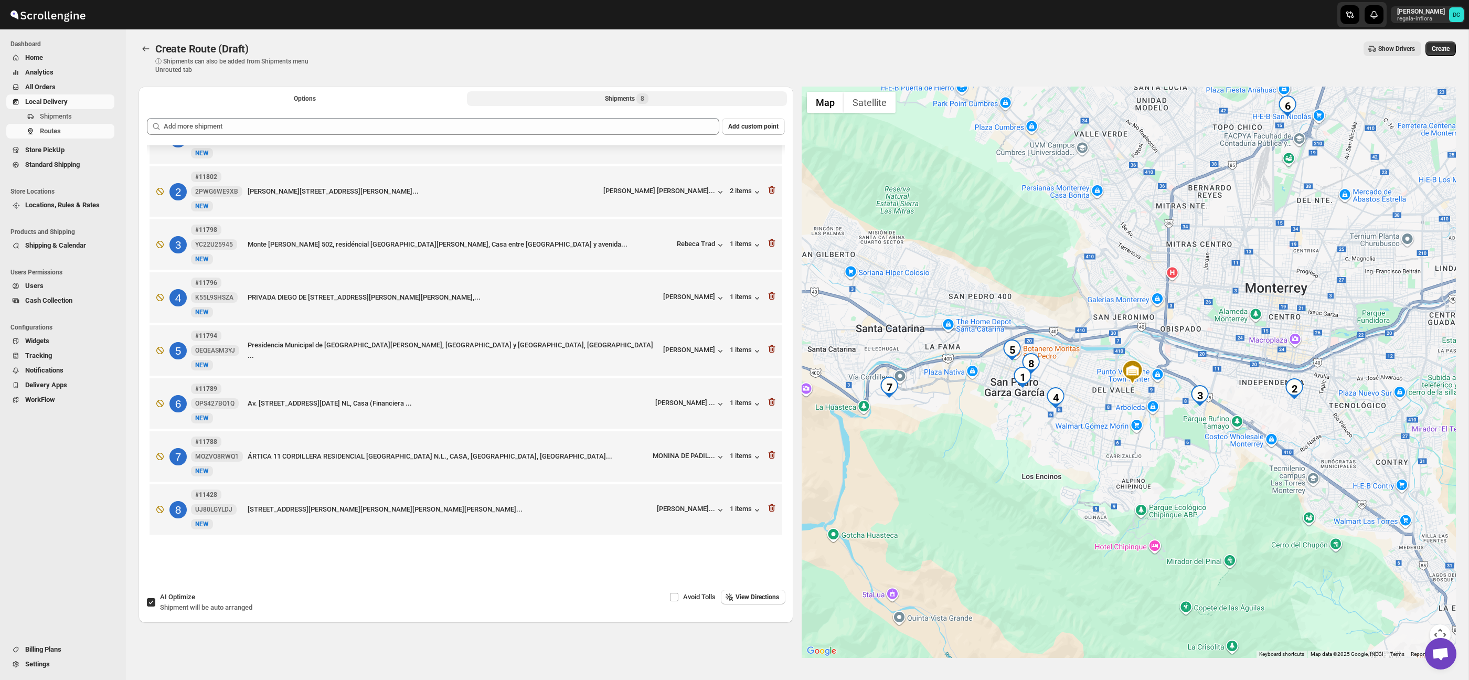
scroll to position [41, 0]
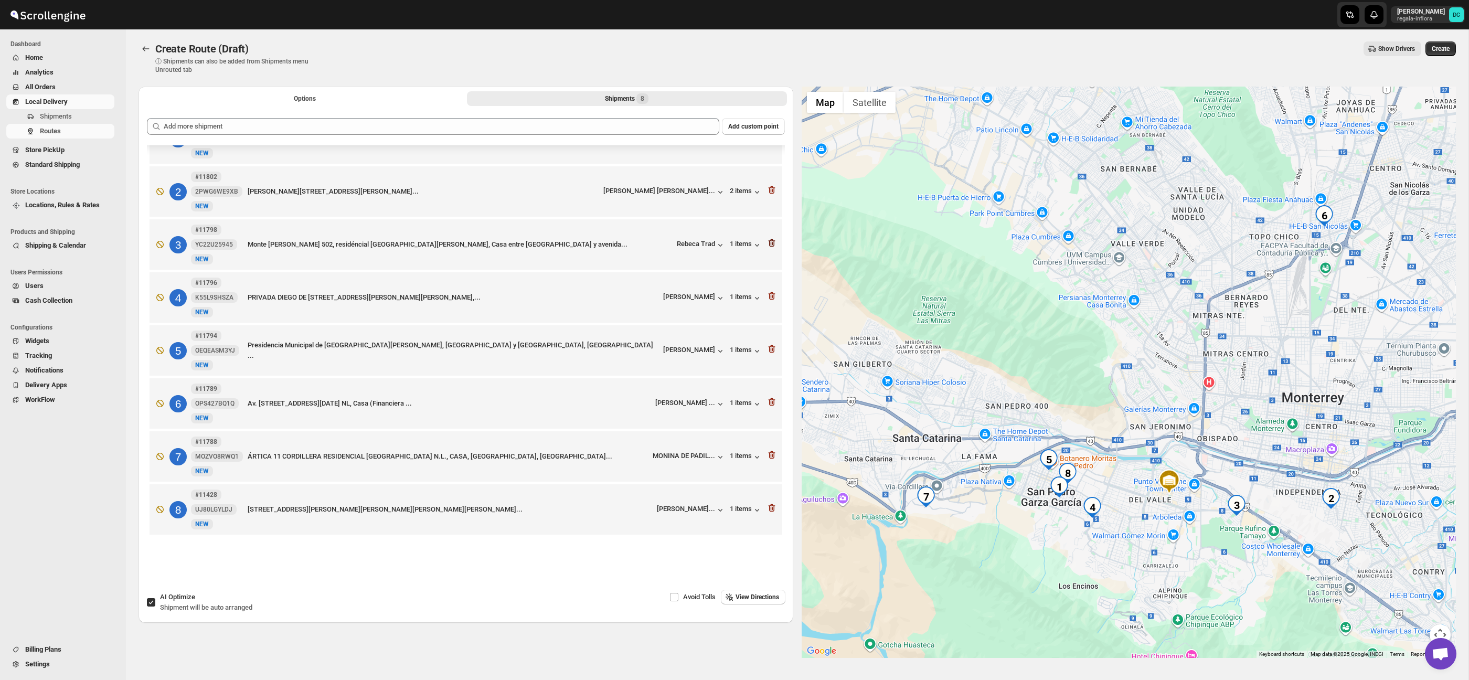
click at [775, 238] on icon "button" at bounding box center [772, 243] width 10 height 10
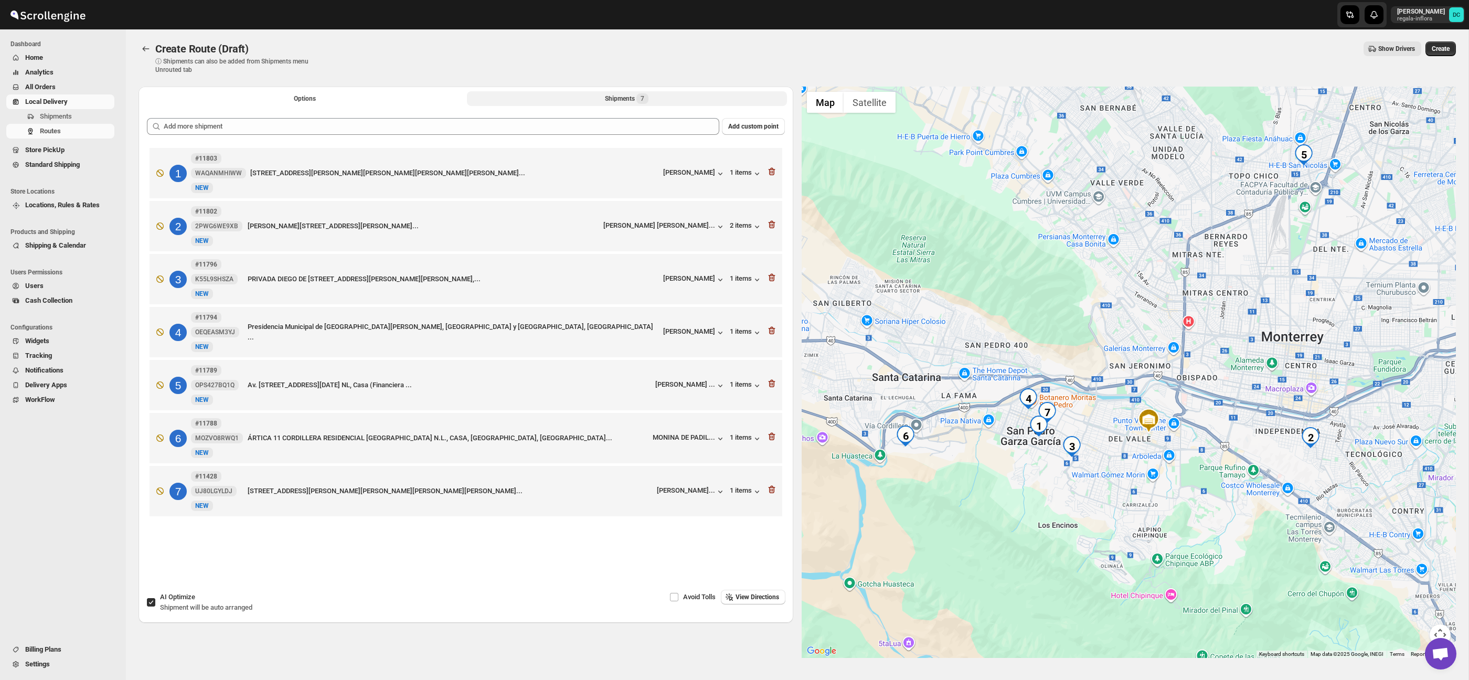
scroll to position [0, 0]
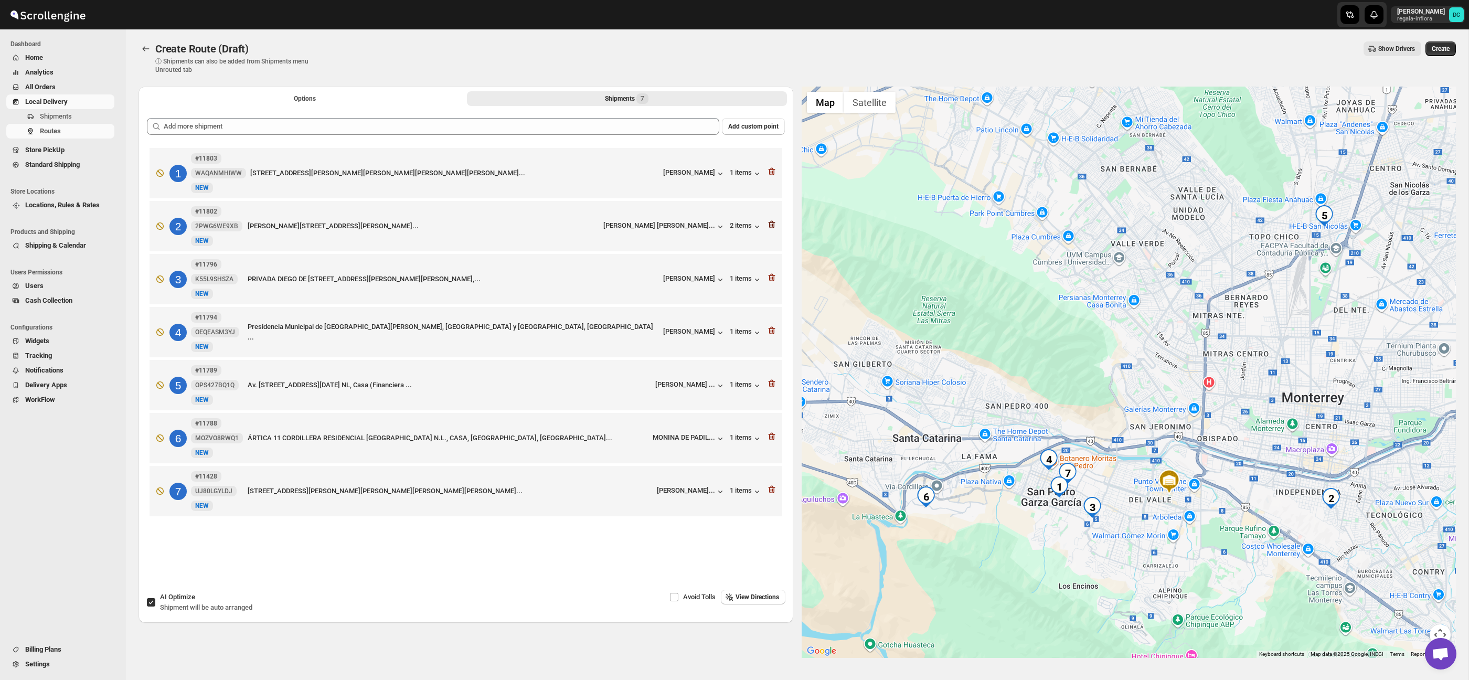
click at [773, 225] on icon "button" at bounding box center [772, 224] width 10 height 10
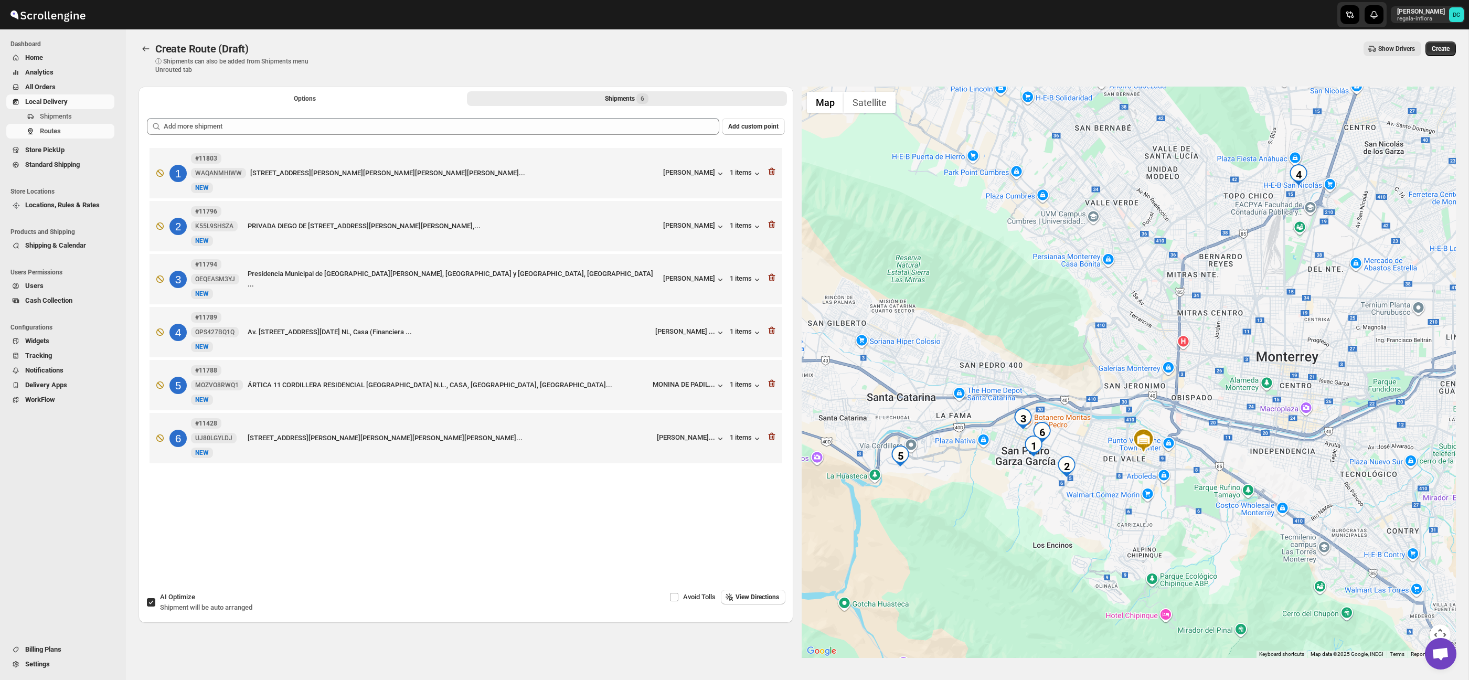
drag, startPoint x: 1225, startPoint y: 527, endPoint x: 1190, endPoint y: 486, distance: 54.0
click at [1190, 486] on div at bounding box center [1129, 372] width 655 height 571
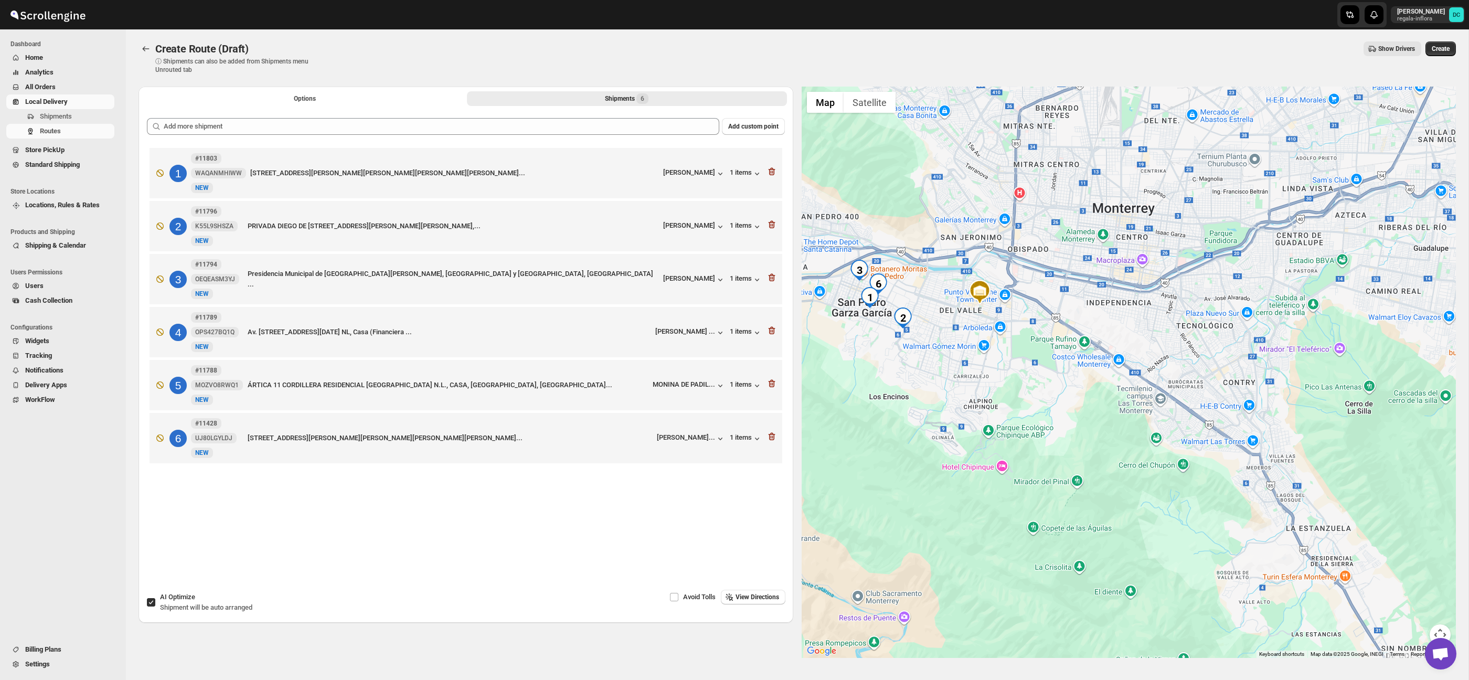
drag, startPoint x: 1200, startPoint y: 428, endPoint x: 1268, endPoint y: 417, distance: 68.5
click at [1268, 417] on div at bounding box center [1129, 372] width 655 height 571
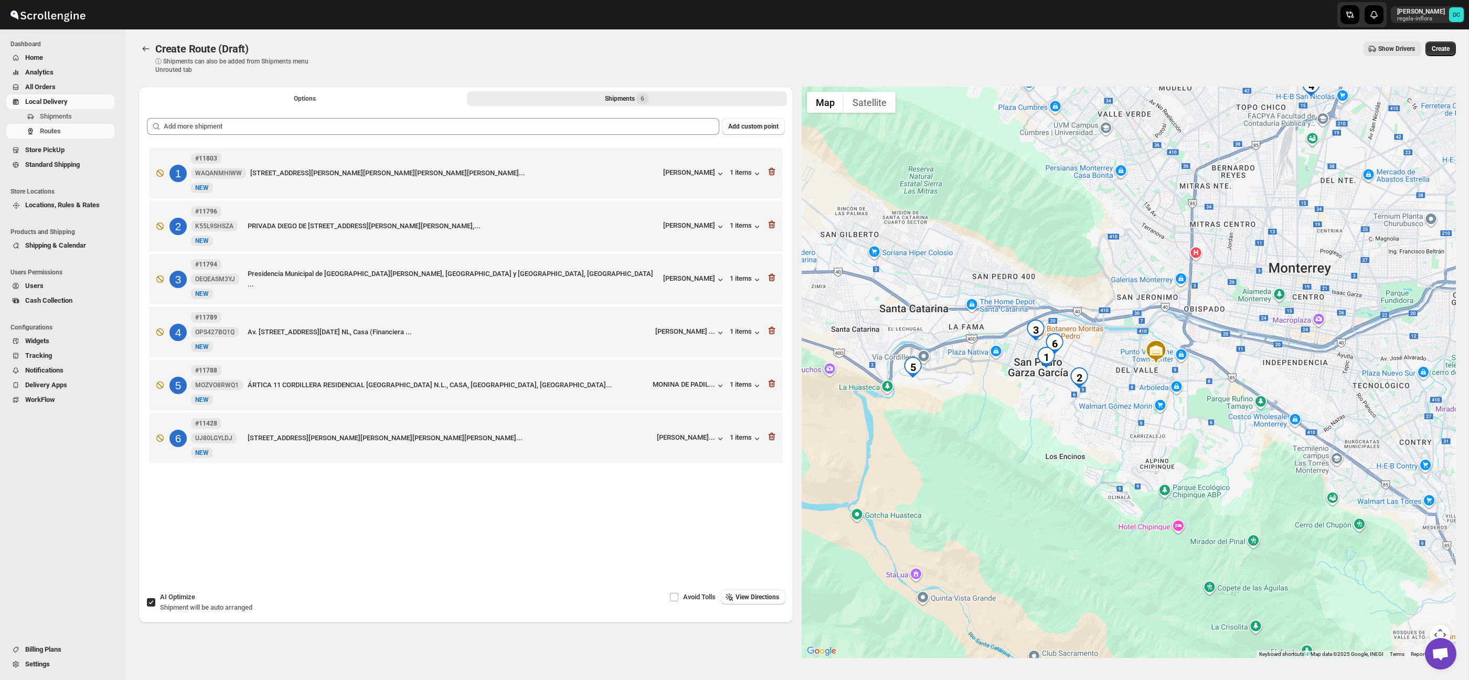
drag, startPoint x: 1123, startPoint y: 386, endPoint x: 1170, endPoint y: 392, distance: 47.1
click at [1170, 392] on div at bounding box center [1129, 372] width 655 height 571
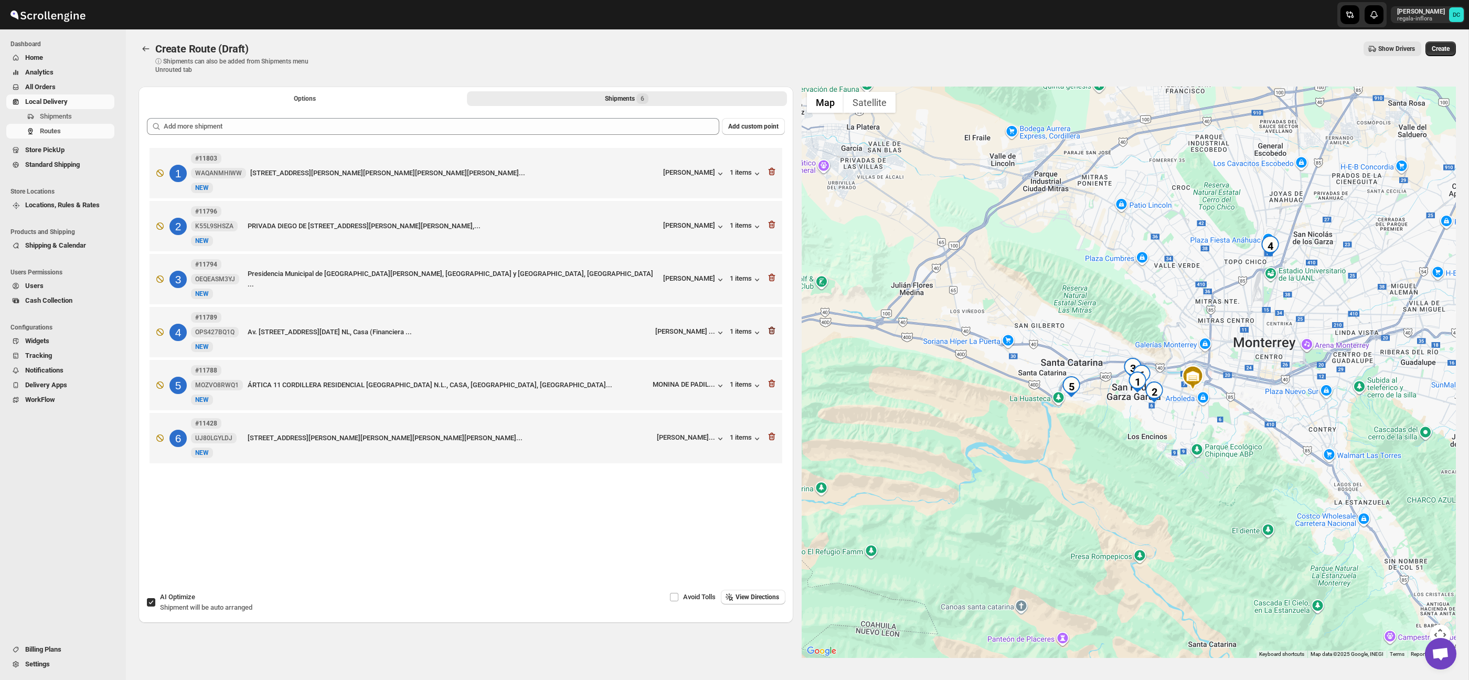
click at [770, 336] on icon "button" at bounding box center [772, 330] width 10 height 10
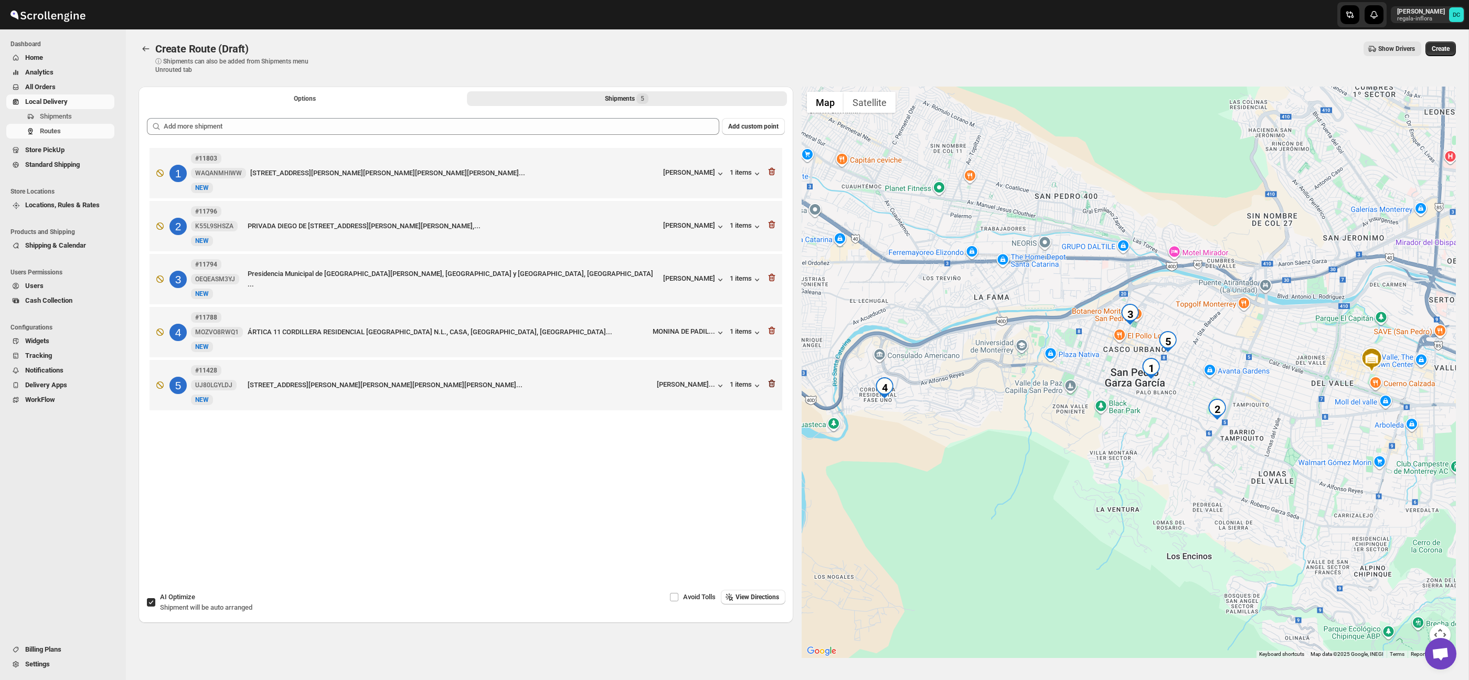
click at [772, 389] on icon "button" at bounding box center [772, 383] width 10 height 10
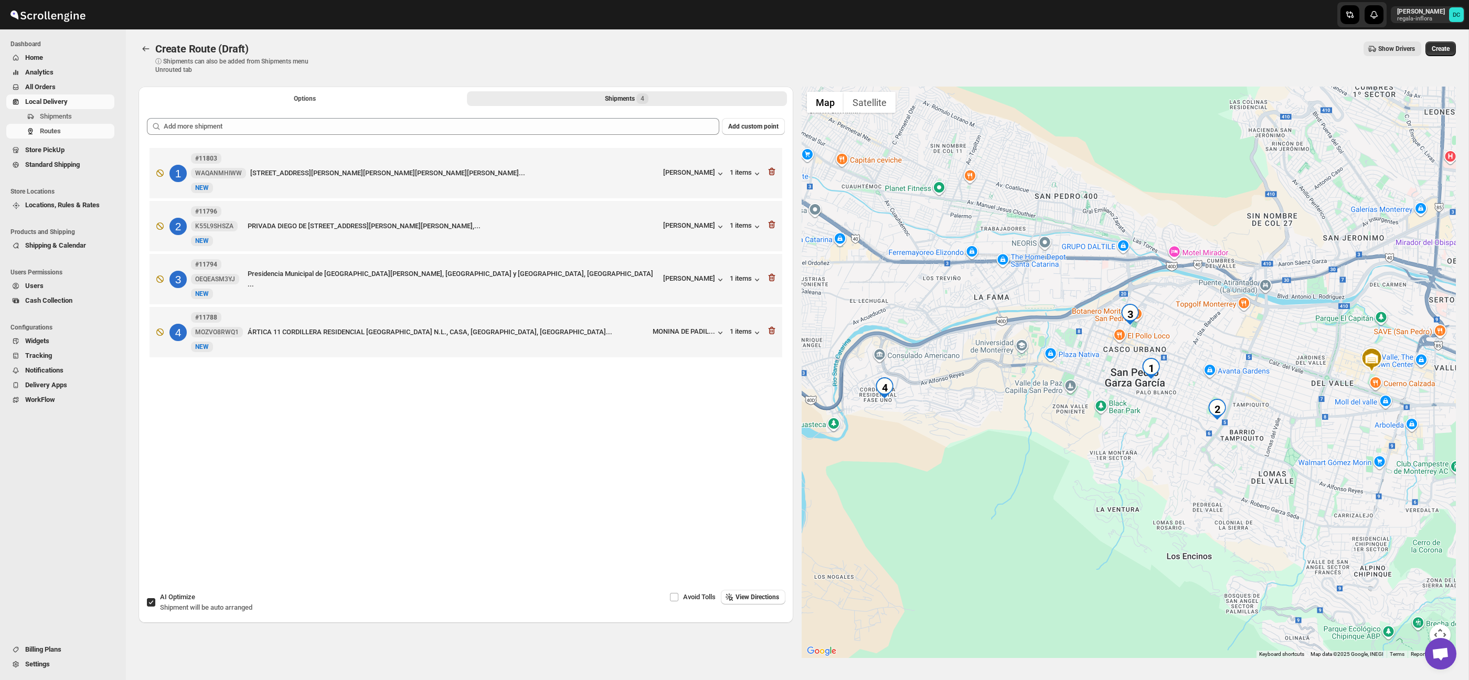
click at [150, 600] on input "AI Optimize Shipment will be auto arranged" at bounding box center [151, 602] width 8 height 8
checkbox input "false"
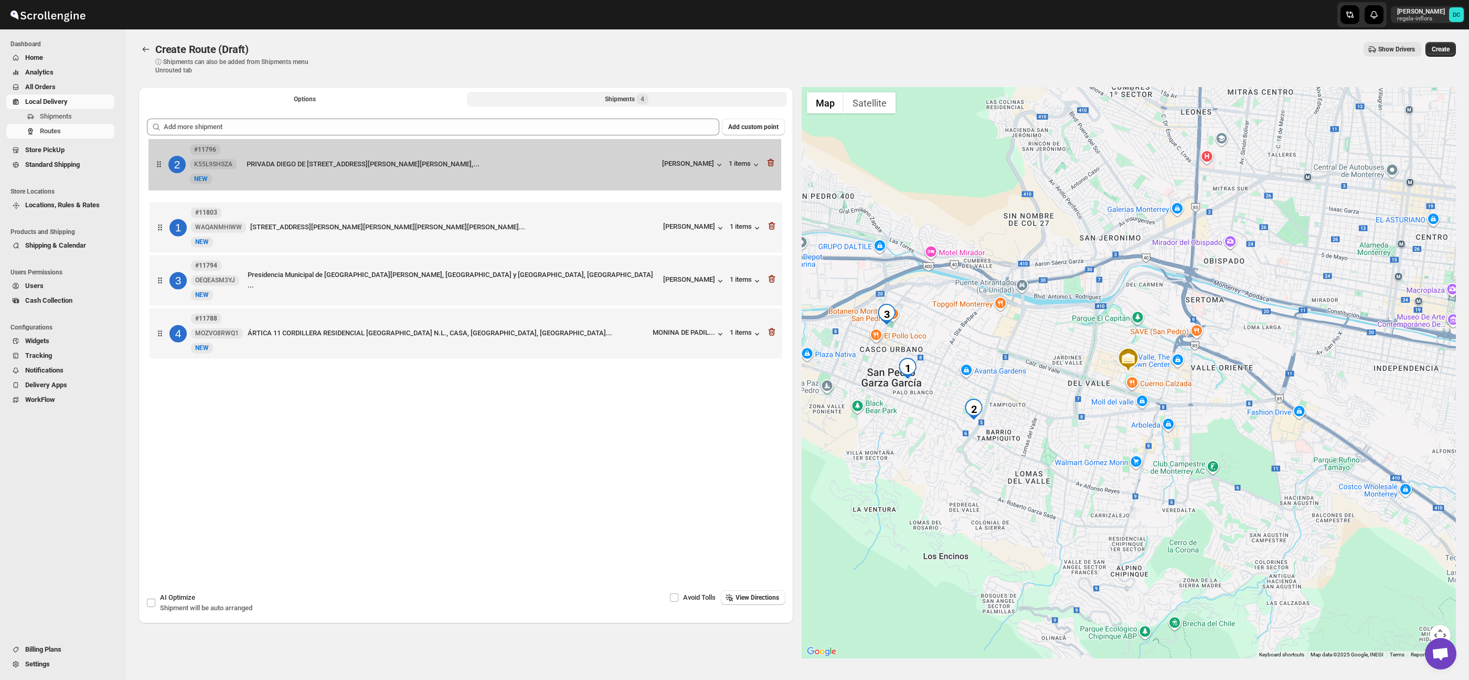
drag, startPoint x: 169, startPoint y: 222, endPoint x: 168, endPoint y: 168, distance: 54.0
click at [168, 167] on div "1 #11803 WAQANMHIWW New NEW 5 [PERSON_NAME] #[STREET_ADDRESS][PERSON_NAME][PERS…" at bounding box center [466, 255] width 638 height 218
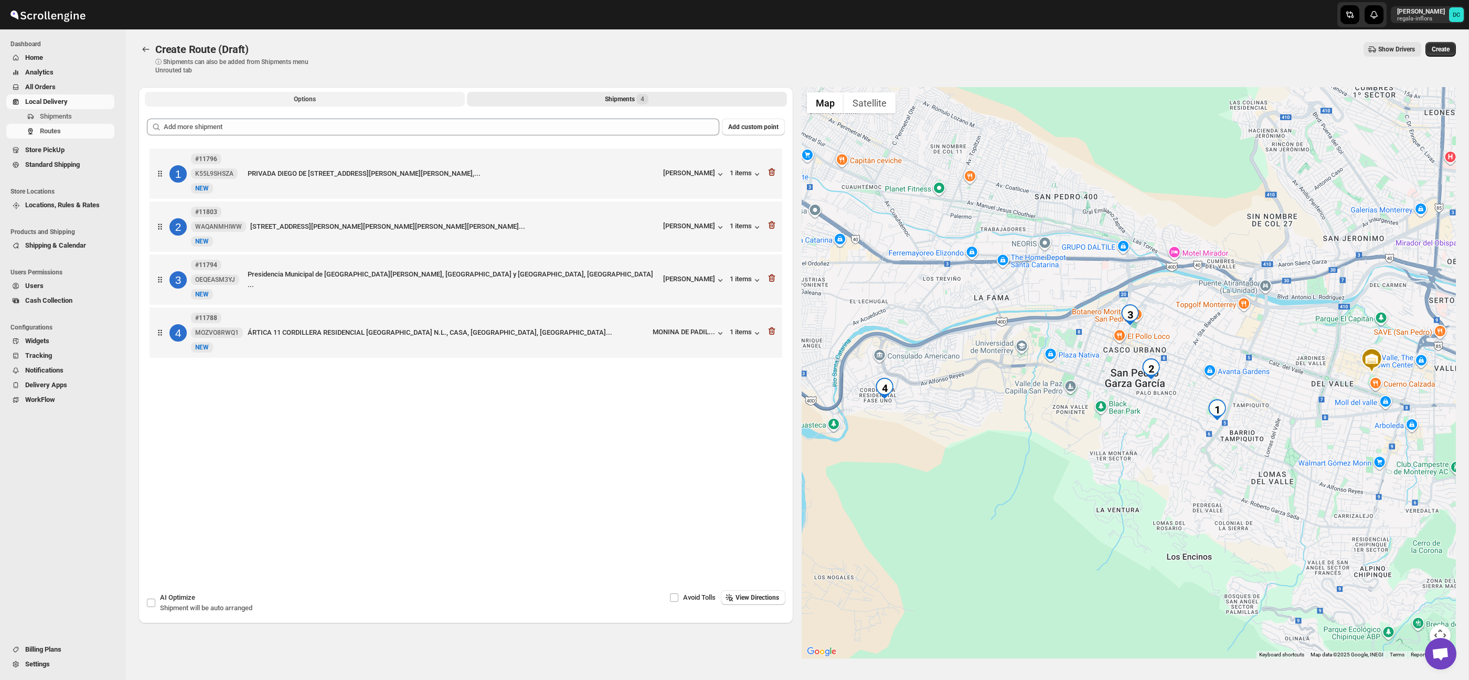
click at [294, 95] on span "Options" at bounding box center [305, 99] width 22 height 8
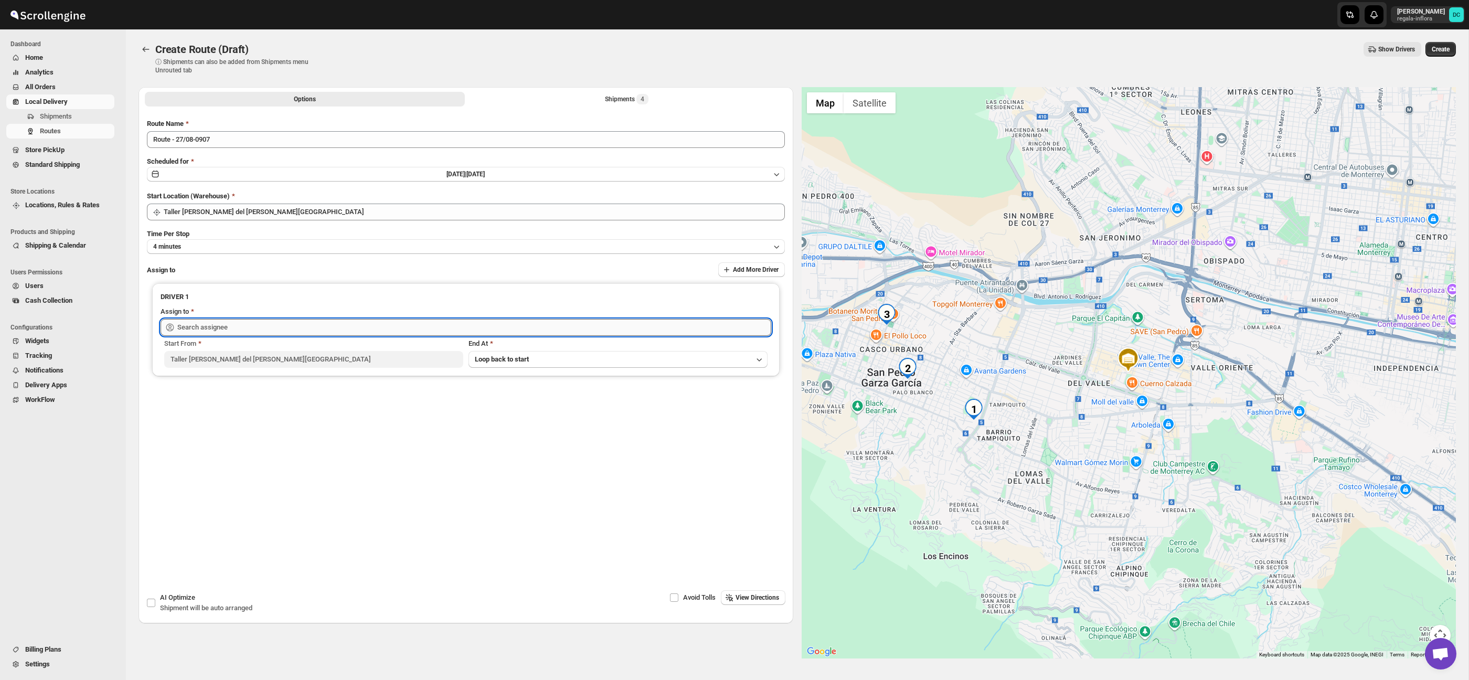
click at [328, 322] on input "text" at bounding box center [474, 327] width 594 height 17
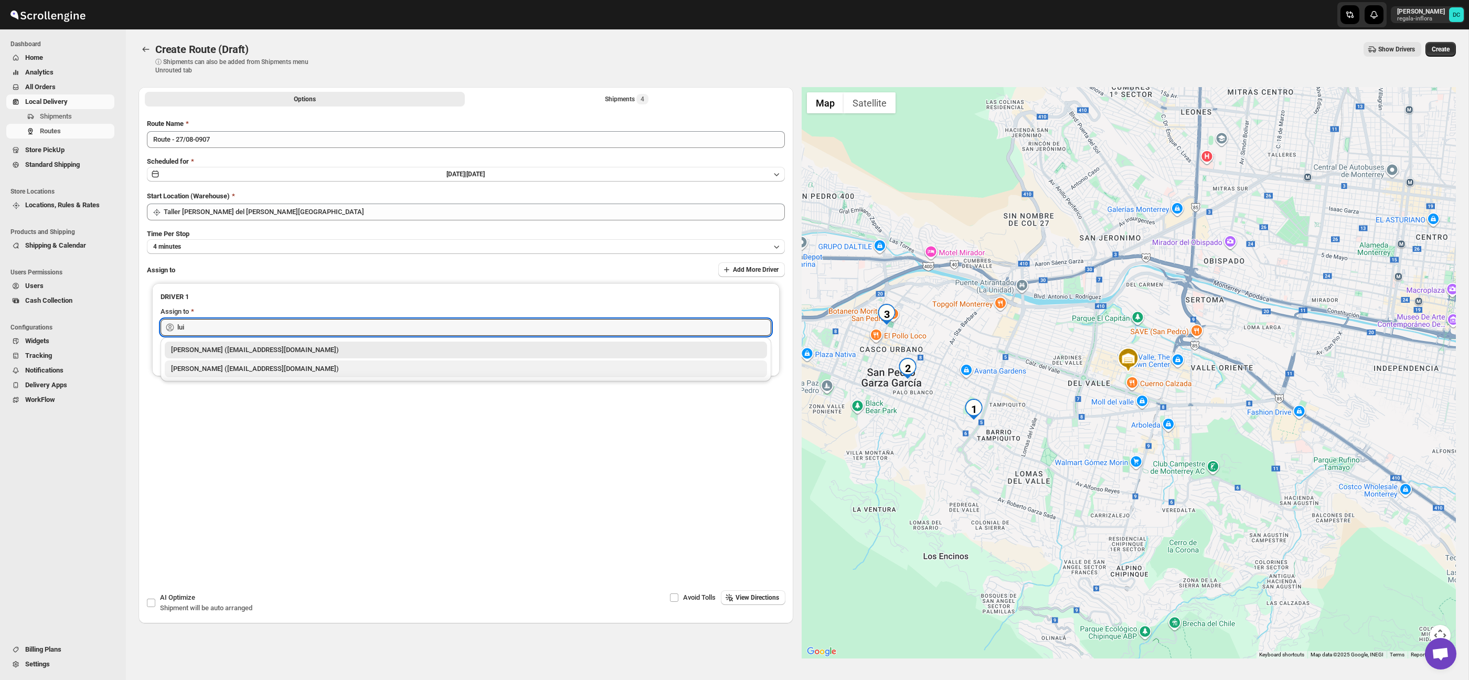
click at [312, 369] on div "[PERSON_NAME] ([EMAIL_ADDRESS][DOMAIN_NAME])" at bounding box center [466, 369] width 590 height 10
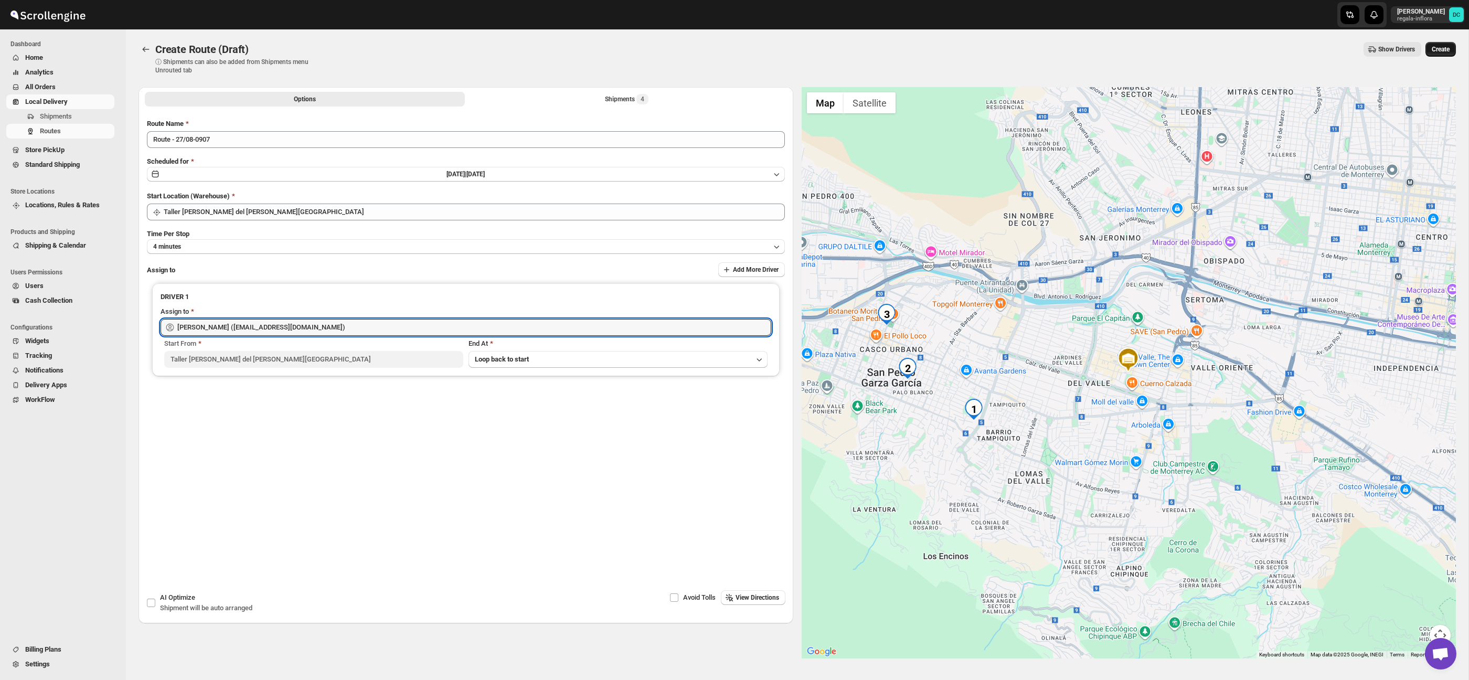
type input "[PERSON_NAME] ([EMAIL_ADDRESS][DOMAIN_NAME])"
click at [1447, 47] on span "Create" at bounding box center [1441, 49] width 18 height 8
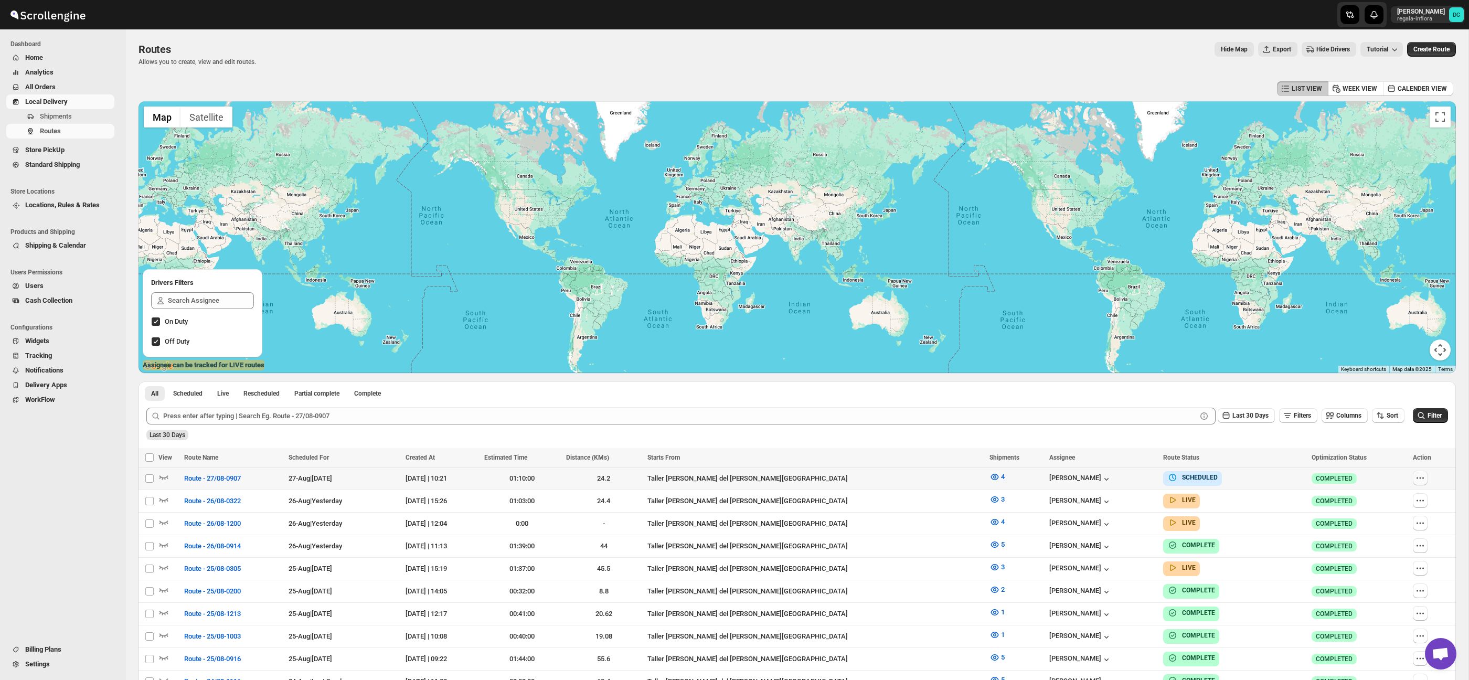
click at [1418, 482] on icon "button" at bounding box center [1420, 478] width 10 height 10
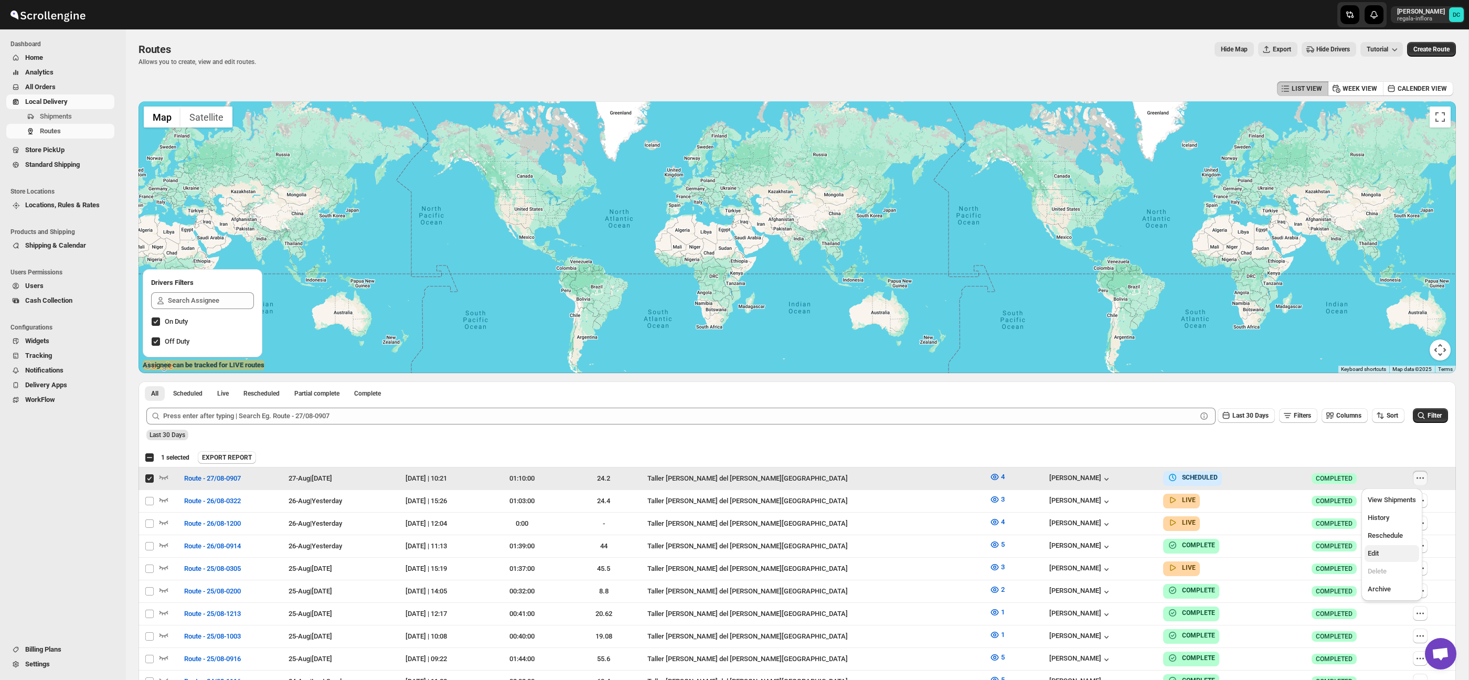
click at [1392, 552] on span "Edit" at bounding box center [1392, 553] width 48 height 10
checkbox input "false"
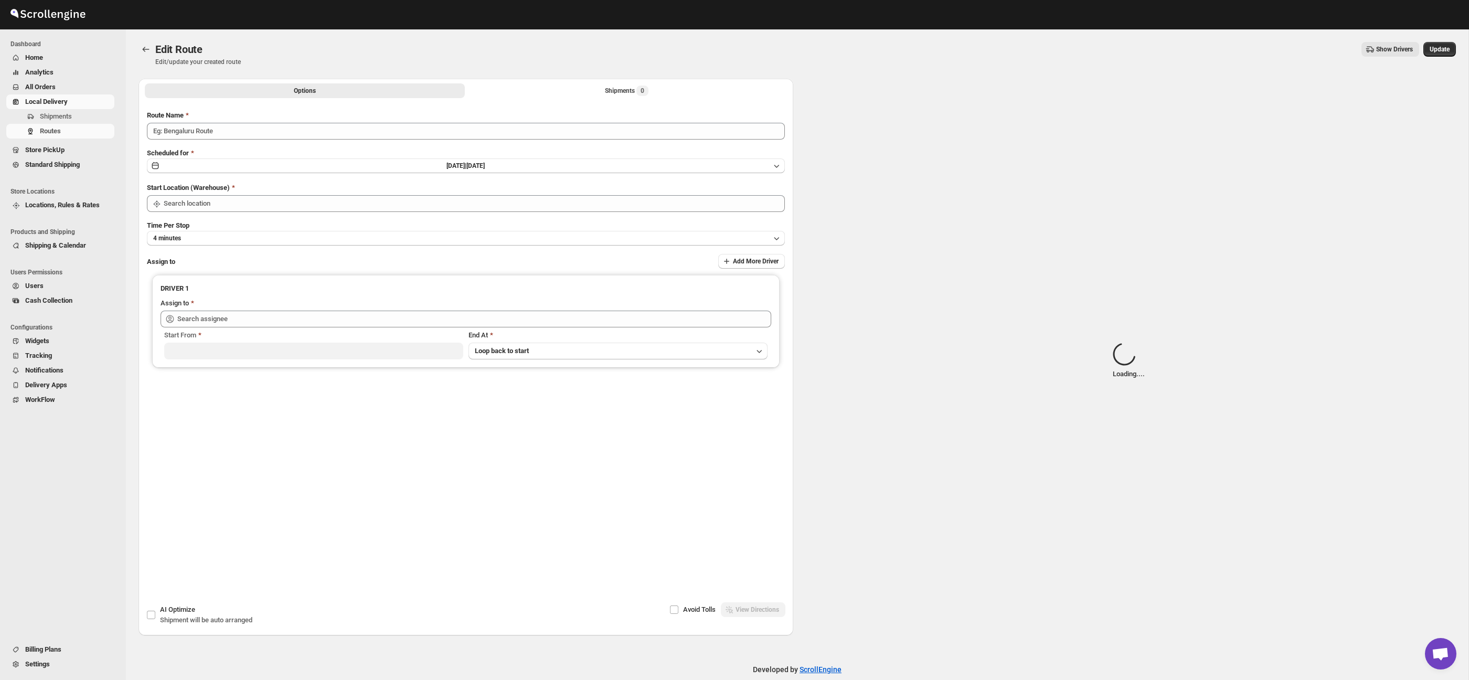
type input "Route - 27/08-0907"
type input "Taller [PERSON_NAME] del [PERSON_NAME][GEOGRAPHIC_DATA]"
type input "[PERSON_NAME] ([EMAIL_ADDRESS][DOMAIN_NAME])"
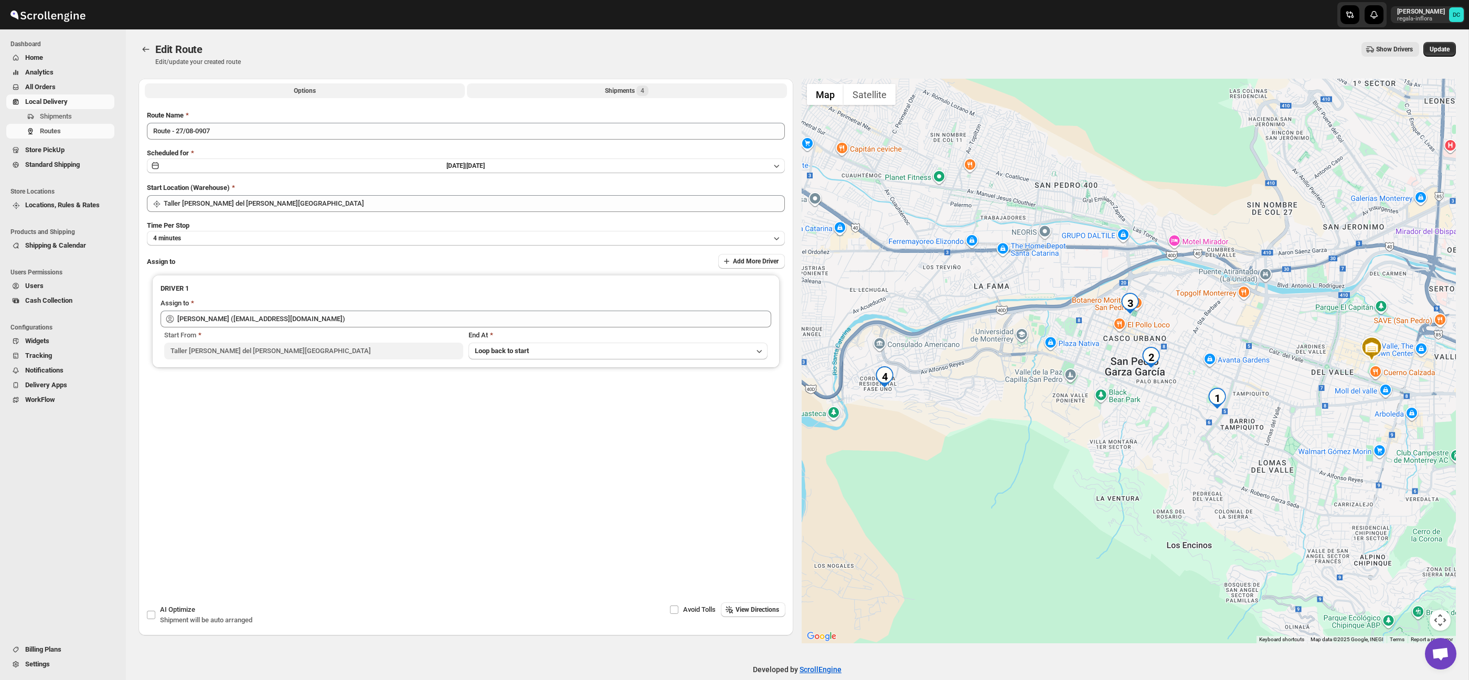
click at [567, 88] on button "Shipments 4" at bounding box center [627, 90] width 320 height 15
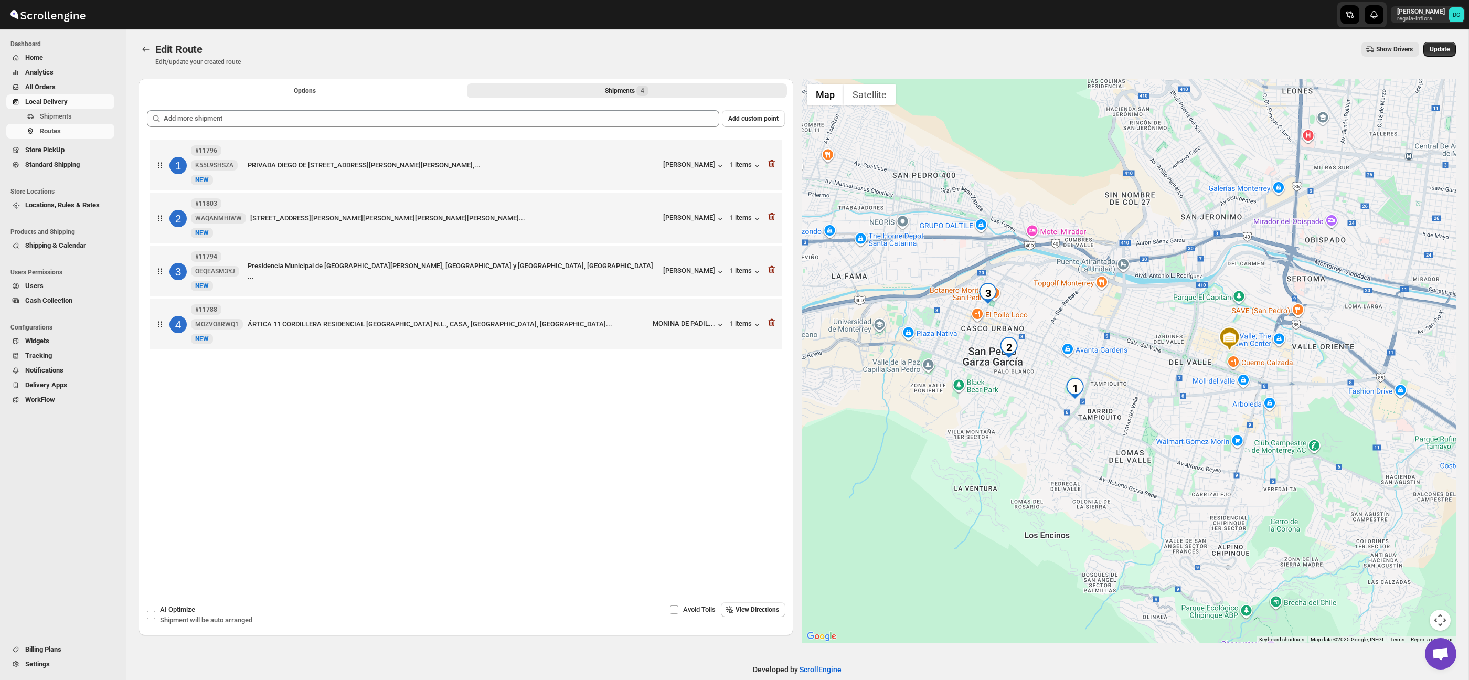
drag, startPoint x: 1034, startPoint y: 299, endPoint x: 1137, endPoint y: 289, distance: 103.3
click at [1137, 289] on div at bounding box center [1129, 361] width 655 height 565
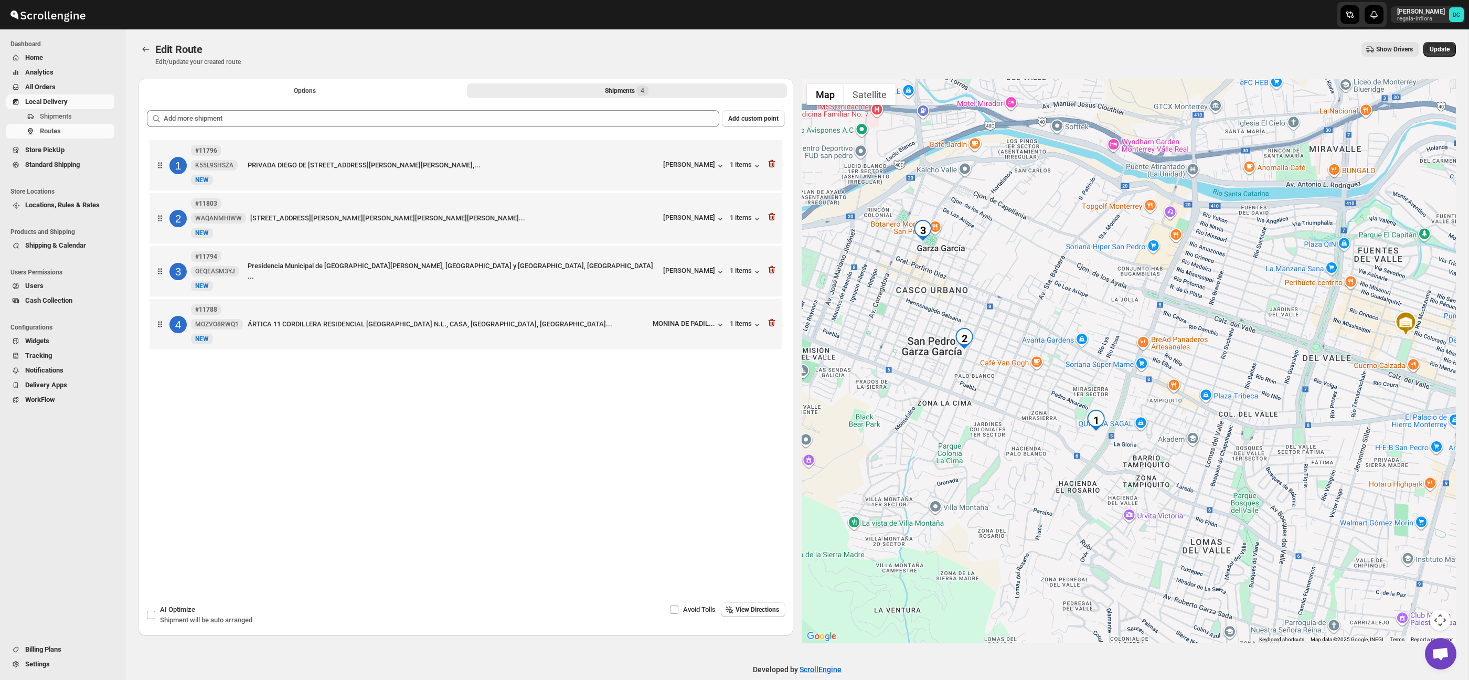
drag, startPoint x: 973, startPoint y: 357, endPoint x: 1081, endPoint y: 388, distance: 112.3
click at [1080, 388] on div at bounding box center [1129, 361] width 655 height 565
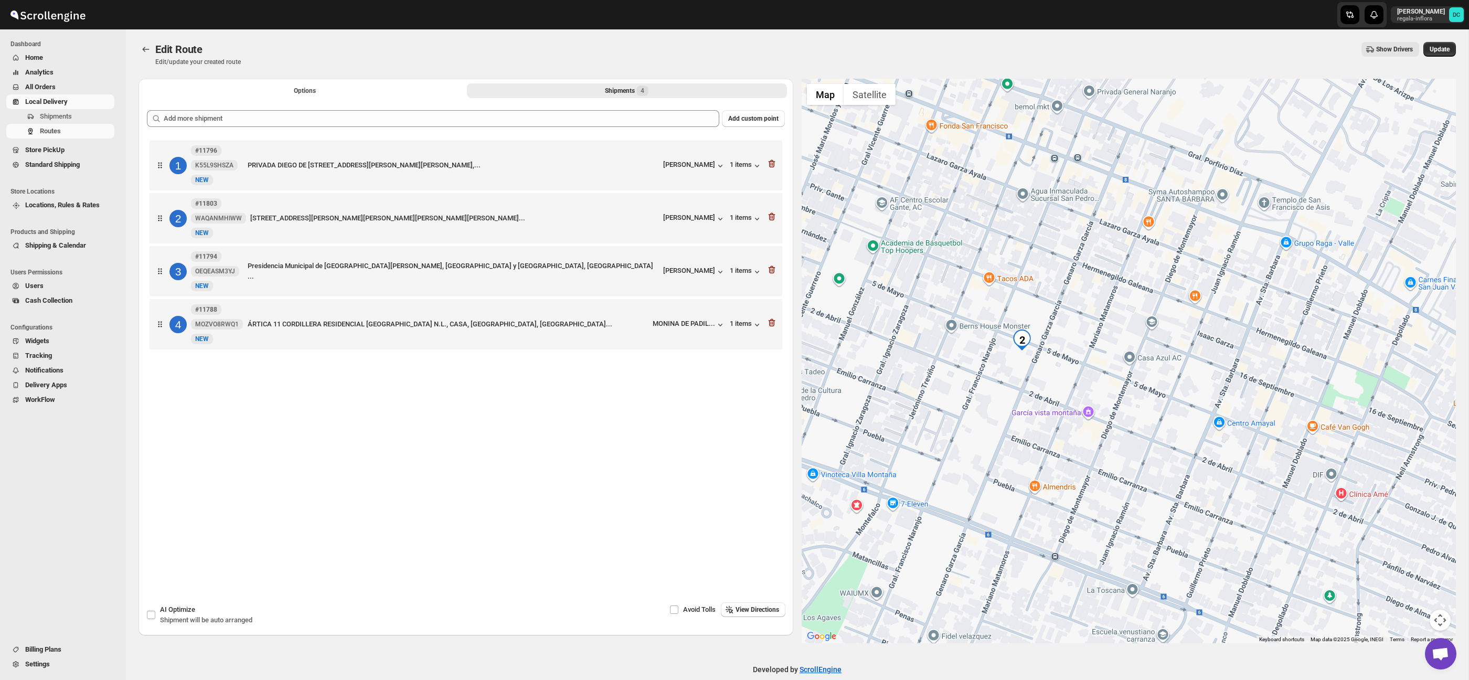
click at [1439, 625] on button "Map camera controls" at bounding box center [1440, 620] width 21 height 21
click at [1414, 613] on button "Zoom out" at bounding box center [1413, 620] width 21 height 21
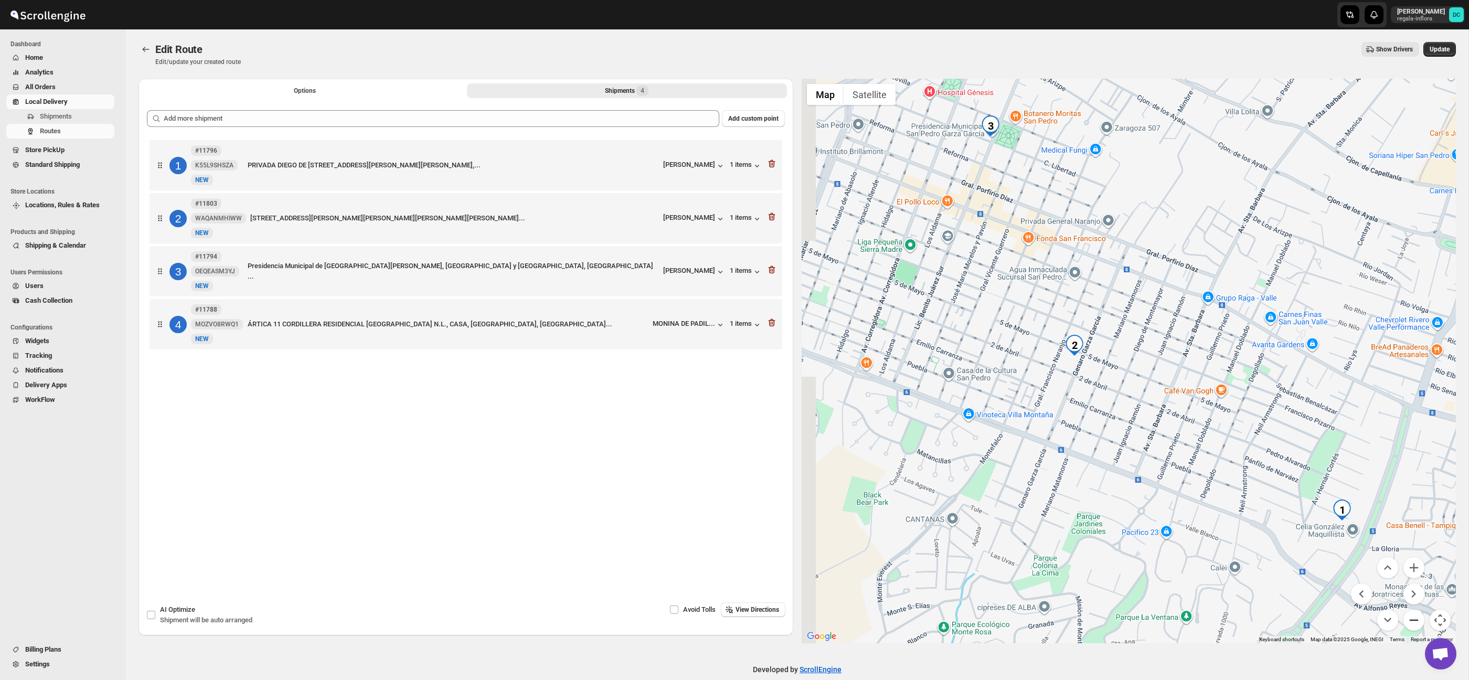
click at [1414, 614] on button "Zoom out" at bounding box center [1413, 620] width 21 height 21
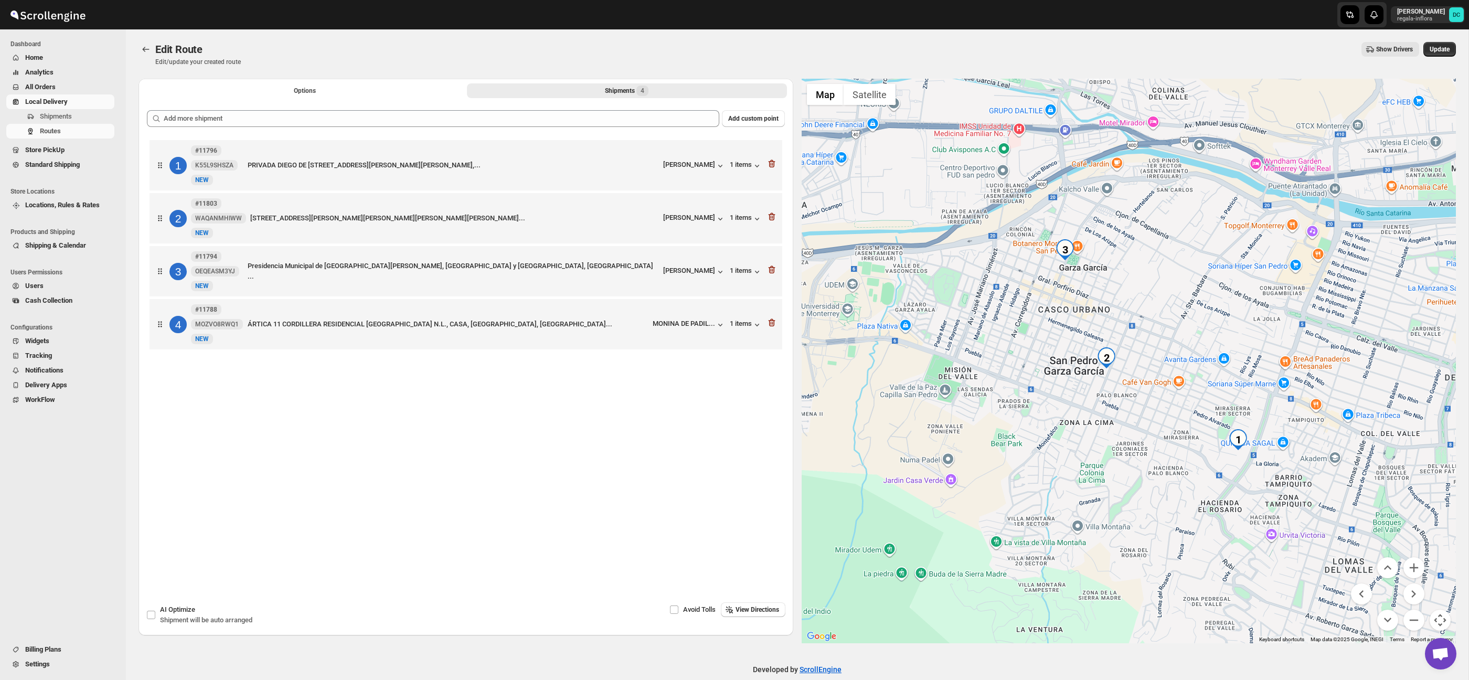
drag, startPoint x: 1063, startPoint y: 389, endPoint x: 1120, endPoint y: 516, distance: 139.0
click at [1110, 512] on div at bounding box center [1129, 361] width 655 height 565
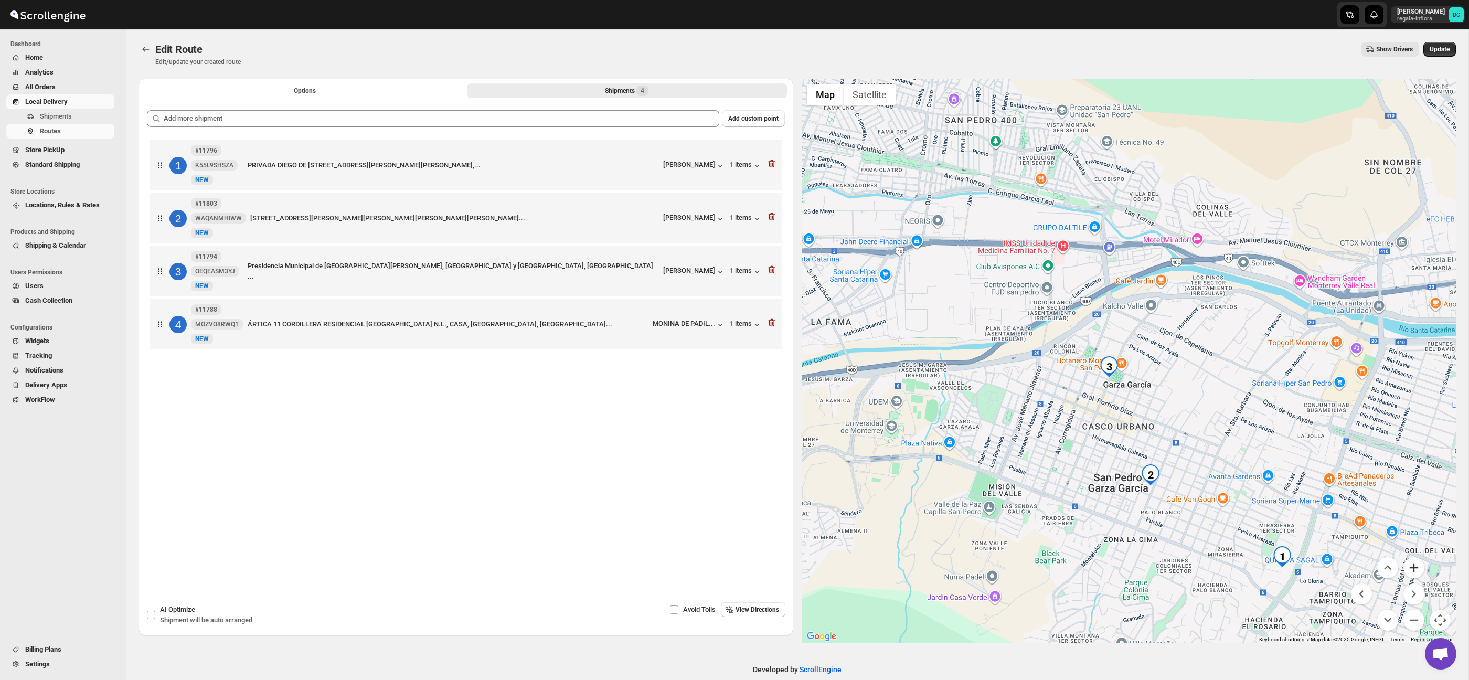
click at [1417, 561] on button "Zoom in" at bounding box center [1413, 567] width 21 height 21
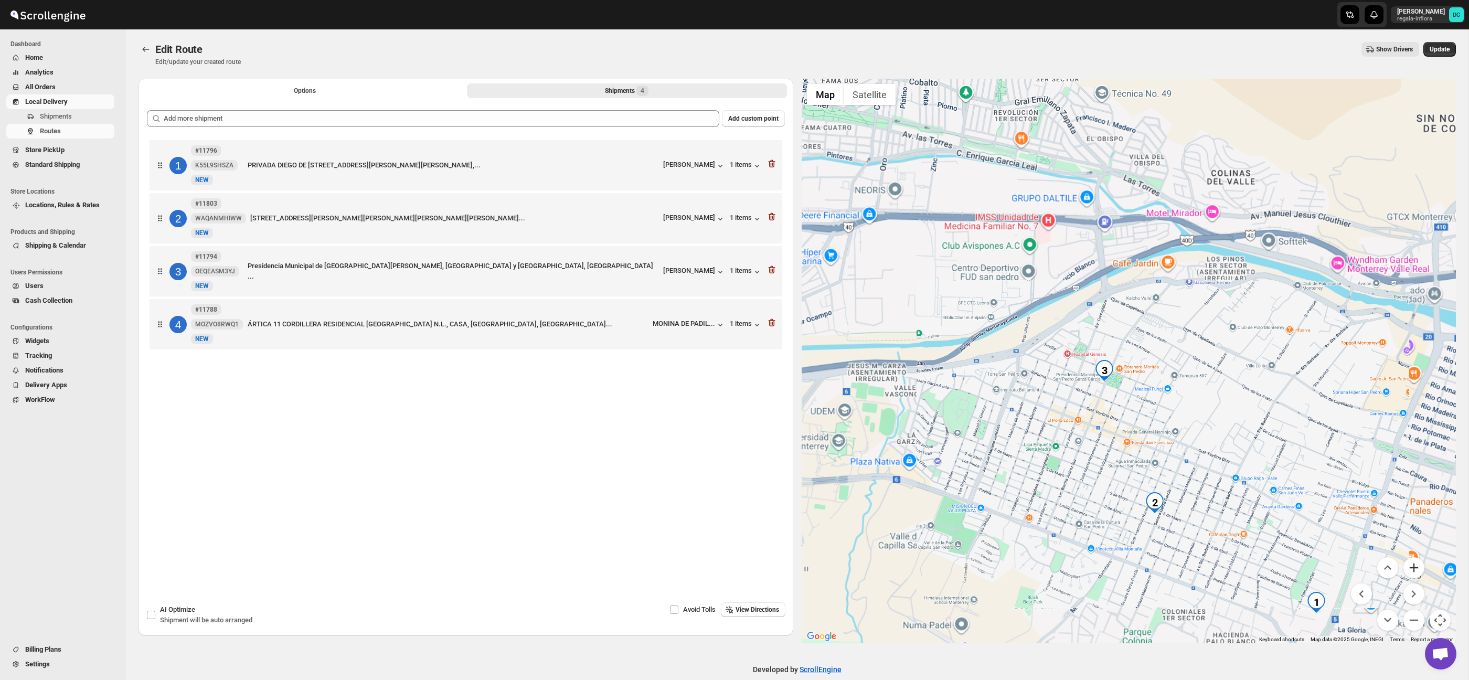
click at [1417, 561] on button "Zoom in" at bounding box center [1413, 567] width 21 height 21
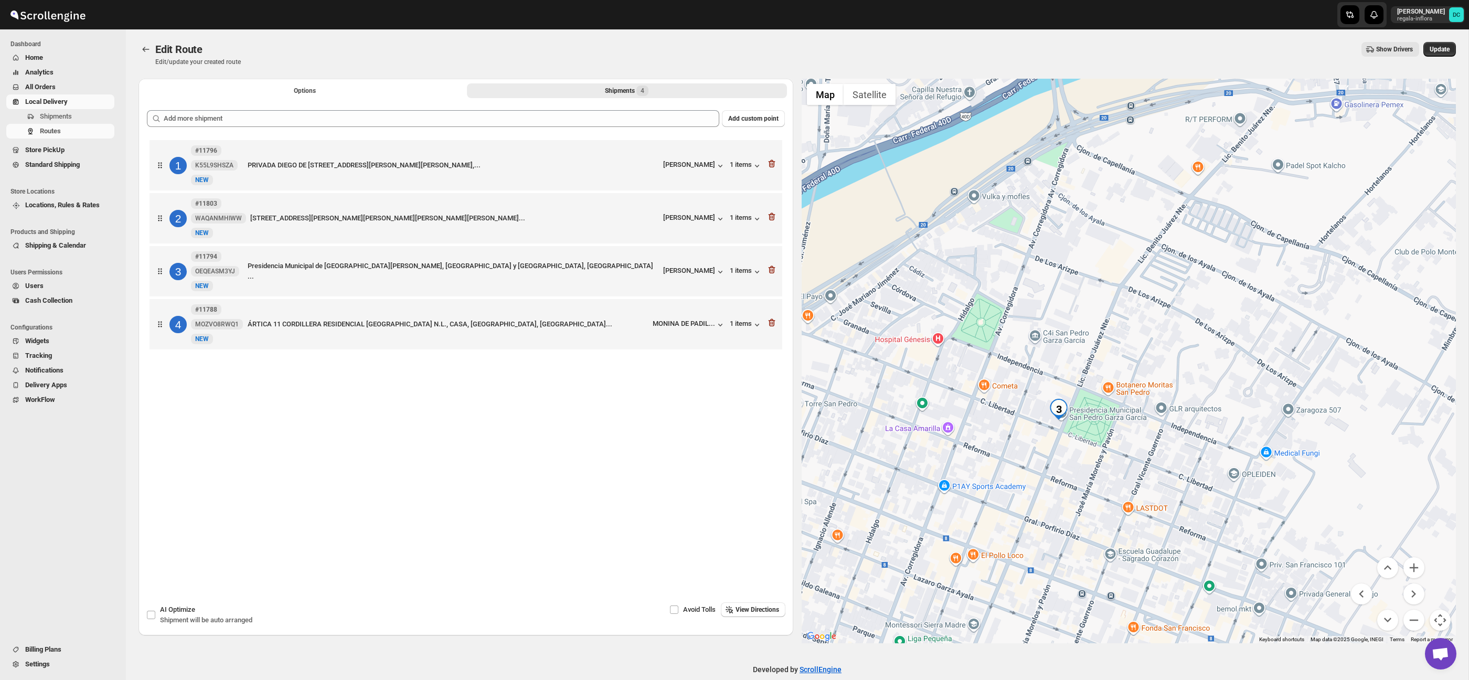
drag, startPoint x: 1057, startPoint y: 488, endPoint x: 1163, endPoint y: 485, distance: 106.0
click at [1105, 480] on div at bounding box center [1129, 361] width 655 height 565
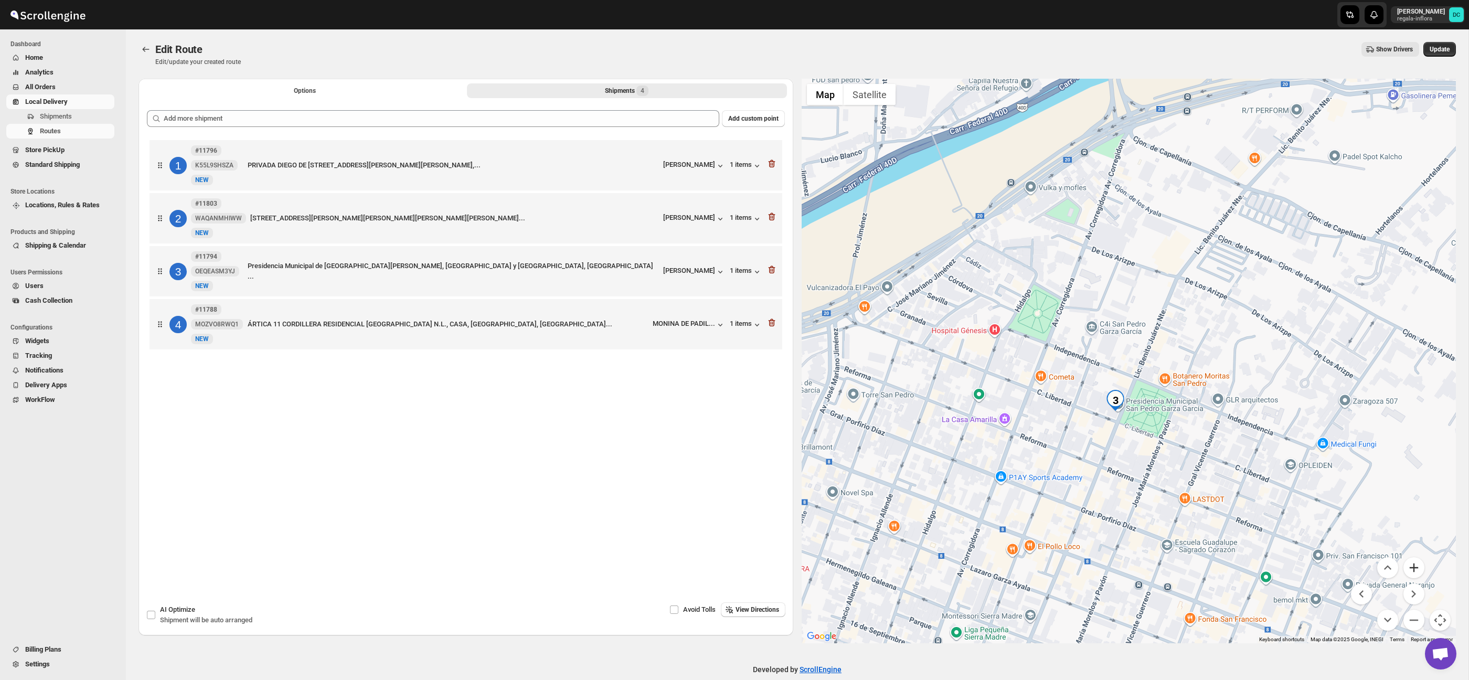
click at [1416, 569] on button "Zoom in" at bounding box center [1413, 567] width 21 height 21
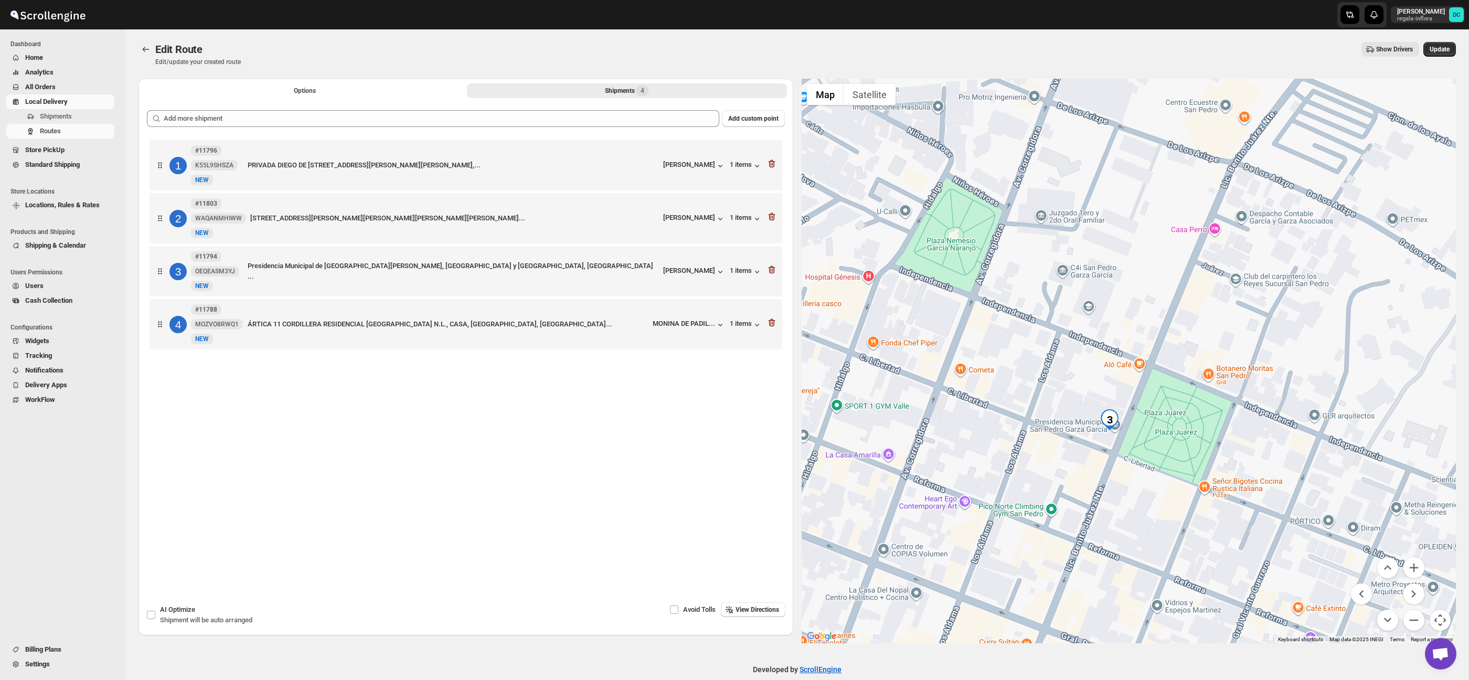
drag, startPoint x: 1134, startPoint y: 463, endPoint x: 1136, endPoint y: 442, distance: 21.0
click at [1136, 442] on div at bounding box center [1129, 361] width 655 height 565
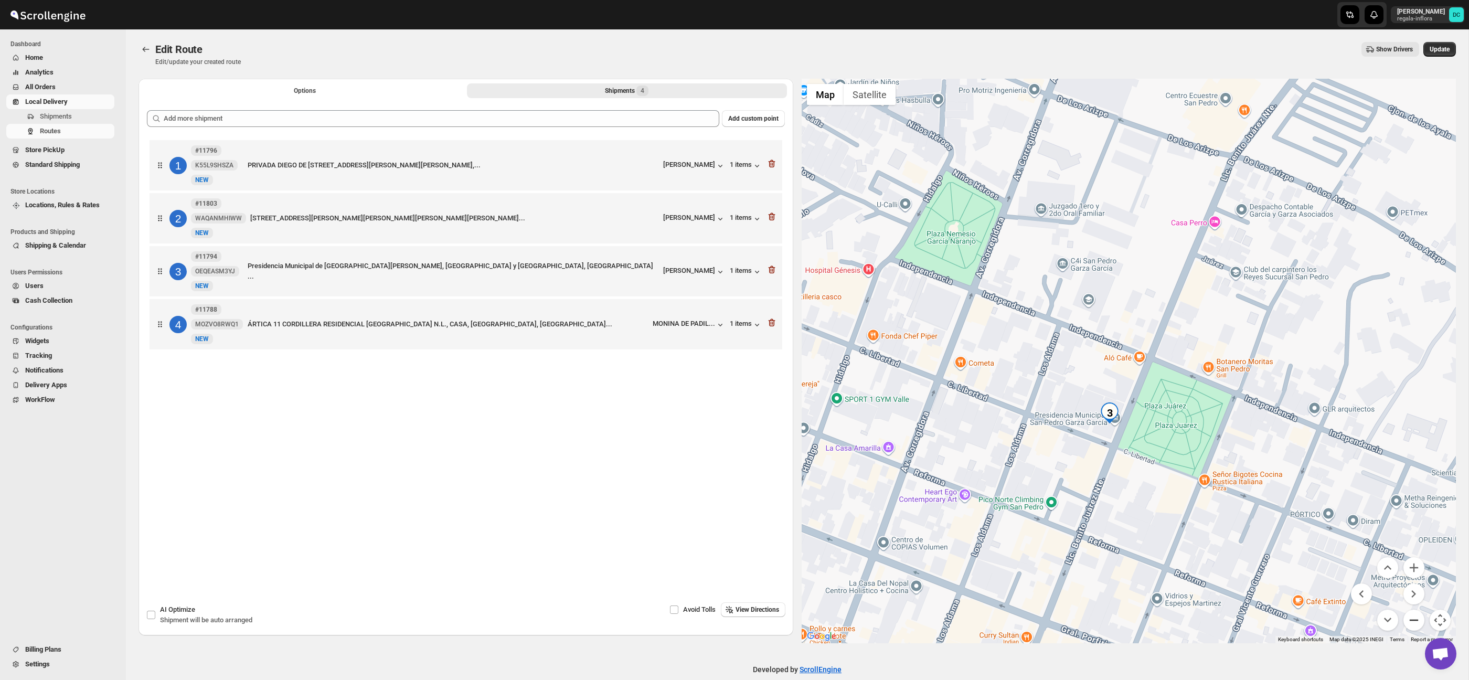
click at [1417, 618] on button "Zoom out" at bounding box center [1413, 620] width 21 height 21
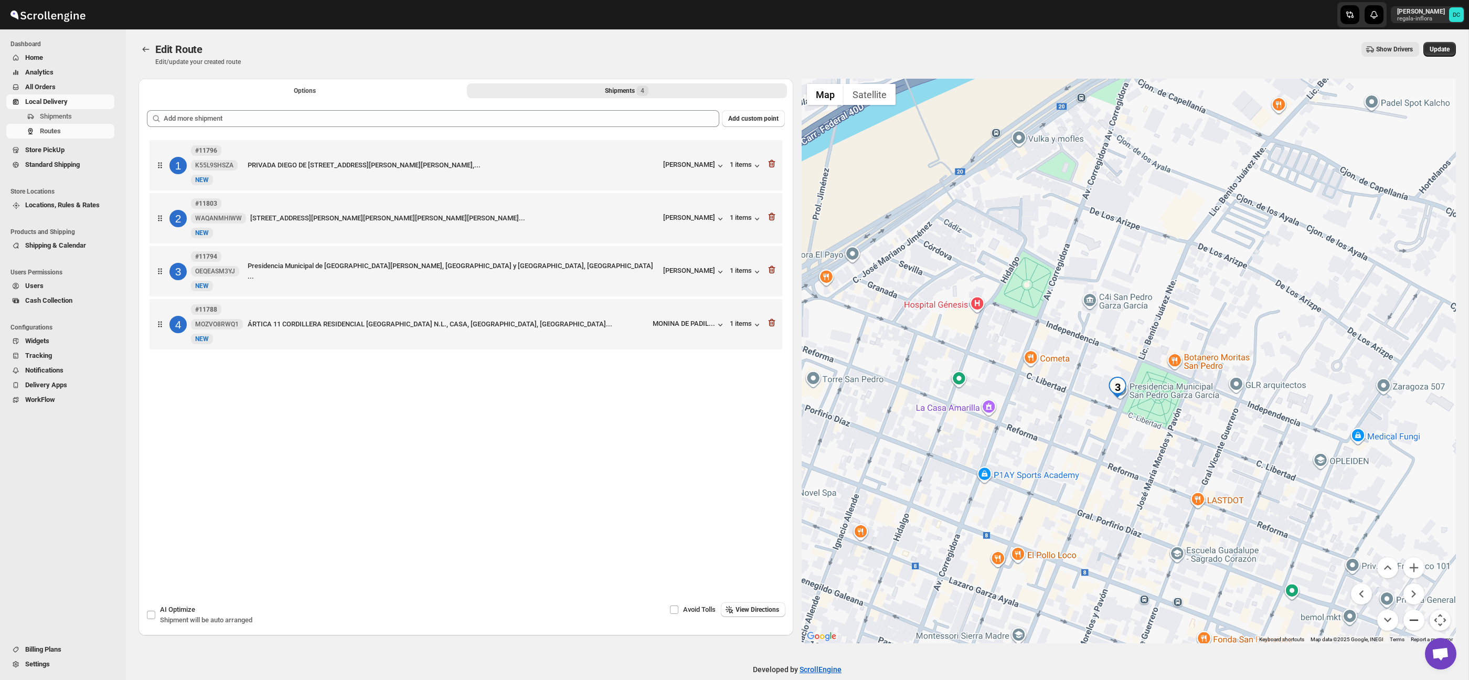
click at [1417, 618] on button "Zoom out" at bounding box center [1413, 620] width 21 height 21
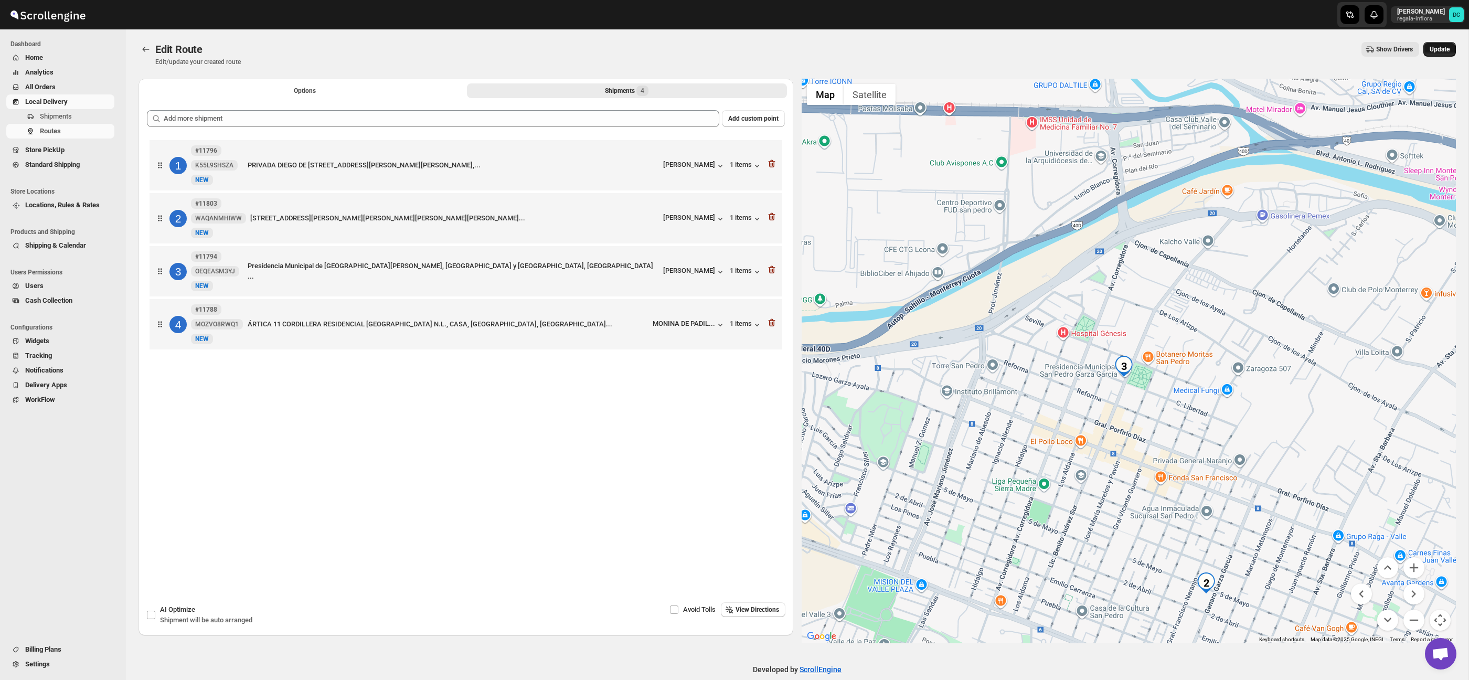
drag, startPoint x: 1439, startPoint y: 48, endPoint x: 1437, endPoint y: 54, distance: 6.1
click at [1439, 48] on span "Update" at bounding box center [1440, 49] width 20 height 8
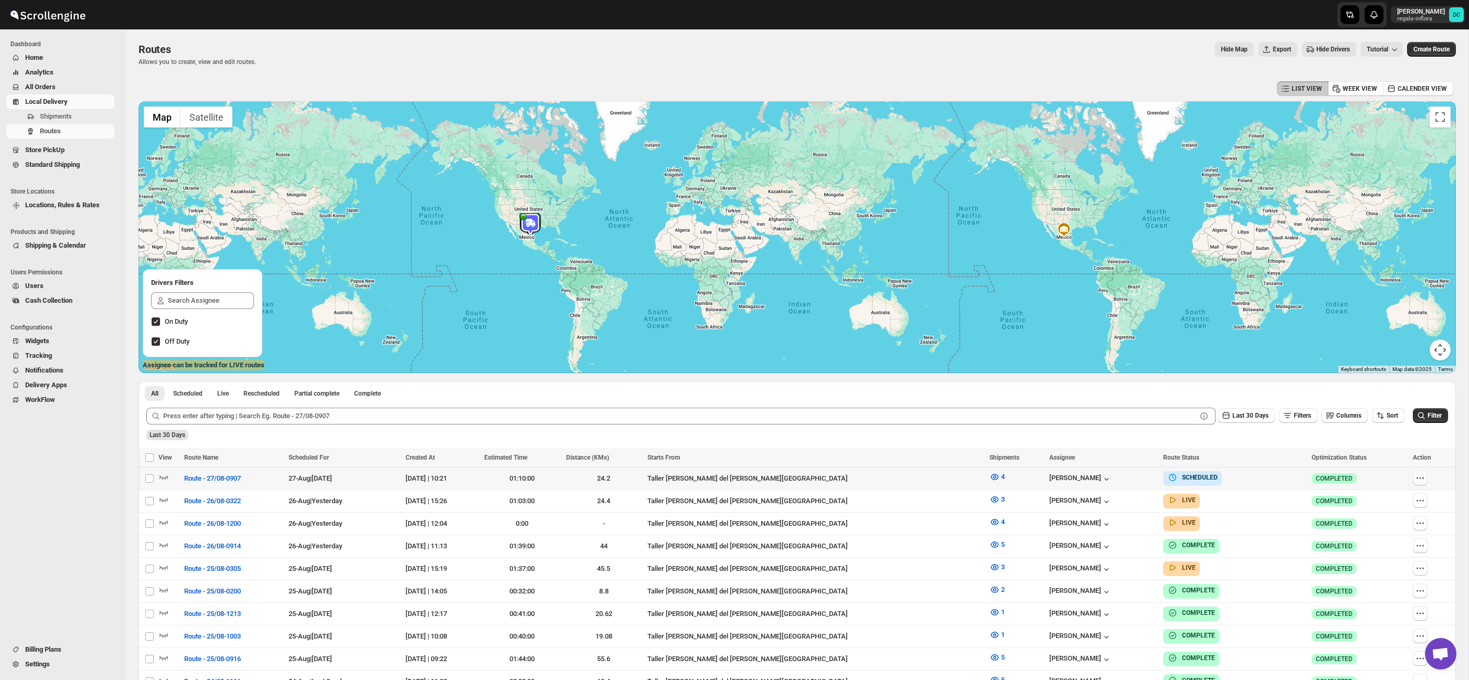
drag, startPoint x: 1417, startPoint y: 477, endPoint x: 1412, endPoint y: 484, distance: 8.3
click at [1417, 477] on icon "button" at bounding box center [1420, 478] width 10 height 10
checkbox input "true"
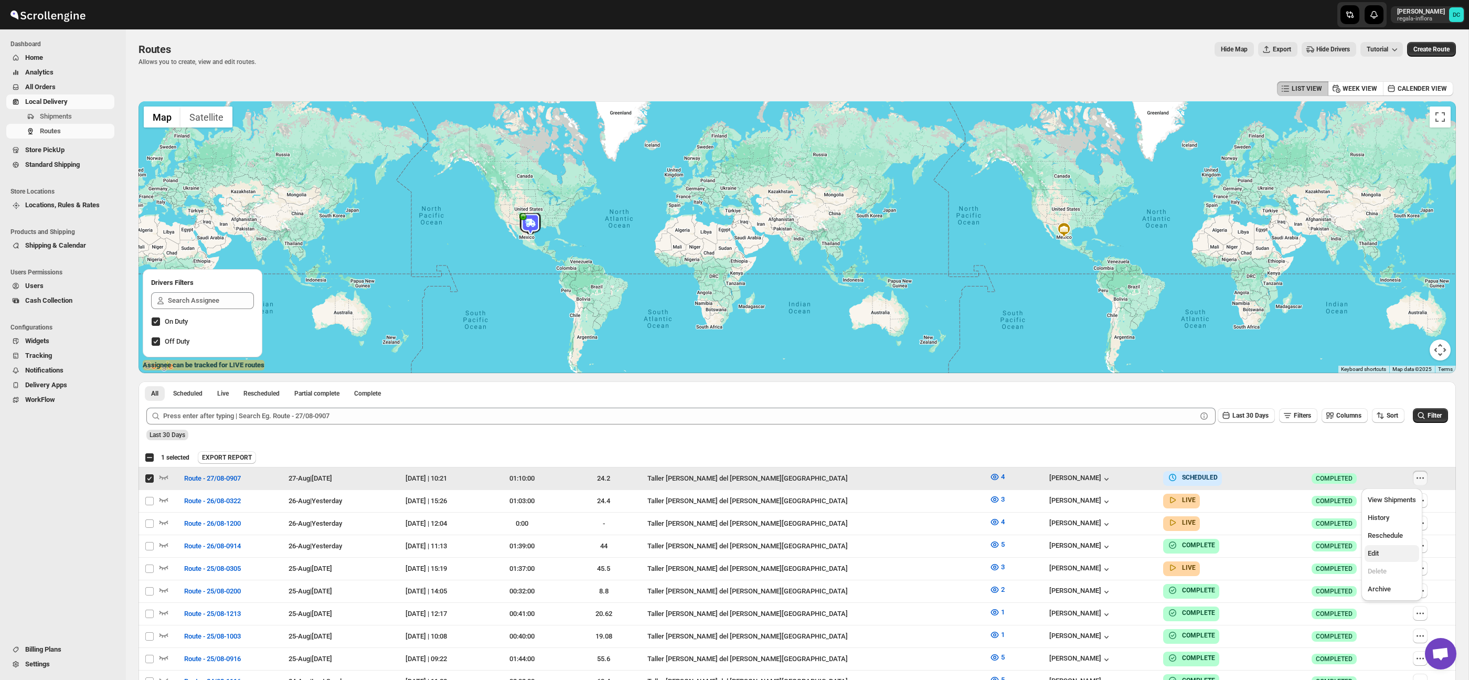
click at [1403, 549] on span "Edit" at bounding box center [1392, 553] width 48 height 10
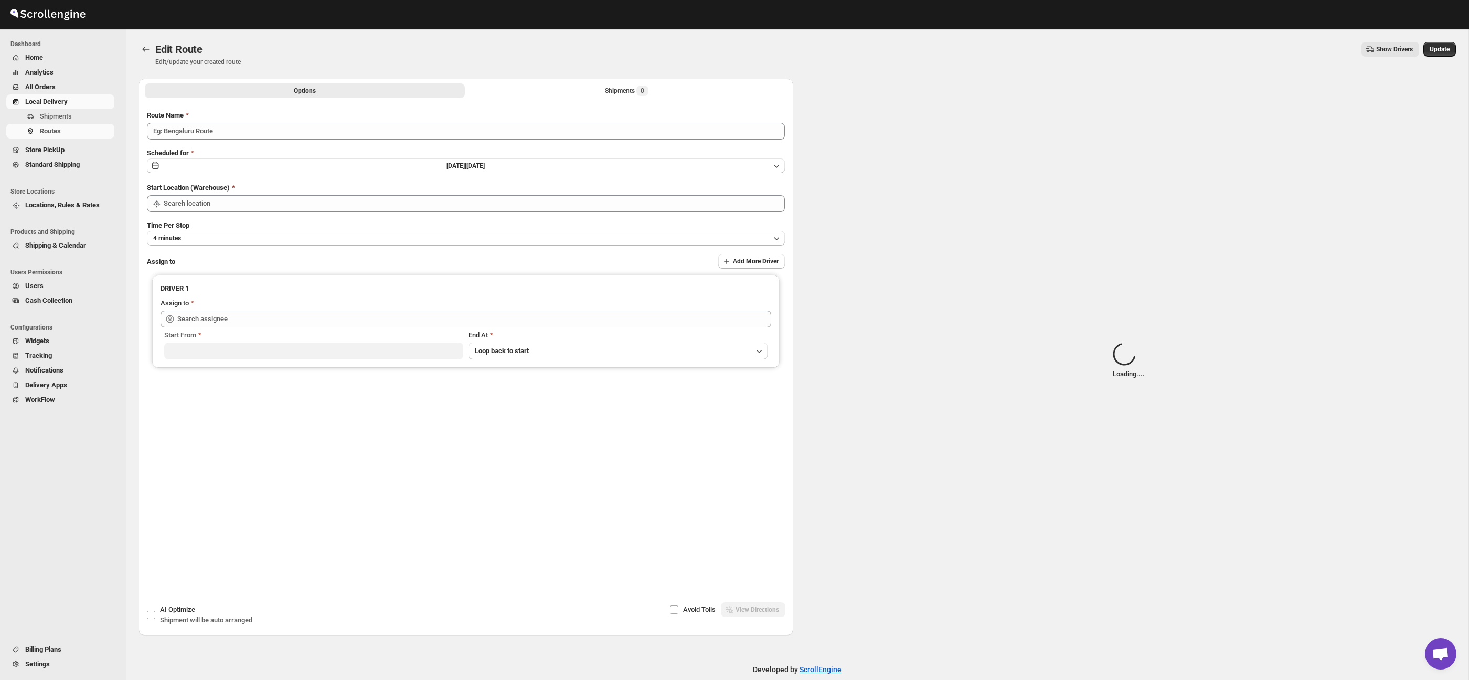
type input "Route - 27/08-0907"
type input "Taller [PERSON_NAME] del [PERSON_NAME][GEOGRAPHIC_DATA]"
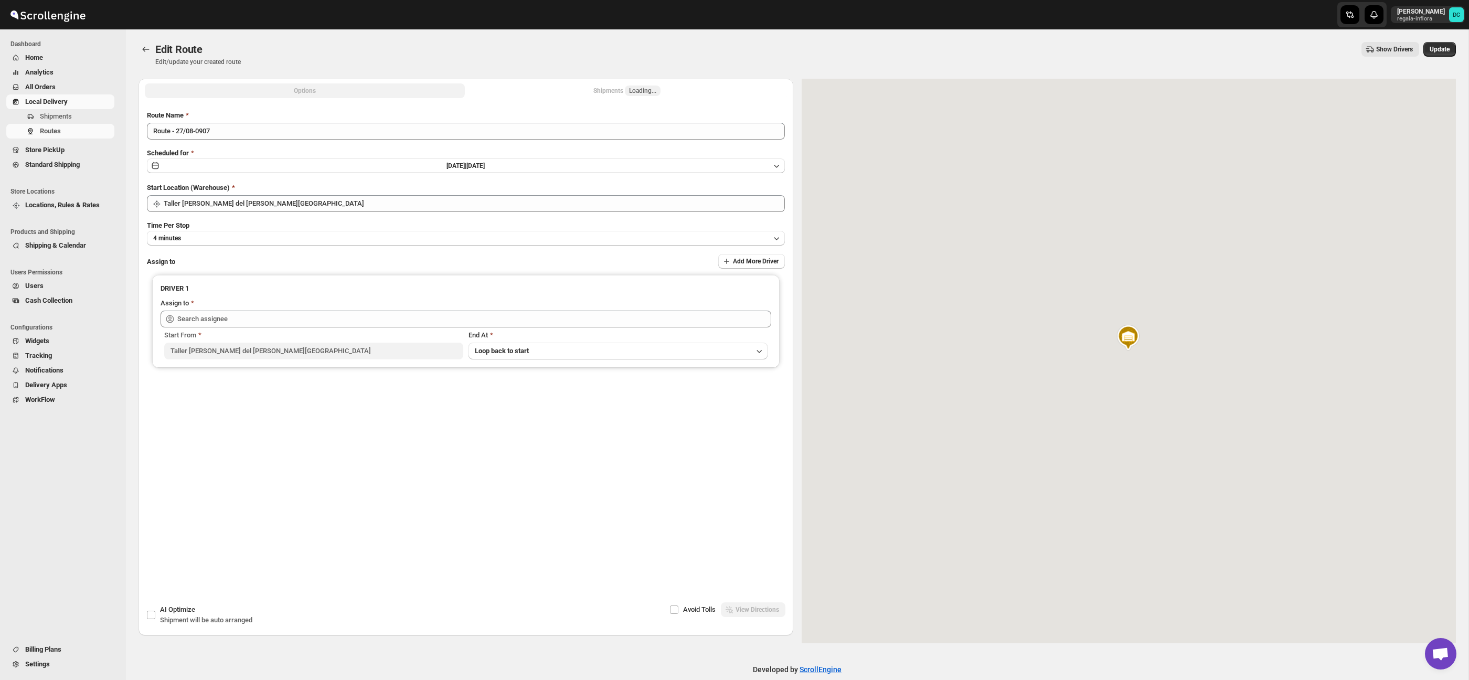
type input "[PERSON_NAME] ([EMAIL_ADDRESS][DOMAIN_NAME])"
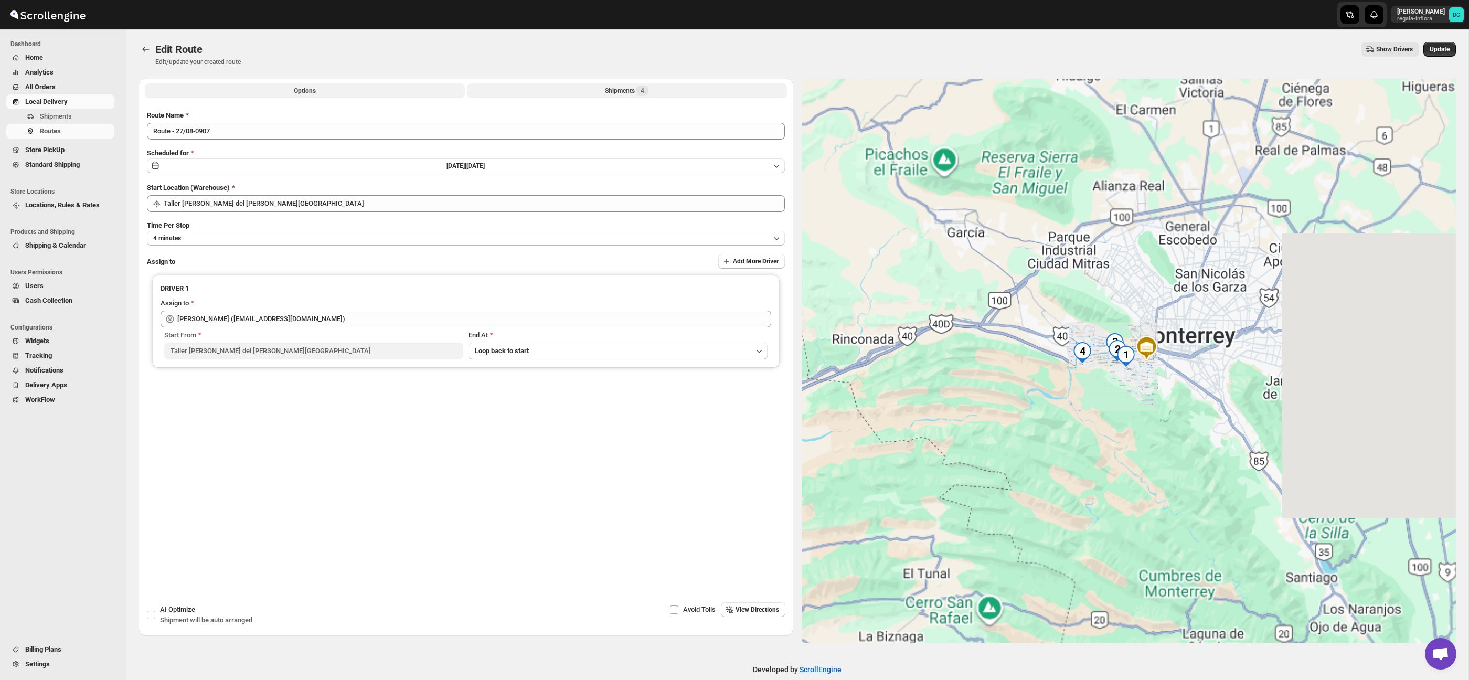
click at [628, 90] on div "Shipments 4" at bounding box center [627, 91] width 44 height 10
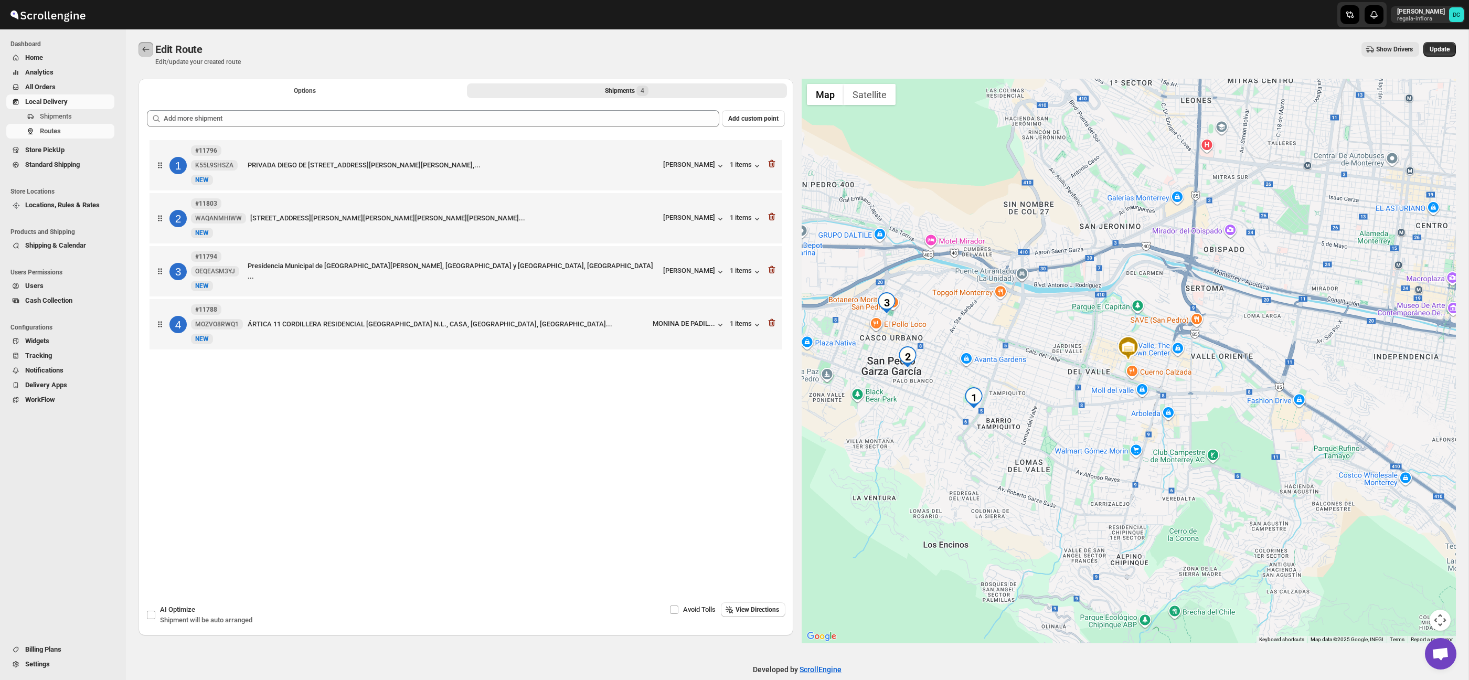
click at [153, 48] on button "Routes" at bounding box center [146, 49] width 15 height 15
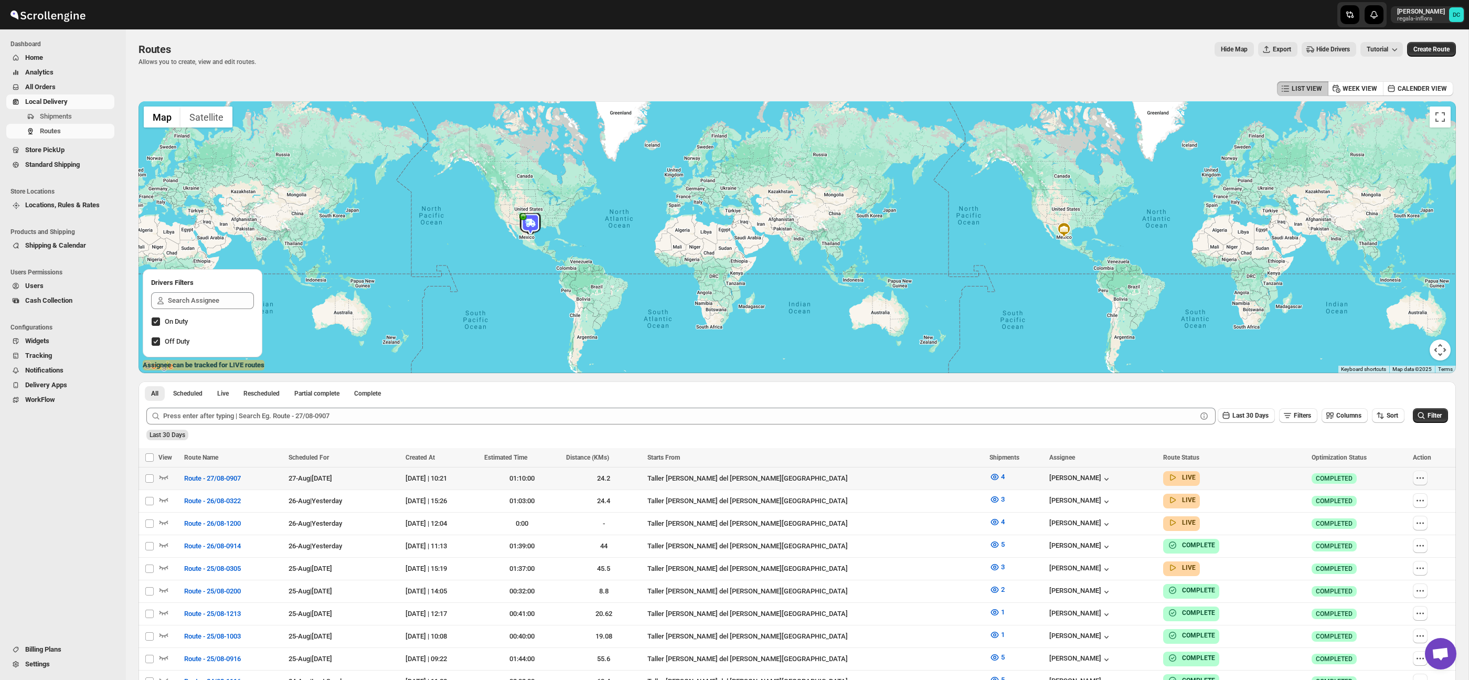
drag, startPoint x: 1421, startPoint y: 475, endPoint x: 1410, endPoint y: 474, distance: 11.6
click at [1421, 475] on button "button" at bounding box center [1420, 478] width 15 height 15
checkbox input "true"
click at [1391, 551] on span "Edit" at bounding box center [1392, 553] width 48 height 10
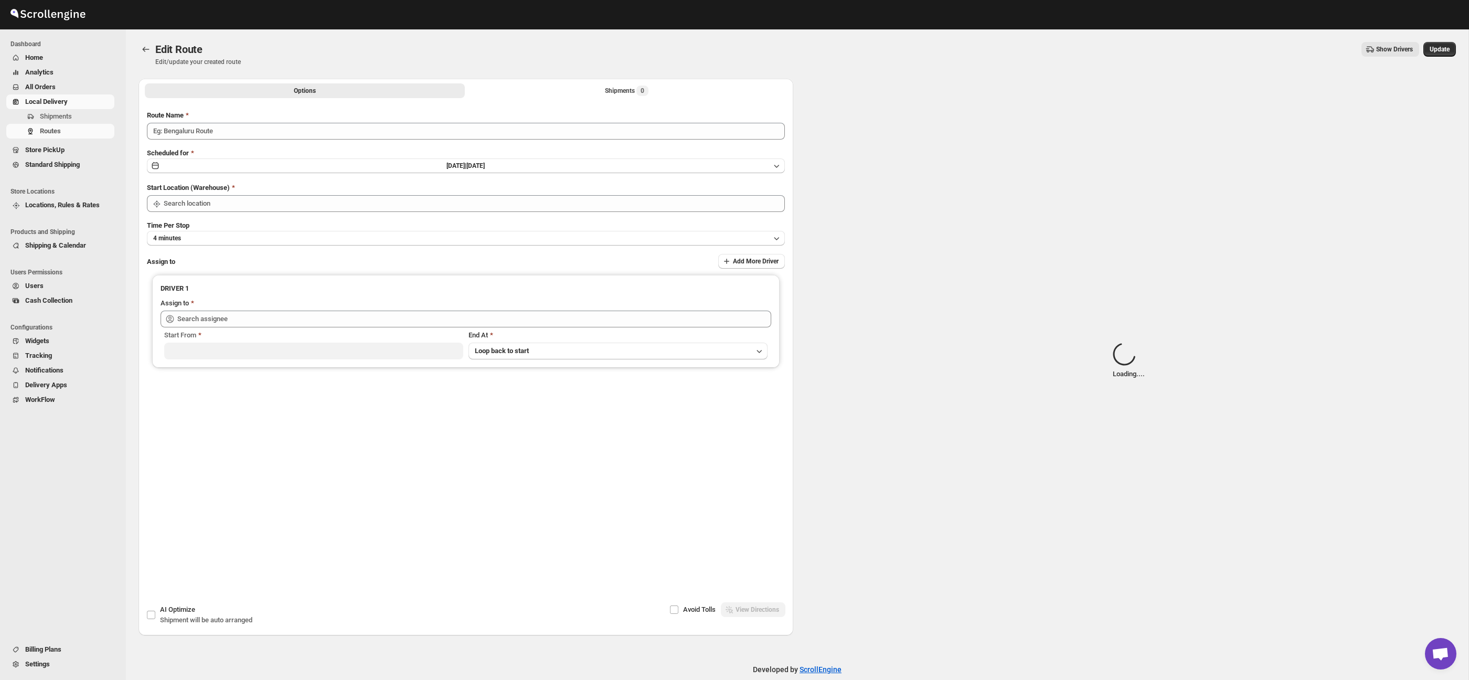
scroll to position [15, 0]
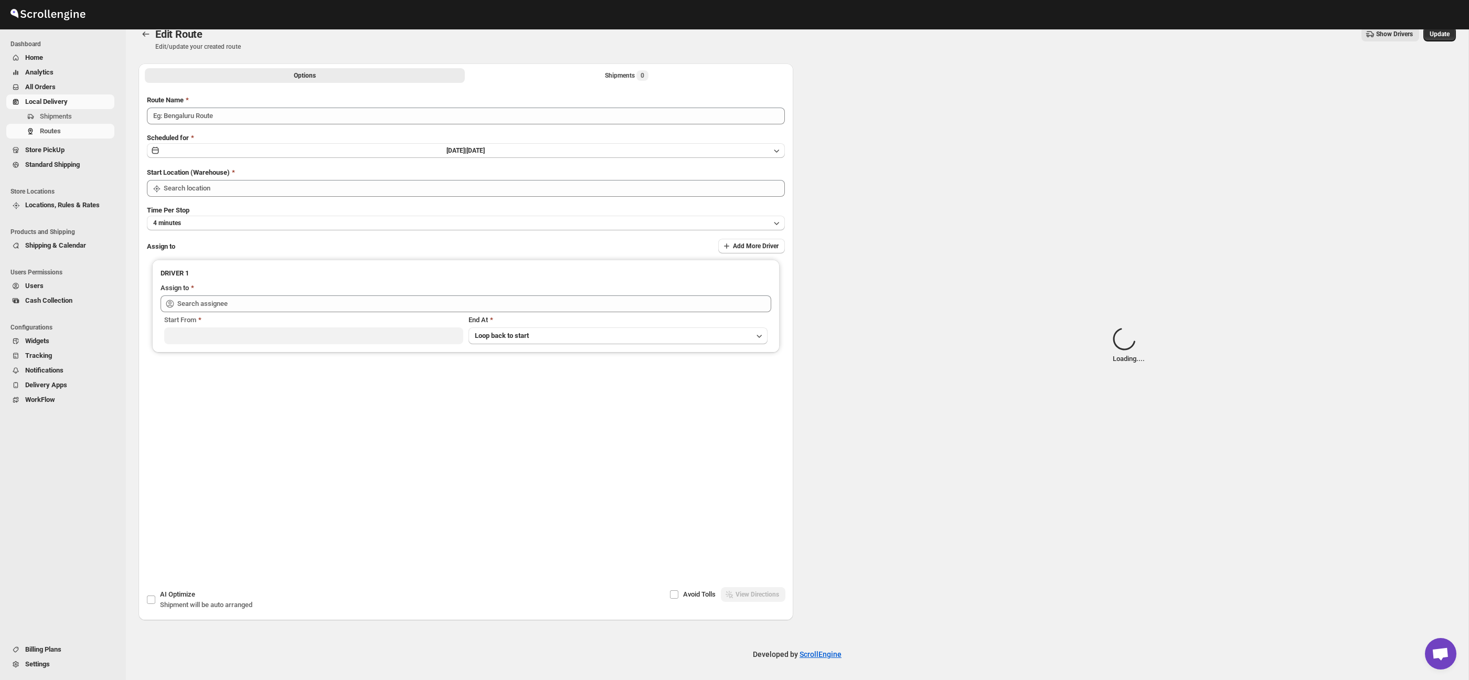
type input "Route - 27/08-0907"
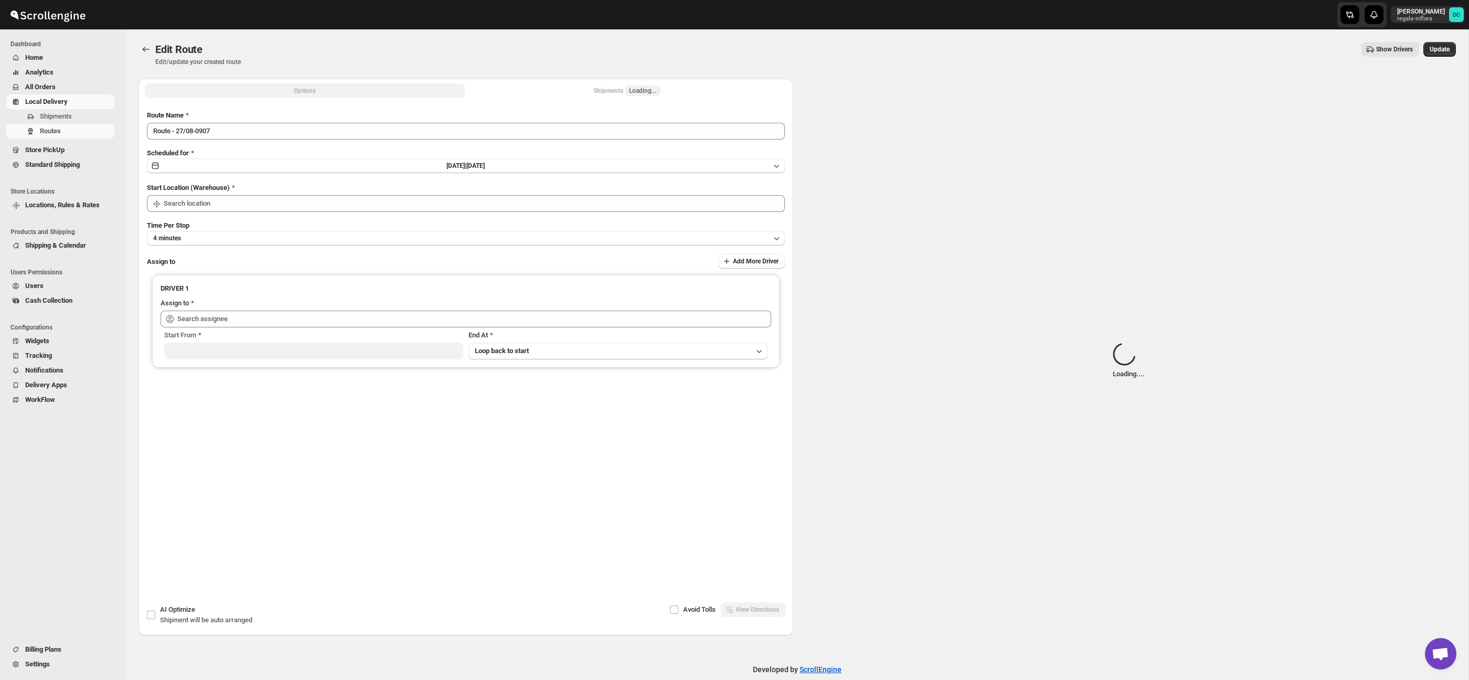
type input "Taller [PERSON_NAME] del [PERSON_NAME][GEOGRAPHIC_DATA]"
type input "[PERSON_NAME] ([EMAIL_ADDRESS][DOMAIN_NAME])"
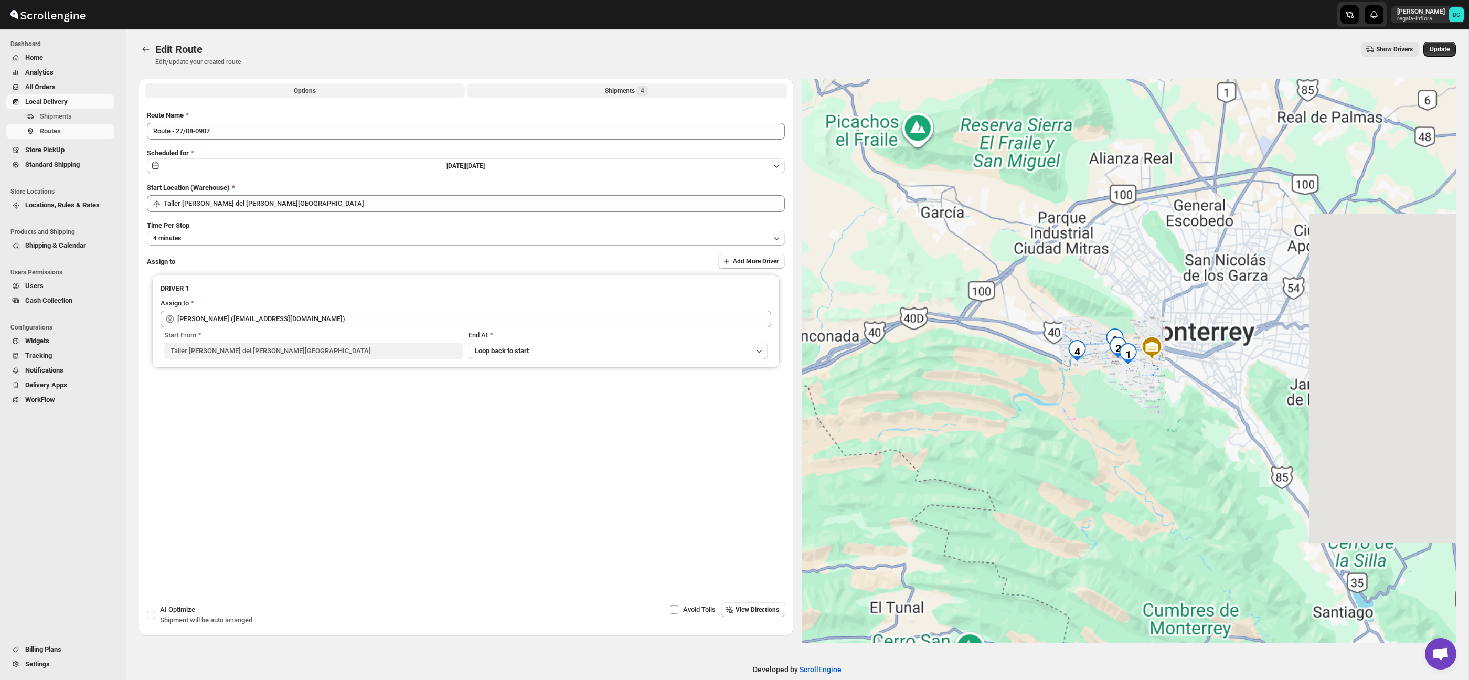
click at [664, 90] on button "Shipments 4" at bounding box center [627, 90] width 320 height 15
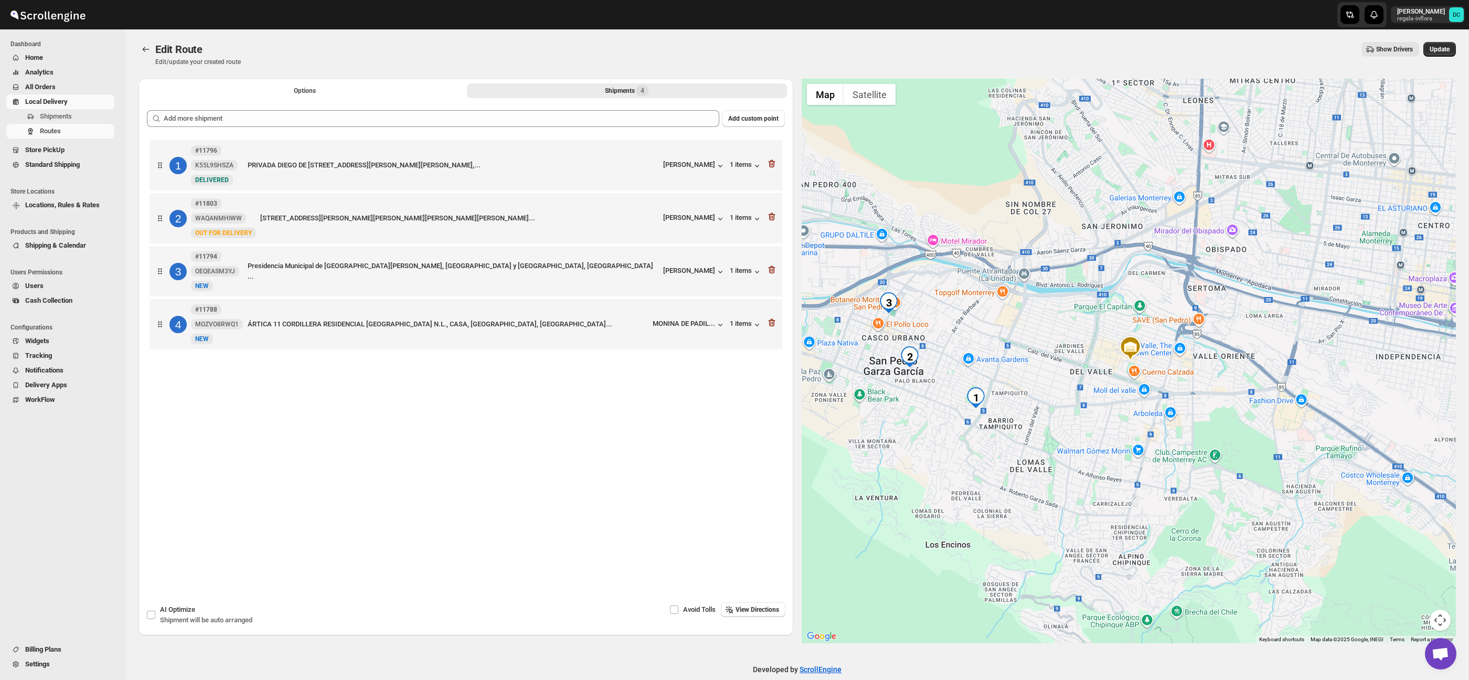
drag, startPoint x: 948, startPoint y: 318, endPoint x: 1133, endPoint y: 326, distance: 185.4
click at [1133, 326] on div at bounding box center [1129, 361] width 655 height 565
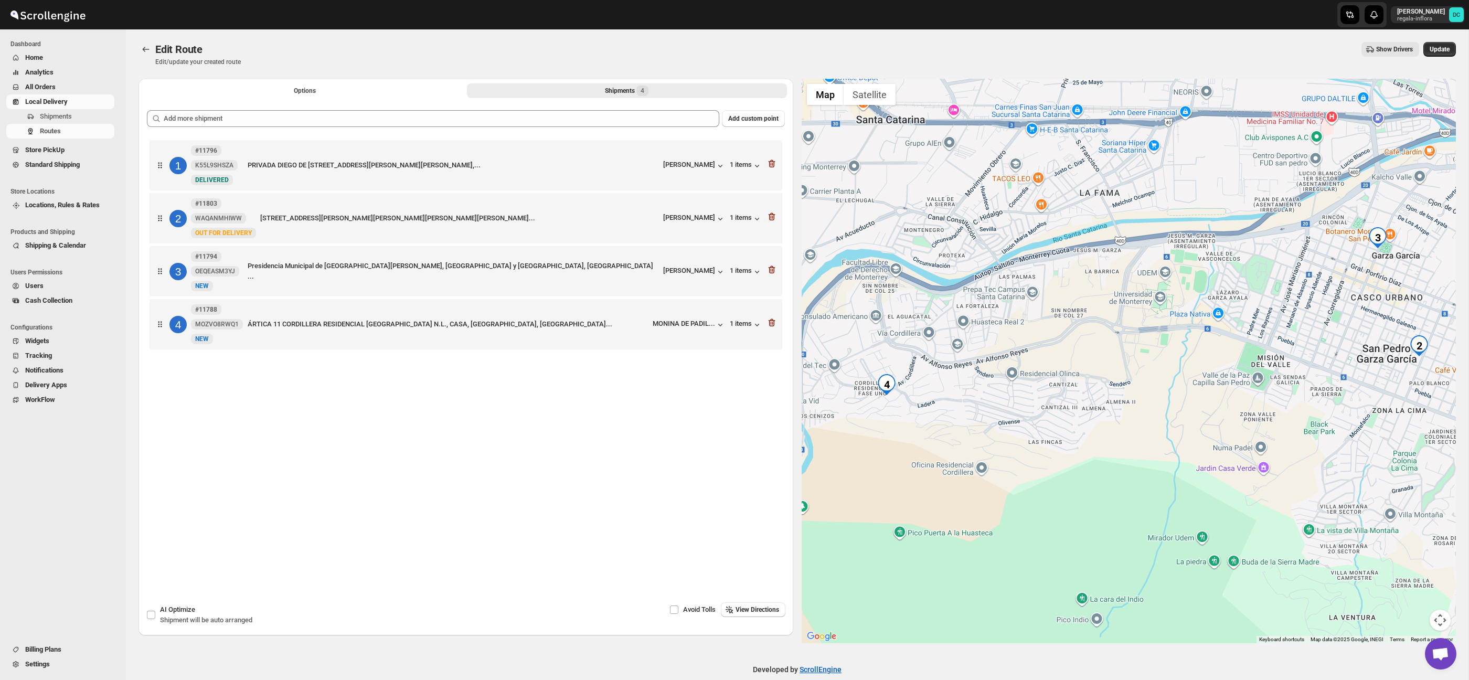
drag, startPoint x: 886, startPoint y: 406, endPoint x: 949, endPoint y: 392, distance: 64.4
click at [949, 392] on div at bounding box center [1129, 361] width 655 height 565
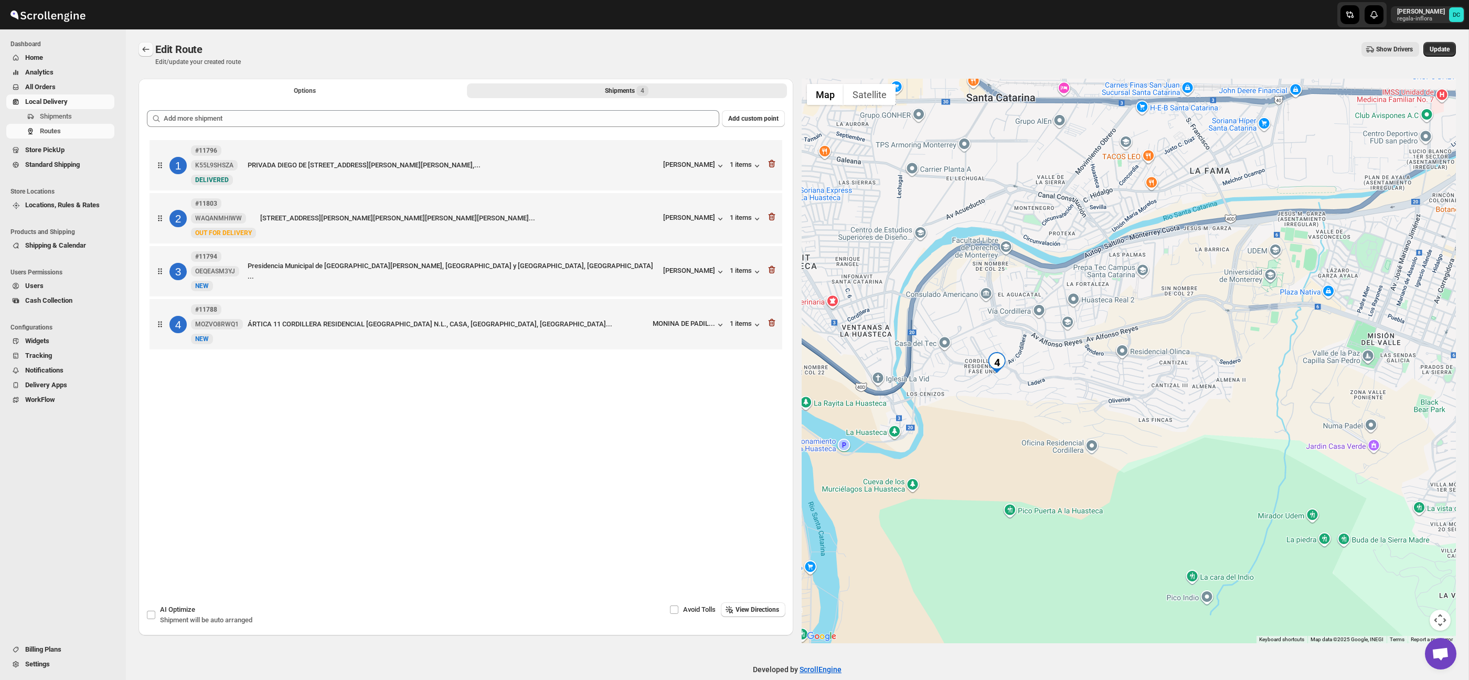
click at [144, 48] on icon "Routes" at bounding box center [146, 49] width 7 height 5
